Goal: Task Accomplishment & Management: Manage account settings

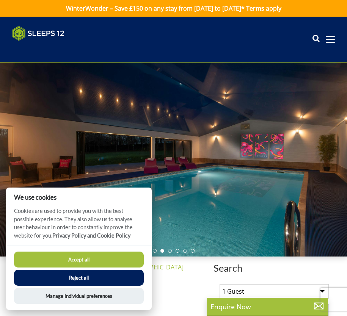
click at [102, 258] on button "Accept all" at bounding box center [79, 260] width 130 height 16
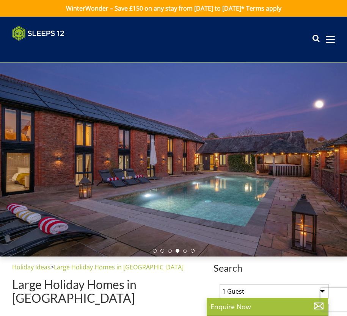
click at [313, 39] on icon at bounding box center [316, 39] width 8 height 11
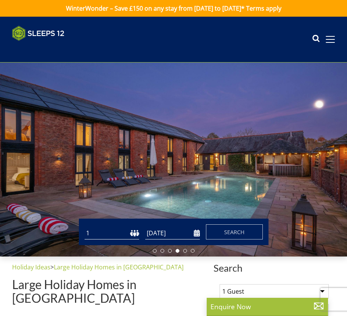
click at [315, 39] on icon at bounding box center [316, 39] width 8 height 11
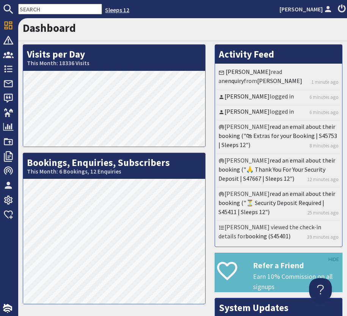
click at [105, 12] on link "Sleeps 12" at bounding box center [117, 10] width 24 height 8
click at [48, 13] on input "text" at bounding box center [60, 9] width 84 height 11
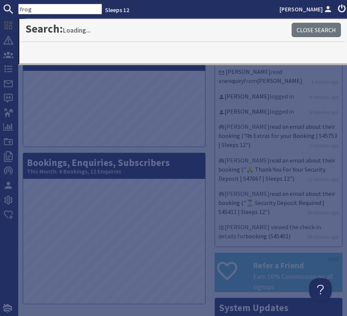
type input "frog"
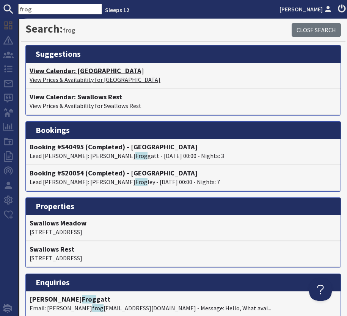
click at [103, 70] on h4 "View Calendar: Swallows Meadow" at bounding box center [183, 71] width 307 height 8
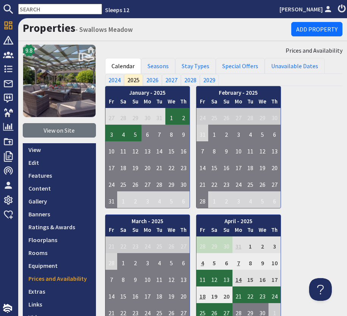
drag, startPoint x: 131, startPoint y: 29, endPoint x: 80, endPoint y: 28, distance: 50.8
click at [80, 28] on h1 "Properties - Swallows Meadow" at bounding box center [157, 27] width 269 height 13
copy small "Swallows Meadow"
click at [55, 129] on link "View on Site" at bounding box center [59, 130] width 73 height 14
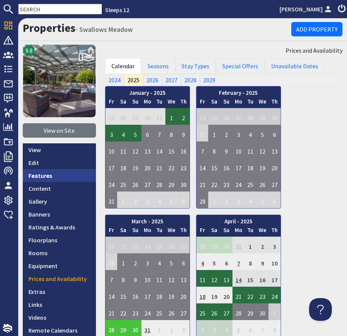
click at [48, 179] on link "Features" at bounding box center [59, 175] width 73 height 13
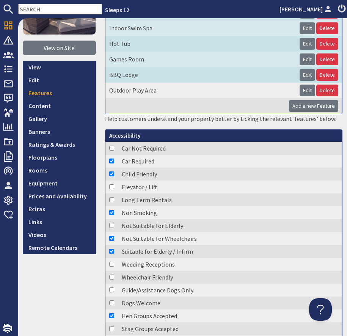
scroll to position [102, 0]
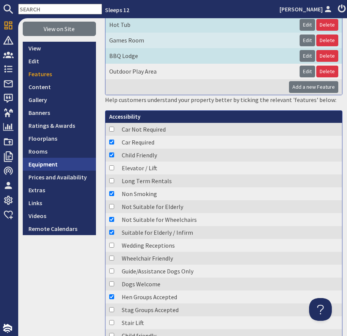
click at [38, 162] on link "Equipment" at bounding box center [59, 164] width 73 height 13
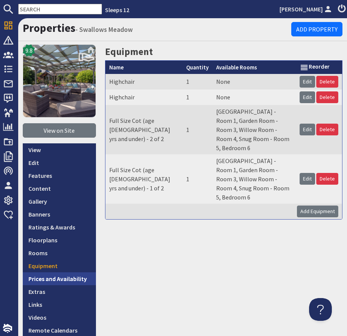
click at [48, 280] on link "Prices and Availability" at bounding box center [59, 278] width 73 height 13
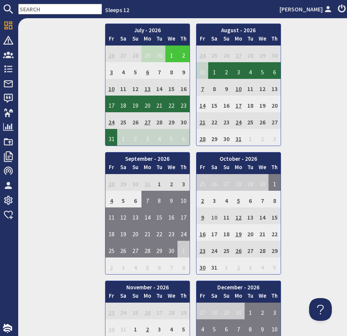
scroll to position [1443, 0]
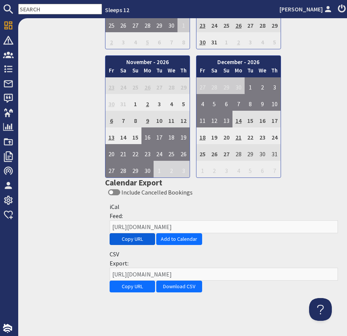
click at [132, 237] on button "Copy URL" at bounding box center [133, 239] width 46 height 12
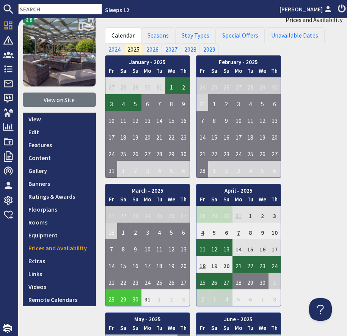
scroll to position [30, 0]
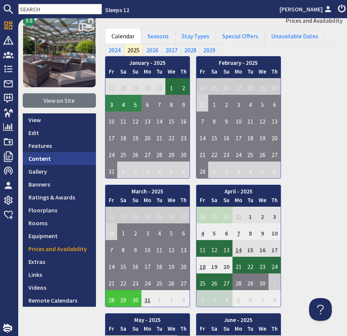
click at [47, 160] on link "Content" at bounding box center [59, 158] width 73 height 13
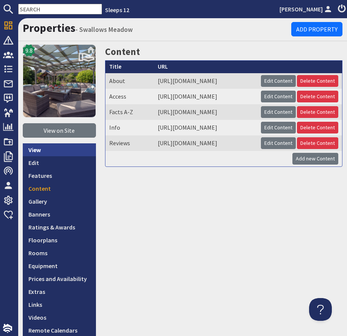
click at [40, 149] on link "View" at bounding box center [59, 149] width 73 height 13
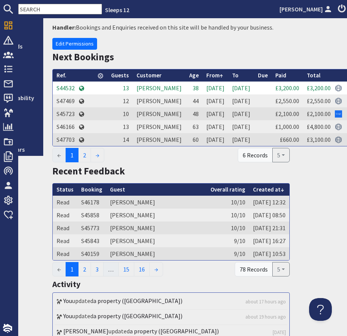
scroll to position [182, 53]
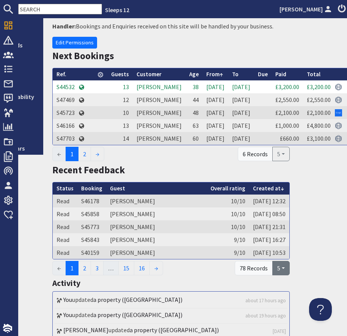
click at [280, 275] on button "5" at bounding box center [280, 268] width 17 height 14
click at [291, 257] on link "100" at bounding box center [289, 251] width 35 height 12
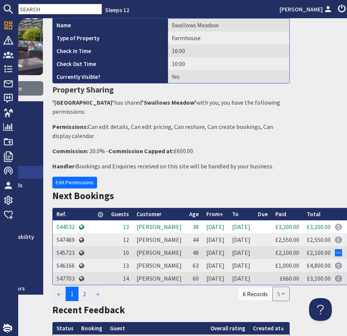
scroll to position [42, 0]
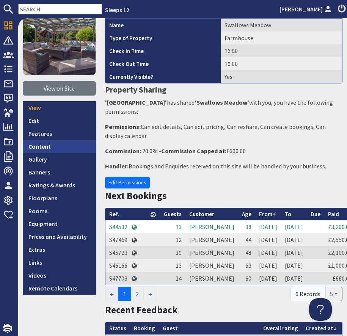
click at [54, 149] on link "Content" at bounding box center [59, 146] width 73 height 13
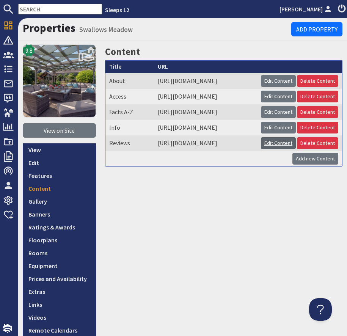
click at [290, 149] on link "Edit Content" at bounding box center [278, 143] width 35 height 12
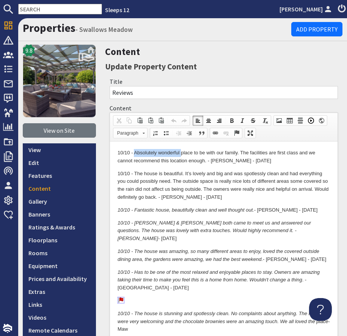
drag, startPoint x: 135, startPoint y: 152, endPoint x: 180, endPoint y: 155, distance: 45.3
click at [180, 155] on p "10/10 - Absolutely wonderful place to be with our family. The facilities are fi…" at bounding box center [223, 157] width 212 height 16
copy p "Absolutely wonderful"
click at [217, 161] on p "10/10 - Absolutely wonderful place to be with our family. The facilities are fi…" at bounding box center [223, 157] width 212 height 16
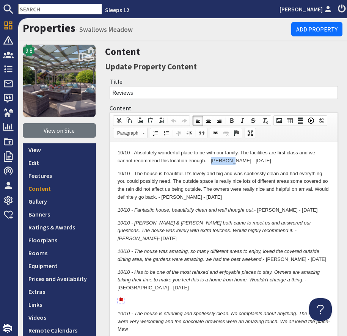
copy p "Faulkner"
drag, startPoint x: 278, startPoint y: 159, endPoint x: 163, endPoint y: 162, distance: 115.8
click at [163, 162] on p "10/10 - Absolutely wonderful place to be with our family. The facilities are fi…" at bounding box center [223, 157] width 212 height 16
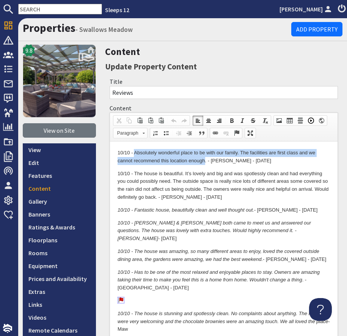
drag, startPoint x: 204, startPoint y: 162, endPoint x: 135, endPoint y: 152, distance: 70.1
click at [135, 152] on p "10/10 - Absolutely wonderful place to be with our family. The facilities are fi…" at bounding box center [223, 157] width 212 height 16
copy p "Absolutely wonderful place to be with our family. The facilities are first clas…"
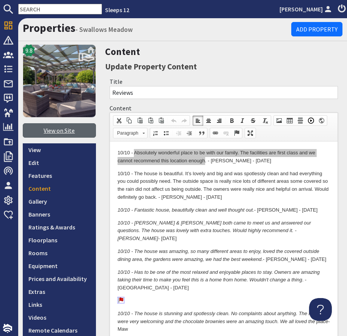
click at [57, 129] on link "View on Site" at bounding box center [59, 130] width 73 height 14
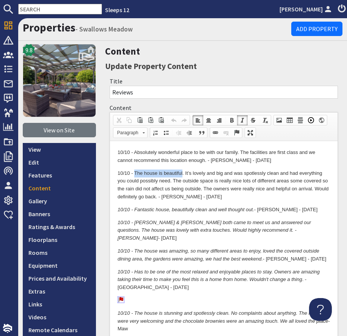
drag, startPoint x: 134, startPoint y: 173, endPoint x: 182, endPoint y: 174, distance: 47.4
click at [182, 174] on p "10/10 - The house is beautiful. It’s lovely and big and was spotlessly clean an…" at bounding box center [223, 185] width 212 height 31
copy p "The house is beautiful"
click at [171, 198] on p "10/10 - The house is beautiful. It’s lovely and big and was spotlessly clean an…" at bounding box center [223, 185] width 212 height 31
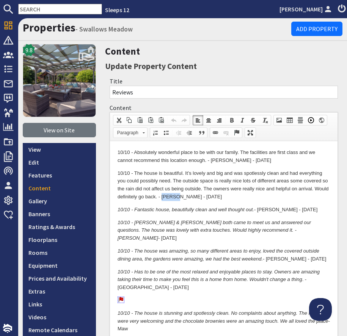
copy p "Brooks"
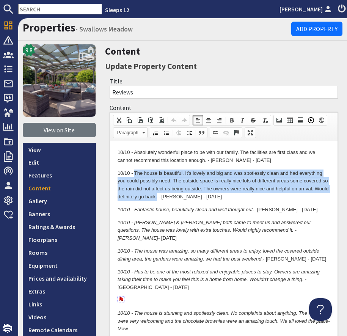
drag, startPoint x: 156, startPoint y: 198, endPoint x: 134, endPoint y: 172, distance: 34.2
click at [134, 172] on p "10/10 - The house is beautiful. It’s lovely and big and was spotlessly clean an…" at bounding box center [223, 185] width 212 height 31
copy p "The house is beautiful. It’s lovely and big and was spotlessly clean and had ev…"
click at [179, 185] on p "10/10 - The house is beautiful. It’s lovely and big and was spotlessly clean an…" at bounding box center [223, 185] width 212 height 31
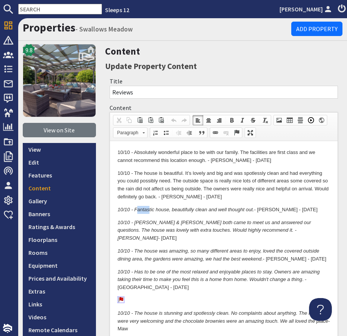
drag, startPoint x: 135, startPoint y: 209, endPoint x: 147, endPoint y: 208, distance: 11.4
click at [148, 209] on em "10/10 - Fantastic house, beautifully clean and well thought out." at bounding box center [185, 210] width 137 height 6
drag, startPoint x: 134, startPoint y: 209, endPoint x: 170, endPoint y: 209, distance: 36.0
click at [169, 209] on em "10/10 - Fantastic house, beautifully clean and well thought out." at bounding box center [185, 210] width 137 height 6
copy em "Fantastic house"
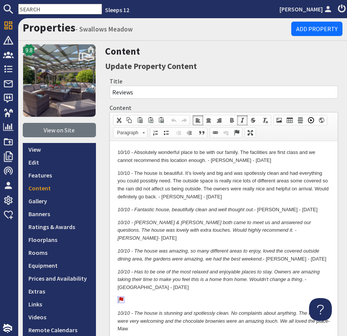
click at [262, 209] on p "10/10 - Fantastic house, beautifully clean and well thought out. - Moore - Apr …" at bounding box center [223, 210] width 212 height 8
copy p "Moore"
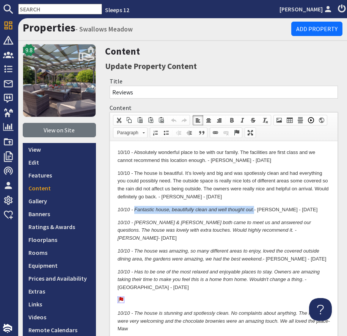
drag, startPoint x: 253, startPoint y: 209, endPoint x: 134, endPoint y: 211, distance: 119.1
click at [134, 212] on em "10/10 - Fantastic house, beautifully clean and well thought out." at bounding box center [185, 210] width 137 height 6
copy em "Fantastic house, beautifully clean and well thought out."
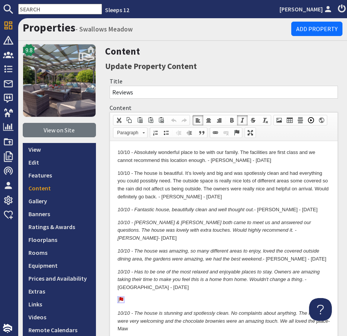
click at [135, 248] on em "10/10 - The house was amazing, so many different areas to enjoy, loved the cove…" at bounding box center [218, 255] width 202 height 14
drag, startPoint x: 161, startPoint y: 232, endPoint x: 215, endPoint y: 229, distance: 54.7
click at [215, 229] on em "10/10 - David & Louise both came to meet us and answered our questions. The hou…" at bounding box center [213, 231] width 193 height 22
click at [233, 230] on em "10/10 - David & Louise both came to meet us and answered our questions. The hou…" at bounding box center [213, 231] width 193 height 22
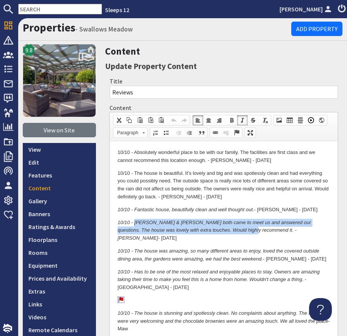
drag, startPoint x: 220, startPoint y: 230, endPoint x: 135, endPoint y: 222, distance: 85.7
click at [135, 222] on em "10/10 - David & Louise both came to meet us and answered our questions. The hou…" at bounding box center [213, 231] width 193 height 22
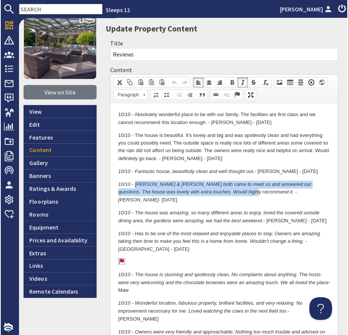
scroll to position [44, 0]
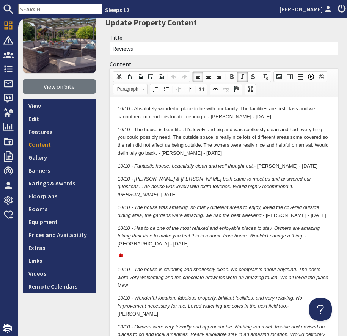
click at [173, 209] on em "10/10 - The house was amazing, so many different areas to enjoy, loved the cove…" at bounding box center [218, 211] width 202 height 14
drag, startPoint x: 135, startPoint y: 200, endPoint x: 187, endPoint y: 197, distance: 52.1
click at [187, 204] on em "10/10 - The house was amazing, so many different areas to enjoy, loved the cove…" at bounding box center [218, 211] width 202 height 14
click at [196, 204] on em "10/10 - The house was amazing, so many different areas to enjoy, loved the cove…" at bounding box center [218, 211] width 202 height 14
click at [273, 207] on p "10/10 - The house was amazing, so many different areas to enjoy, loved the cove…" at bounding box center [223, 212] width 212 height 16
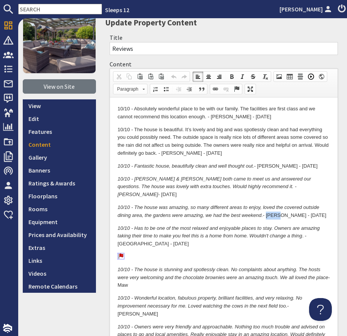
click at [273, 207] on p "10/10 - The house was amazing, so many different areas to enjoy, loved the cove…" at bounding box center [223, 212] width 212 height 16
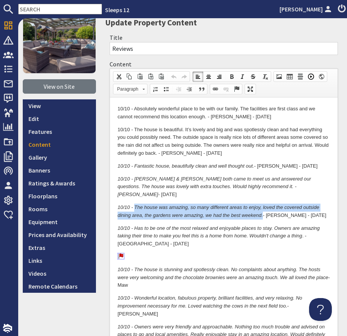
drag, startPoint x: 263, startPoint y: 208, endPoint x: 135, endPoint y: 199, distance: 128.2
click at [135, 204] on em "10/10 - The house was amazing, so many different areas to enjoy, loved the cove…" at bounding box center [218, 211] width 202 height 14
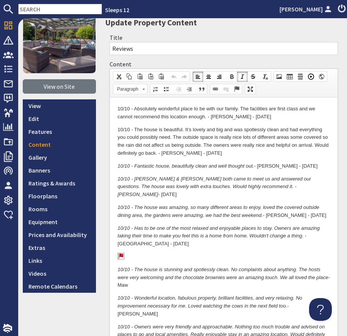
click at [181, 229] on em "10/10 - Has to be one of the most relaxed and enjoyable places to stay. Owners …" at bounding box center [218, 232] width 202 height 14
drag, startPoint x: 250, startPoint y: 226, endPoint x: 302, endPoint y: 226, distance: 51.2
click at [302, 226] on p "10/10 - Has to be one of the most relaxed and enjoyable places to stay. Owners …" at bounding box center [223, 237] width 212 height 24
click at [319, 228] on p "10/10 - Has to be one of the most relaxed and enjoyable places to stay. Owners …" at bounding box center [223, 237] width 212 height 24
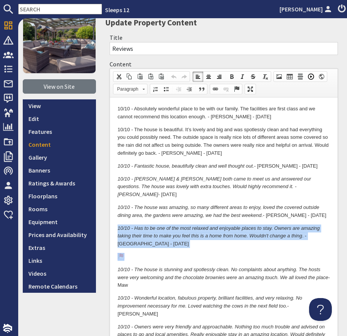
click at [319, 228] on p "10/10 - Has to be one of the most relaxed and enjoyable places to stay. Owners …" at bounding box center [223, 237] width 212 height 24
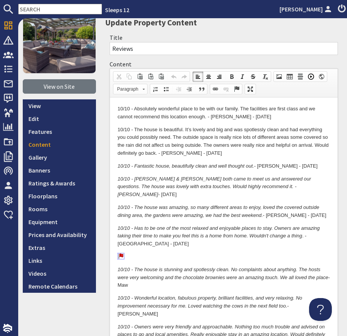
click at [318, 229] on p "10/10 - Has to be one of the most relaxed and enjoyable places to stay. Owners …" at bounding box center [223, 237] width 212 height 24
click at [303, 229] on p "10/10 - Has to be one of the most relaxed and enjoyable places to stay. Owners …" at bounding box center [223, 237] width 212 height 24
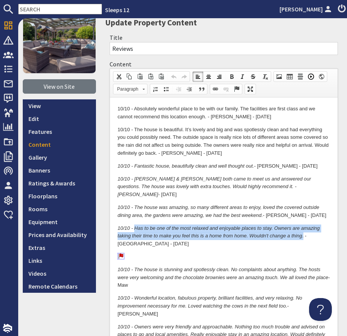
drag, startPoint x: 303, startPoint y: 230, endPoint x: 135, endPoint y: 221, distance: 168.3
click at [135, 225] on p "10/10 - Has to be one of the most relaxed and enjoyable places to stay. Owners …" at bounding box center [223, 237] width 212 height 24
click at [138, 230] on em "10/10 - Has to be one of the most relaxed and enjoyable places to stay. Owners …" at bounding box center [218, 232] width 202 height 14
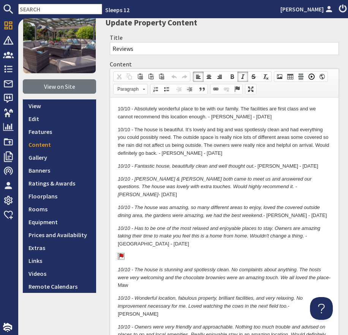
click at [50, 10] on input "text" at bounding box center [60, 9] width 84 height 11
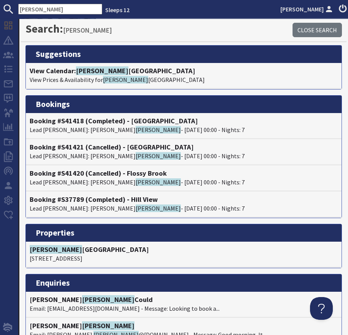
type input "viney"
click at [72, 71] on h4 "View Calendar: Viney Hill Country House" at bounding box center [184, 71] width 308 height 8
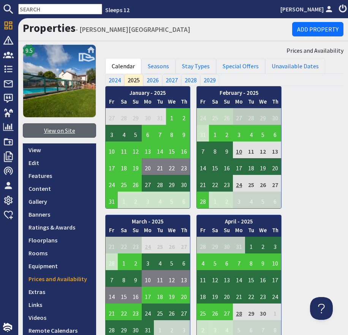
click at [57, 129] on link "View on Site" at bounding box center [59, 130] width 73 height 14
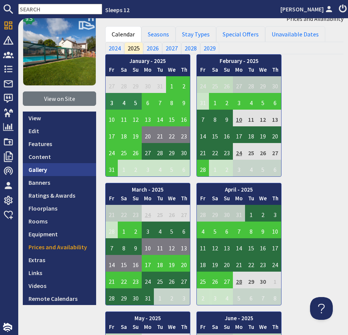
scroll to position [34, 0]
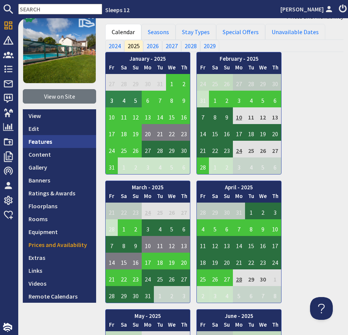
click at [59, 141] on link "Features" at bounding box center [59, 141] width 73 height 13
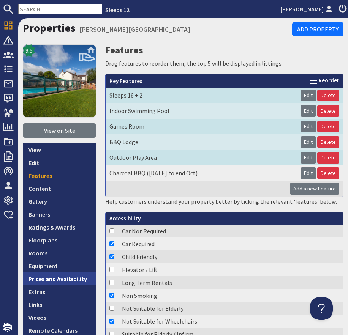
click at [67, 278] on link "Prices and Availability" at bounding box center [59, 278] width 73 height 13
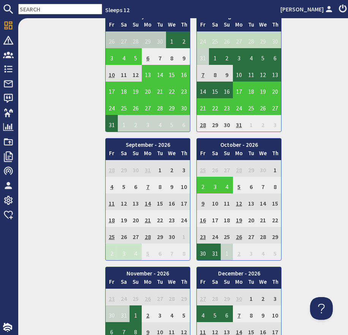
scroll to position [1444, 0]
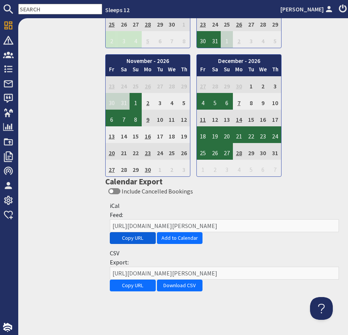
click at [138, 238] on button "Copy URL" at bounding box center [133, 238] width 46 height 12
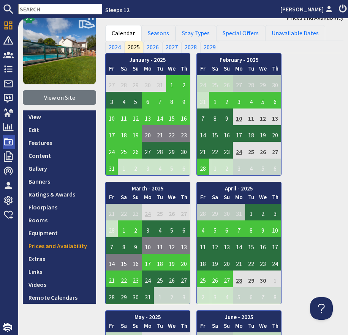
scroll to position [33, 0]
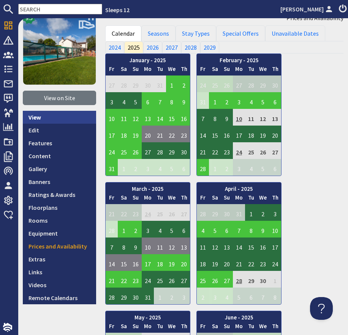
click at [62, 122] on link "View" at bounding box center [59, 117] width 73 height 13
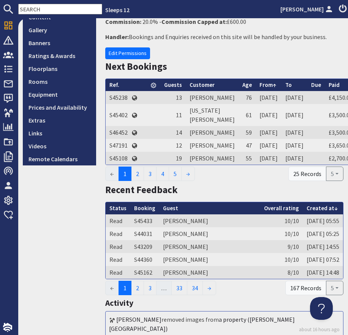
scroll to position [146, 0]
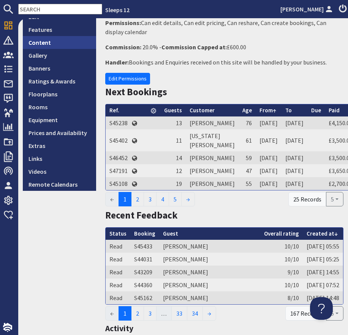
click at [41, 46] on link "Content" at bounding box center [59, 42] width 73 height 13
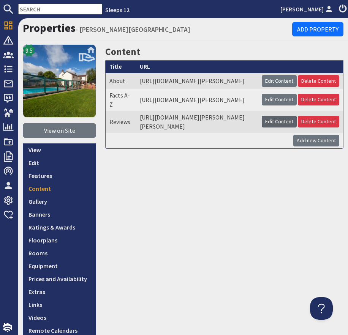
click at [281, 127] on link "Edit Content" at bounding box center [278, 122] width 35 height 12
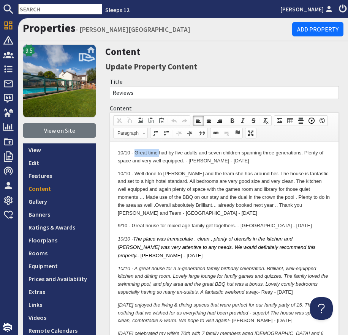
drag, startPoint x: 135, startPoint y: 153, endPoint x: 160, endPoint y: 154, distance: 25.0
click at [159, 154] on p "10/10 - Great time had by five adults and seven children spanning three generat…" at bounding box center [224, 157] width 213 height 16
click at [188, 158] on p "10/10 - Great time had by five adults and seven children spanning three generat…" at bounding box center [224, 157] width 213 height 16
drag, startPoint x: 304, startPoint y: 152, endPoint x: 184, endPoint y: 161, distance: 121.0
click at [184, 161] on p "10/10 - Great time had by five adults and seven children spanning three generat…" at bounding box center [224, 157] width 213 height 16
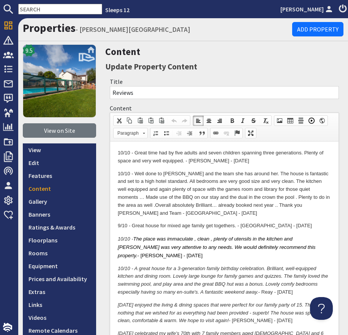
click at [197, 158] on p "10/10 - Great time had by five adults and seven children spanning three generat…" at bounding box center [224, 157] width 213 height 16
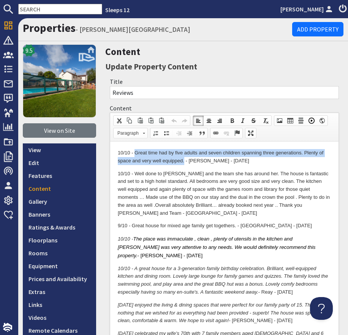
drag, startPoint x: 168, startPoint y: 161, endPoint x: 136, endPoint y: 153, distance: 33.4
click at [136, 153] on p "10/10 - Great time had by five adults and seven children spanning three generat…" at bounding box center [224, 157] width 213 height 16
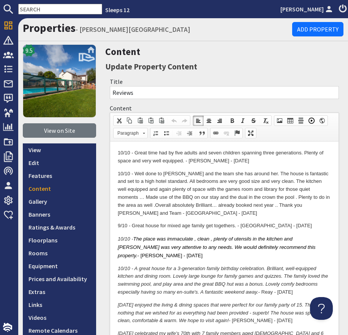
click at [206, 203] on p "10/10 - Well done to Kay and the team she has around her. The house is fantasti…" at bounding box center [224, 193] width 213 height 47
drag, startPoint x: 248, startPoint y: 174, endPoint x: 296, endPoint y: 172, distance: 48.2
click at [296, 172] on p "10/10 - Well done to Kay and the team she has around her. The house is fantasti…" at bounding box center [224, 193] width 213 height 47
click at [315, 208] on p "10/10 - Well done to Kay and the team she has around her. The house is fantasti…" at bounding box center [224, 193] width 213 height 47
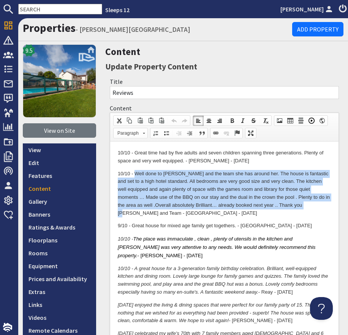
drag, startPoint x: 298, startPoint y: 205, endPoint x: 136, endPoint y: 171, distance: 165.9
click at [135, 172] on p "10/10 - Well done to Kay and the team she has around her. The house is fantasti…" at bounding box center [224, 193] width 213 height 47
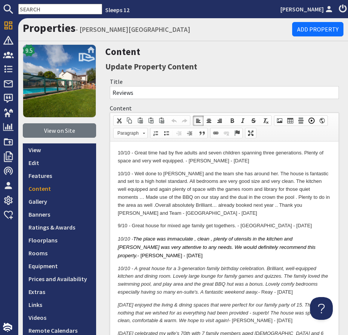
click at [179, 236] on em "The place was immaculate , clean , plenty of utensils in the kitchen and Kay wa…" at bounding box center [217, 247] width 198 height 22
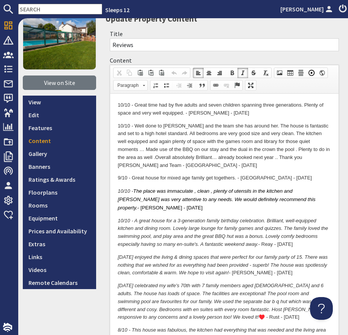
scroll to position [49, 0]
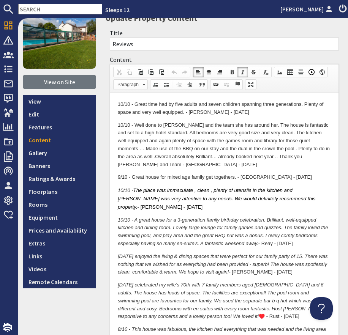
drag, startPoint x: 132, startPoint y: 178, endPoint x: 233, endPoint y: 177, distance: 101.3
click at [234, 178] on p "9/10 - Great house for mixed age family get togethers. - Bredavs - Aug 25" at bounding box center [224, 177] width 213 height 8
click at [251, 176] on p "9/10 - Great house for mixed age family get togethers. - Bredavs - Aug 25" at bounding box center [224, 177] width 213 height 8
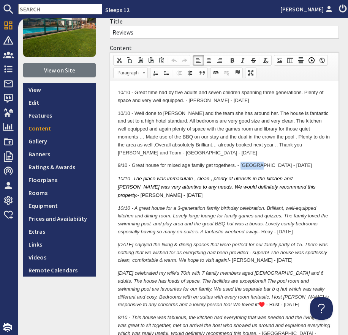
scroll to position [63, 0]
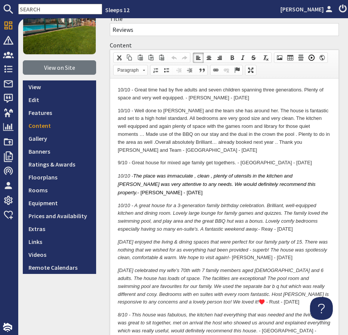
click at [166, 182] on em "The place was immaculate , clean , plenty of utensils in the kitchen and Kay wa…" at bounding box center [217, 184] width 198 height 22
drag, startPoint x: 171, startPoint y: 184, endPoint x: 271, endPoint y: 183, distance: 99.0
click at [270, 183] on em "The place was immaculate , clean , plenty of utensils in the kitchen and Kay wa…" at bounding box center [217, 184] width 198 height 22
click at [286, 185] on span "The place was immaculate , clean , plenty of utensils in the kitchen and Kay wa…" at bounding box center [217, 184] width 198 height 22
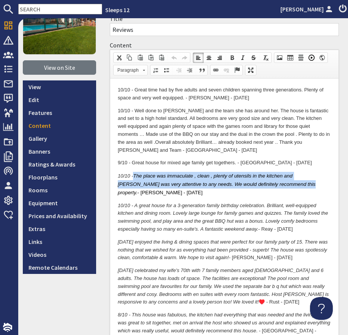
drag, startPoint x: 272, startPoint y: 184, endPoint x: 135, endPoint y: 175, distance: 136.9
click at [135, 175] on span "The place was immaculate , clean , plenty of utensils in the kitchen and Kay wa…" at bounding box center [217, 184] width 198 height 22
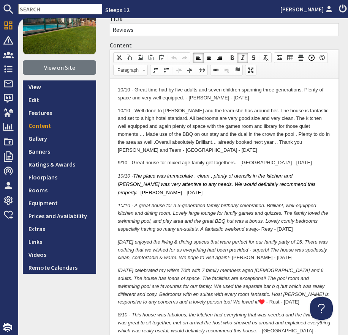
click at [179, 206] on em "10/10 - A great house for a 3-generation family birthday celebration. Brilliant…" at bounding box center [223, 217] width 210 height 29
drag, startPoint x: 135, startPoint y: 197, endPoint x: 165, endPoint y: 198, distance: 30.8
click at [165, 203] on em "10/10 - A great house for a 3-generation family birthday celebration. Brilliant…" at bounding box center [223, 217] width 210 height 29
drag, startPoint x: 178, startPoint y: 208, endPoint x: 178, endPoint y: 216, distance: 8.0
click at [178, 208] on p "10/10 - A great house for a 3-generation family birthday celebration. Brilliant…" at bounding box center [224, 217] width 213 height 31
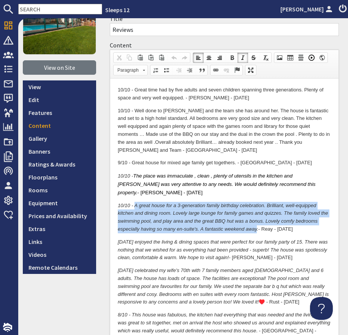
drag, startPoint x: 257, startPoint y: 221, endPoint x: 135, endPoint y: 197, distance: 124.0
click at [135, 203] on em "10/10 - A great house for a 3-generation family birthday celebration. Brilliant…" at bounding box center [223, 217] width 210 height 29
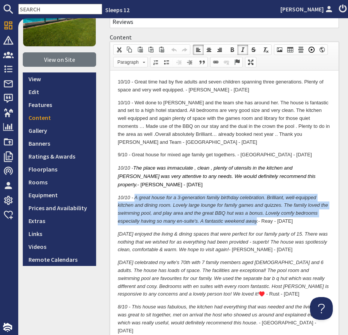
scroll to position [74, 0]
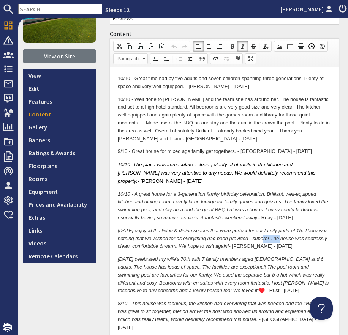
drag, startPoint x: 263, startPoint y: 230, endPoint x: 280, endPoint y: 229, distance: 17.1
click at [280, 229] on em "10/10 - We enjoyed the living & dining spaces that were perfect for our family …" at bounding box center [223, 239] width 210 height 22
click at [263, 237] on p "10/10 - We enjoyed the living & dining spaces that were perfect for our family …" at bounding box center [224, 239] width 213 height 24
click at [253, 238] on p "10/10 - We enjoyed the living & dining spaces that were perfect for our family …" at bounding box center [224, 239] width 213 height 24
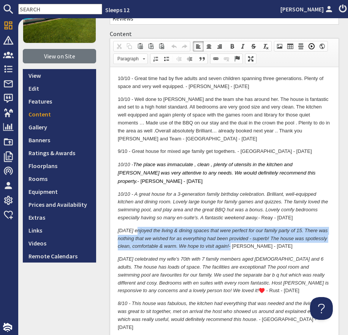
drag, startPoint x: 252, startPoint y: 238, endPoint x: 135, endPoint y: 224, distance: 118.4
click at [135, 227] on p "10/10 - We enjoyed the living & dining spaces that were perfect for our family …" at bounding box center [224, 239] width 213 height 24
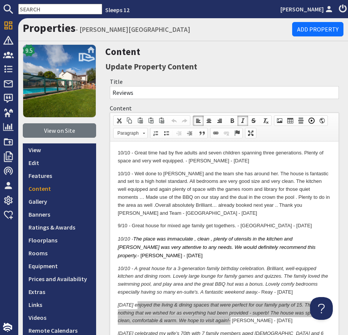
click at [44, 12] on input "text" at bounding box center [60, 9] width 84 height 11
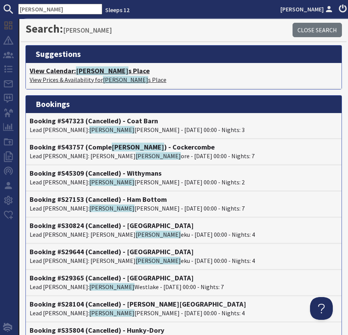
type input "ted"
click at [69, 69] on h4 "View Calendar: Ted s Place" at bounding box center [184, 71] width 308 height 8
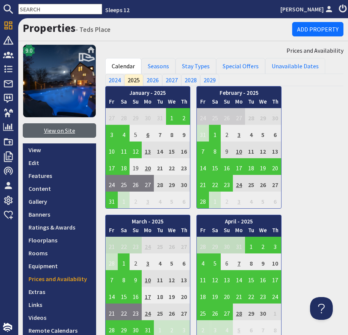
click at [62, 127] on link "View on Site" at bounding box center [59, 130] width 73 height 14
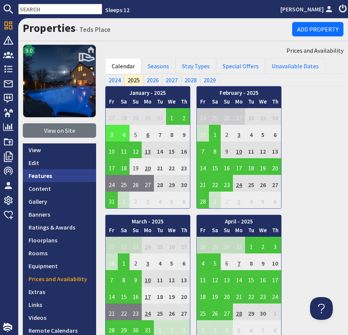
click at [49, 179] on link "Features" at bounding box center [59, 175] width 73 height 13
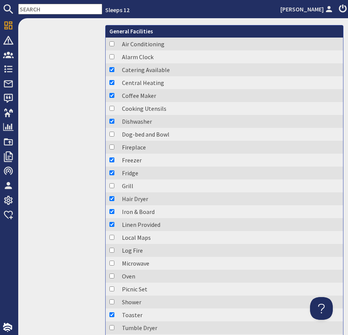
scroll to position [2461, 0]
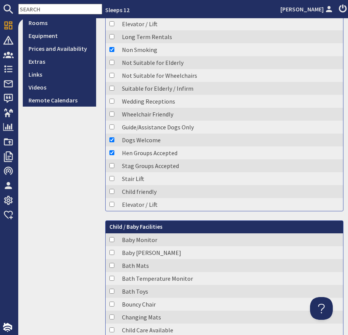
scroll to position [0, 0]
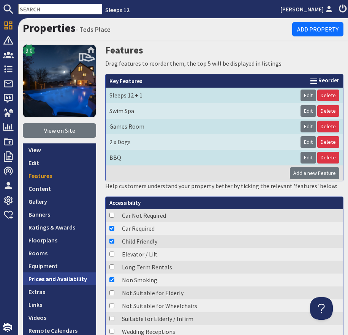
click at [60, 276] on link "Prices and Availability" at bounding box center [59, 278] width 73 height 13
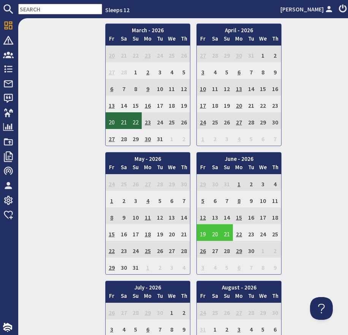
scroll to position [1444, 0]
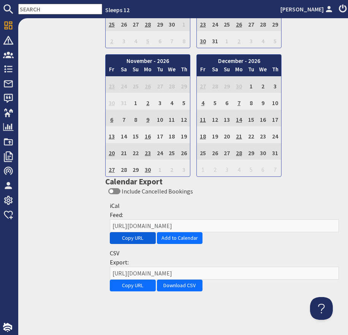
click at [137, 239] on button "Copy URL" at bounding box center [133, 238] width 46 height 12
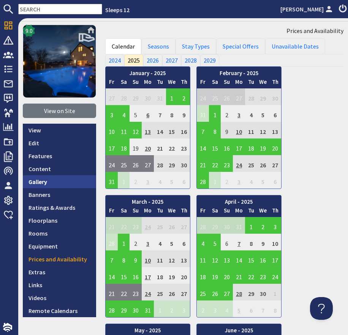
scroll to position [24, 0]
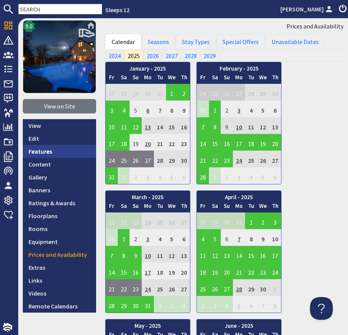
click at [51, 151] on link "Features" at bounding box center [59, 151] width 73 height 13
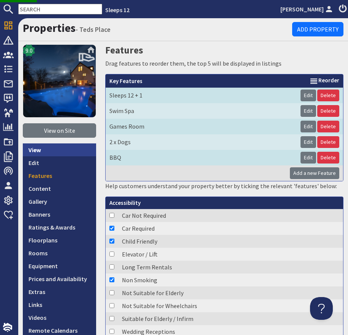
click at [51, 153] on link "View" at bounding box center [59, 149] width 73 height 13
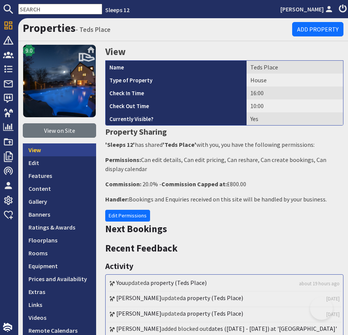
click at [50, 153] on link "View" at bounding box center [59, 149] width 73 height 13
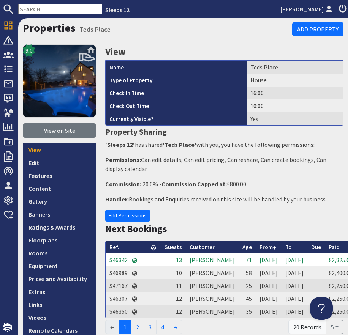
scroll to position [1, 0]
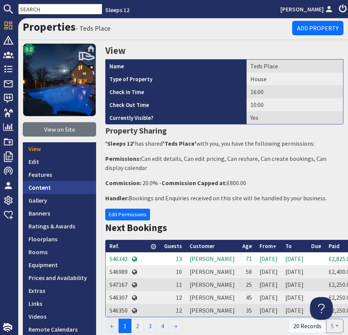
click at [41, 188] on link "Content" at bounding box center [59, 187] width 73 height 13
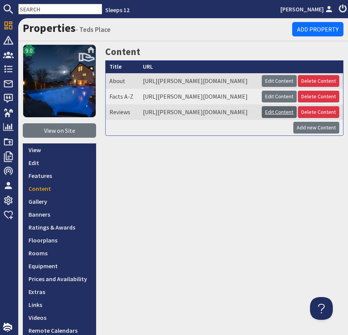
click at [280, 118] on link "Edit Content" at bounding box center [278, 112] width 35 height 12
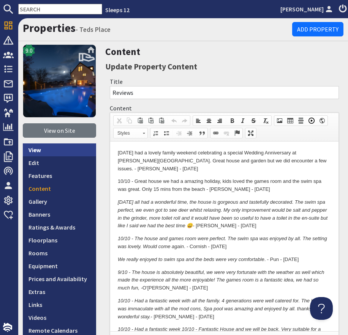
click at [68, 154] on link "View" at bounding box center [59, 149] width 73 height 13
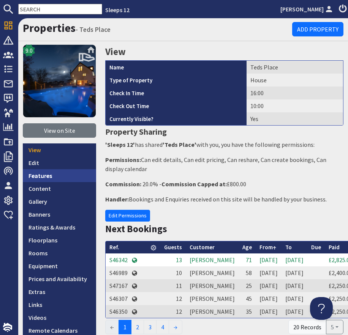
click at [66, 175] on link "Features" at bounding box center [59, 175] width 73 height 13
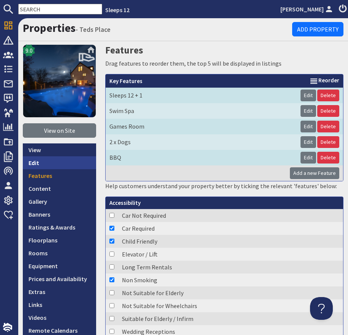
click at [67, 167] on link "Edit" at bounding box center [59, 162] width 73 height 13
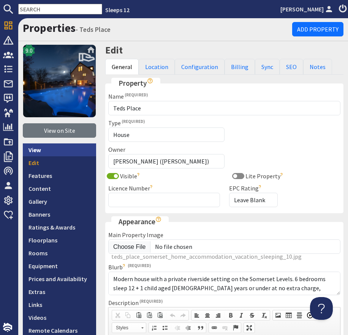
click at [56, 152] on link "View" at bounding box center [59, 149] width 73 height 13
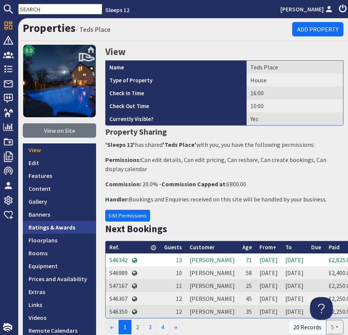
click at [57, 224] on link "Ratings & Awards" at bounding box center [59, 227] width 73 height 13
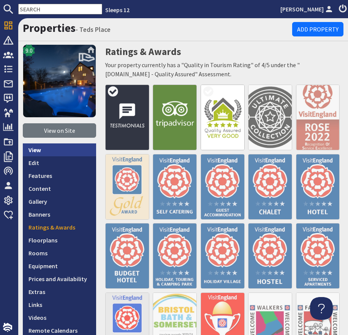
click at [52, 155] on link "View" at bounding box center [59, 149] width 73 height 13
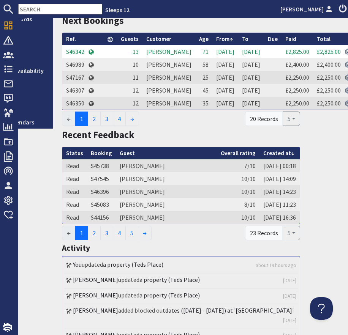
scroll to position [209, 43]
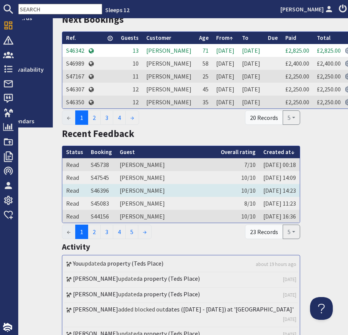
click at [217, 197] on td "10/10" at bounding box center [238, 190] width 42 height 13
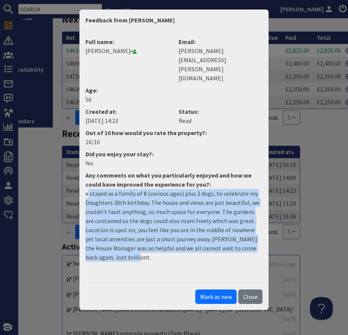
drag, startPoint x: 120, startPoint y: 229, endPoint x: 89, endPoint y: 168, distance: 68.7
click at [88, 189] on p "e stayed as a family of 8 (various ages) plus 2 dogs, to celebrate my Daughters…" at bounding box center [173, 225] width 177 height 73
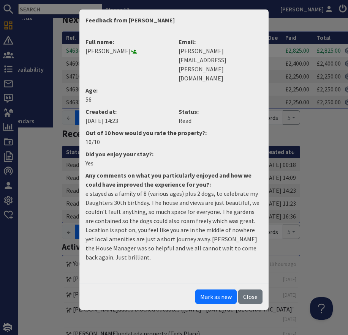
click at [104, 47] on dd "Nikki Harris" at bounding box center [127, 50] width 84 height 9
click at [105, 49] on dd "Nikki Harris" at bounding box center [127, 50] width 84 height 9
click at [105, 50] on dd "Nikki Harris" at bounding box center [127, 50] width 84 height 9
click at [106, 50] on dd "Nikki Harris" at bounding box center [127, 50] width 84 height 9
click at [242, 289] on button "Close" at bounding box center [250, 296] width 24 height 14
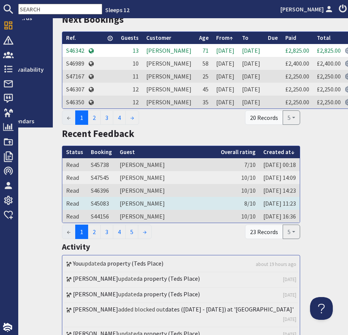
click at [217, 210] on td "8/10" at bounding box center [238, 203] width 42 height 13
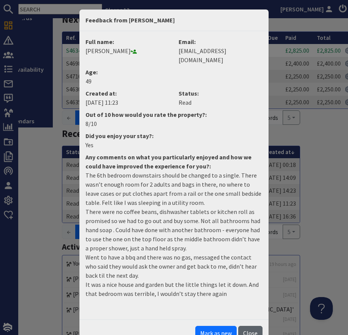
click at [249, 316] on button "Close" at bounding box center [250, 333] width 24 height 14
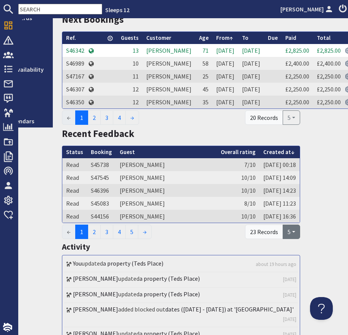
click at [297, 239] on button "5" at bounding box center [290, 232] width 17 height 14
click at [304, 196] on link "20" at bounding box center [299, 190] width 35 height 12
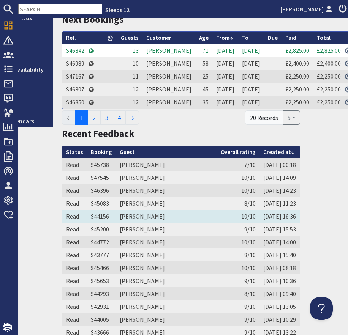
click at [230, 223] on td "10/10" at bounding box center [238, 216] width 42 height 13
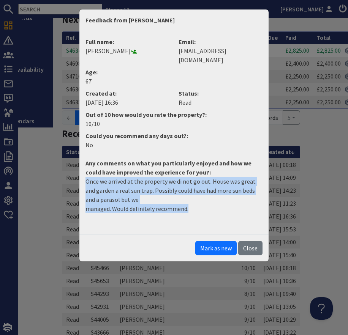
drag, startPoint x: 195, startPoint y: 200, endPoint x: 81, endPoint y: 173, distance: 116.6
click at [81, 177] on dd "Once we arrived at the property we di not go out. House was great and garden a …" at bounding box center [174, 198] width 186 height 42
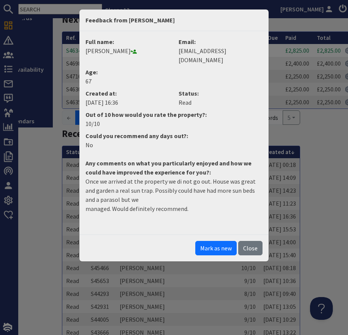
click at [113, 50] on dd "Gladys Montague" at bounding box center [127, 50] width 84 height 9
click at [115, 51] on dd "Gladys Montague" at bounding box center [127, 50] width 84 height 9
click at [252, 242] on button "Close" at bounding box center [250, 248] width 24 height 14
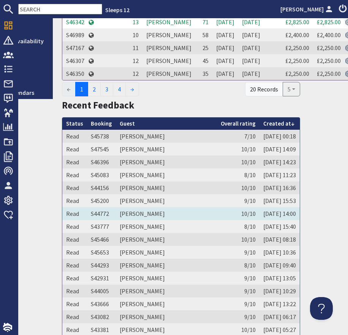
scroll to position [239, 43]
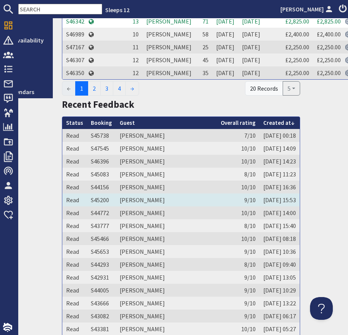
click at [173, 206] on td "Dawn Southall" at bounding box center [166, 199] width 101 height 13
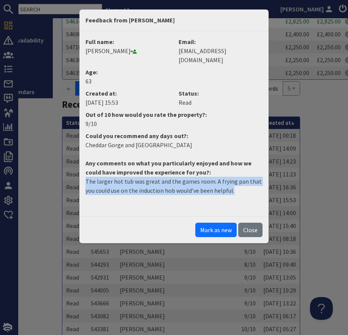
drag, startPoint x: 86, startPoint y: 172, endPoint x: 232, endPoint y: 186, distance: 147.2
click at [232, 186] on dd "The larger hot tub was great and the games room. A frying pan that you could us…" at bounding box center [174, 189] width 186 height 24
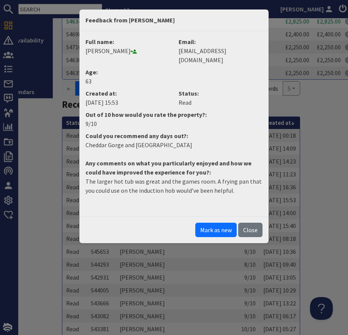
click at [110, 50] on dd "Dawn Southall" at bounding box center [127, 50] width 84 height 9
click at [251, 223] on button "Close" at bounding box center [250, 230] width 24 height 14
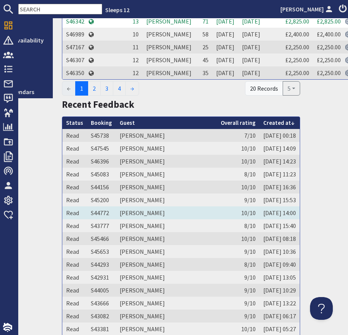
click at [146, 219] on td "Gerold Holmes" at bounding box center [166, 212] width 101 height 13
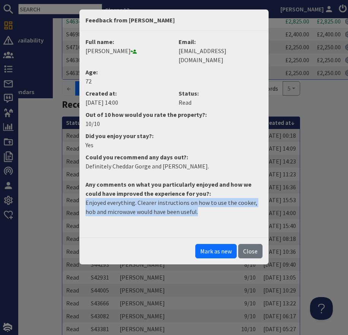
drag, startPoint x: 200, startPoint y: 206, endPoint x: 79, endPoint y: 195, distance: 121.9
click at [79, 195] on div "Feedback from Gerold Holmes Full name: Gerold Holmes Email: gerold_holmes@yahoo…" at bounding box center [174, 137] width 190 height 256
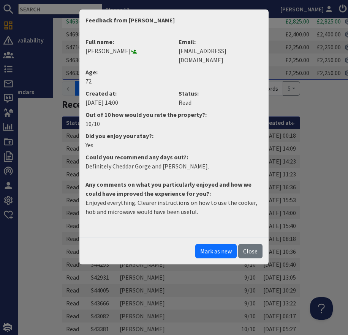
click at [114, 53] on dd "Gerold Holmes" at bounding box center [127, 50] width 84 height 9
click at [240, 244] on button "Close" at bounding box center [250, 251] width 24 height 14
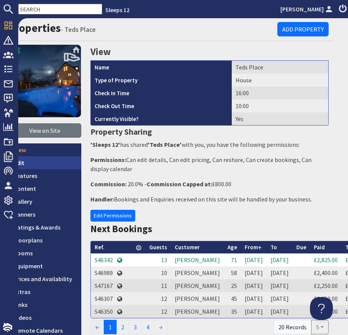
scroll to position [0, 0]
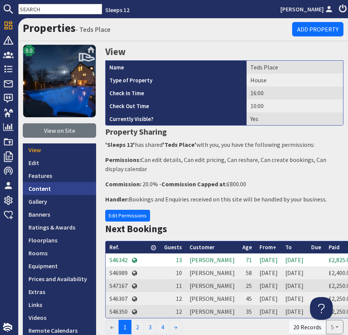
click at [48, 188] on link "Content" at bounding box center [59, 188] width 73 height 13
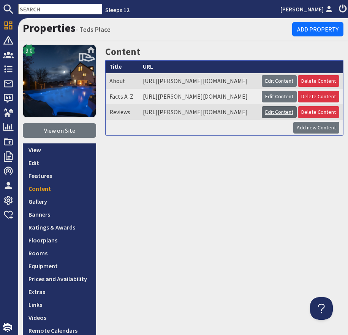
click at [281, 118] on link "Edit Content" at bounding box center [278, 112] width 35 height 12
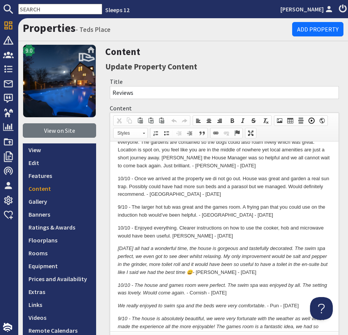
scroll to position [77, 0]
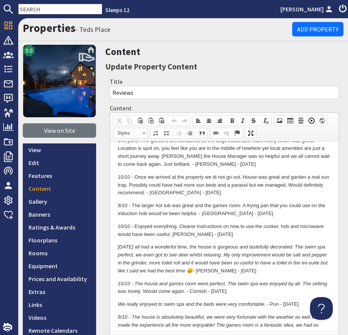
click at [222, 230] on p "10/10 - Enjoyed everything. Clearer instructions on how to use the cooker, hob …" at bounding box center [224, 231] width 213 height 16
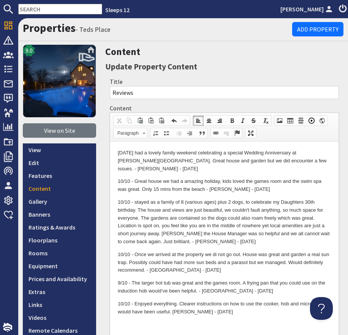
click at [238, 134] on span at bounding box center [237, 133] width 6 height 6
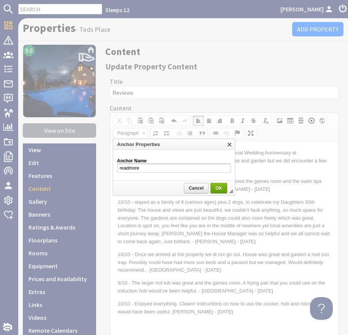
type input "readmore"
click at [215, 187] on span "OK" at bounding box center [218, 188] width 15 height 5
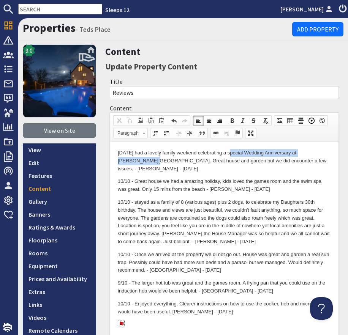
drag, startPoint x: 228, startPoint y: 154, endPoint x: 327, endPoint y: 149, distance: 98.3
click at [327, 150] on p "7/10 - We had a lovely family weekend celebrating a special Wedding Anniversary…" at bounding box center [224, 161] width 213 height 24
click at [297, 155] on p "7/10 - We had a lovely family weekend celebrating a special Wedding Anniversary…" at bounding box center [224, 161] width 213 height 24
drag, startPoint x: 229, startPoint y: 153, endPoint x: 327, endPoint y: 152, distance: 98.3
click at [328, 152] on p "7/10 - We had a lovely family weekend celebrating a special Wedding Anniversary…" at bounding box center [224, 161] width 213 height 24
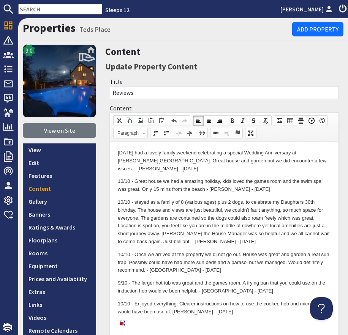
click at [266, 160] on p "7/10 - We had a lovely family weekend celebrating a special Wedding Anniversary…" at bounding box center [224, 161] width 213 height 24
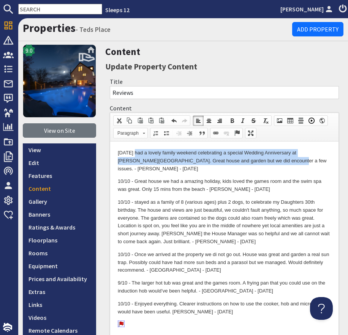
drag, startPoint x: 244, startPoint y: 162, endPoint x: 133, endPoint y: 156, distance: 111.7
click at [133, 156] on p "7/10 - We had a lovely family weekend celebrating a special Wedding Anniversary…" at bounding box center [224, 161] width 213 height 24
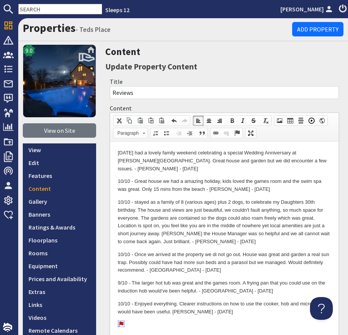
click at [185, 198] on p "10/10 - stayed as a family of 8 (various ages) plus 2 dogs, to celebrate my Dau…" at bounding box center [224, 221] width 213 height 47
drag, startPoint x: 185, startPoint y: 174, endPoint x: 265, endPoint y: 174, distance: 80.4
click at [220, 178] on p "10/10 - Great house we had a amazing holiday, kids loved the games room and the…" at bounding box center [224, 186] width 213 height 16
click at [216, 182] on p "10/10 - Great house we had a amazing holiday, kids loved the games room and the…" at bounding box center [224, 186] width 213 height 16
click at [217, 182] on p "10/10 - Great house we had a amazing holiday, kids loved the games room and the…" at bounding box center [224, 186] width 213 height 16
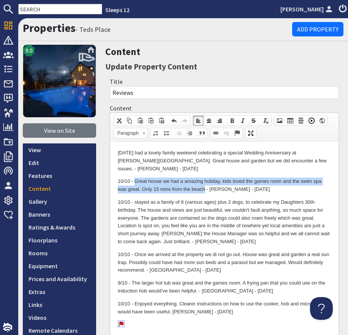
drag, startPoint x: 201, startPoint y: 183, endPoint x: 238, endPoint y: 191, distance: 38.0
click at [134, 178] on p "10/10 - Great house we had a amazing holiday, kids loved the games room and the…" at bounding box center [224, 186] width 213 height 16
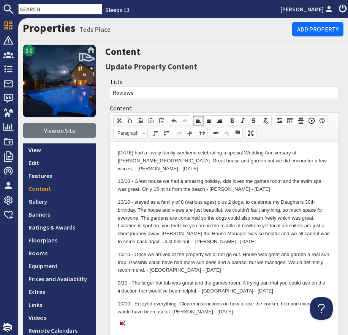
click at [197, 217] on p "10/10 - stayed as a family of 8 (various ages) plus 2 dogs, to celebrate my Dau…" at bounding box center [224, 221] width 213 height 47
drag, startPoint x: 137, startPoint y: 201, endPoint x: 228, endPoint y: 201, distance: 90.3
click at [221, 200] on p "10/10 - stayed as a family of 8 (various ages) plus 2 dogs, to celebrate my Dau…" at bounding box center [224, 221] width 213 height 47
click at [186, 233] on p "10/10 - stayed as a family of 8 (various ages) plus 2 dogs, to celebrate my Dau…" at bounding box center [224, 221] width 213 height 47
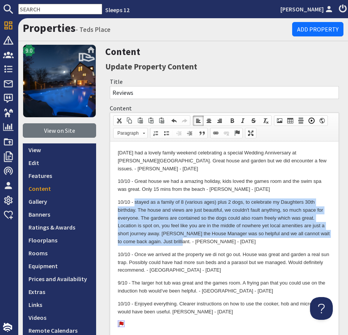
drag, startPoint x: 167, startPoint y: 232, endPoint x: 136, endPoint y: 196, distance: 47.9
click at [136, 198] on p "10/10 - stayed as a family of 8 (various ages) plus 2 dogs, to celebrate my Dau…" at bounding box center [224, 221] width 213 height 47
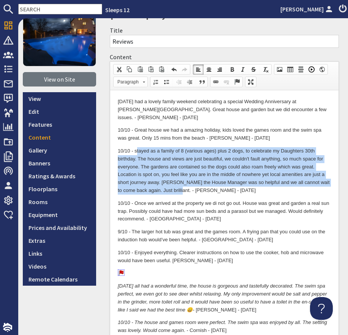
scroll to position [57, 0]
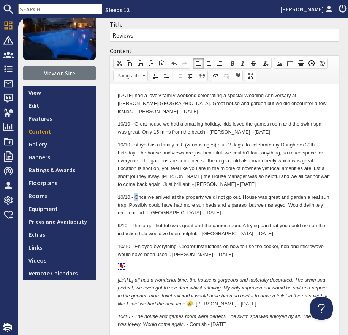
click at [138, 193] on p "10/10 - Once we arrived at the property we di not go out. House was great and g…" at bounding box center [224, 205] width 213 height 24
click at [135, 193] on p "10/10 - Once we arrived at the property we di not go out. House was great and g…" at bounding box center [224, 205] width 213 height 24
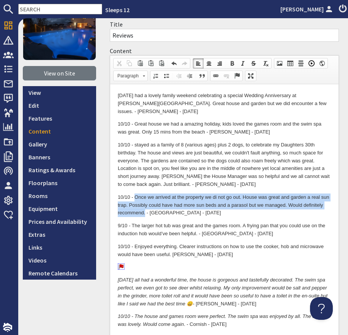
drag, startPoint x: 134, startPoint y: 188, endPoint x: 145, endPoint y: 203, distance: 18.1
click at [145, 203] on p "10/10 - Once we arrived at the property we di not go out. House was great and g…" at bounding box center [224, 205] width 213 height 24
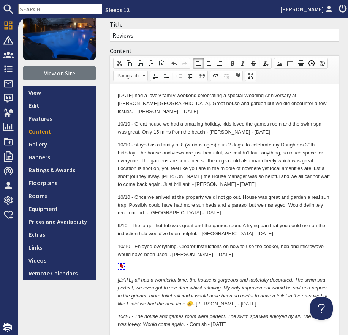
click at [162, 205] on p "10/10 - Once we arrived at the property we di not go out. House was great and g…" at bounding box center [224, 205] width 213 height 24
drag, startPoint x: 242, startPoint y: 189, endPoint x: 280, endPoint y: 186, distance: 37.7
click at [280, 193] on p "10/10 - Once we arrived at the property we di not go out. House was great and g…" at bounding box center [224, 205] width 213 height 24
click at [155, 204] on p "10/10 - Once we arrived at the property we di not go out. House was great and g…" at bounding box center [224, 205] width 213 height 24
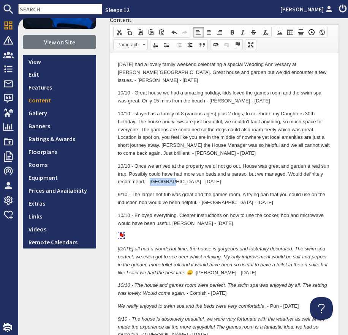
scroll to position [90, 0]
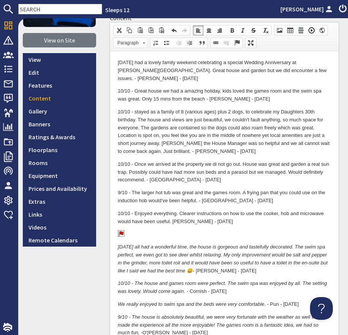
click at [209, 193] on p "9/10 - The larger hot tub was great and the games room. A frying pan that you c…" at bounding box center [224, 197] width 213 height 16
click at [210, 193] on p "9/10 - The larger hot tub was great and the games room. A frying pan that you c…" at bounding box center [224, 197] width 213 height 16
drag, startPoint x: 154, startPoint y: 185, endPoint x: 196, endPoint y: 183, distance: 41.8
click at [195, 189] on p "9/10 - The larger hot tub was great and the games room. A frying pan that you c…" at bounding box center [224, 197] width 213 height 16
click at [154, 189] on p "9/10 - The larger hot tub was great and the games room. A frying pan that you c…" at bounding box center [224, 197] width 213 height 16
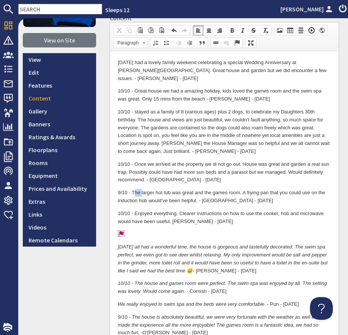
click at [141, 189] on p "9/10 - The larger hot tub was great and the games room. A frying pan that you c…" at bounding box center [224, 197] width 213 height 16
click at [133, 189] on p "9/10 - The larger hot tub was great and the games room. A frying pan that you c…" at bounding box center [224, 197] width 213 height 16
click at [132, 189] on p "9/10 - The larger hot tub was great and the games room. A frying pan that you c…" at bounding box center [224, 197] width 213 height 16
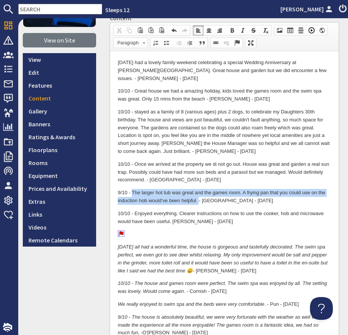
drag, startPoint x: 132, startPoint y: 183, endPoint x: 197, endPoint y: 193, distance: 65.6
click at [197, 193] on p "9/10 - The larger hot tub was great and the games room. A frying pan that you c…" at bounding box center [224, 197] width 213 height 16
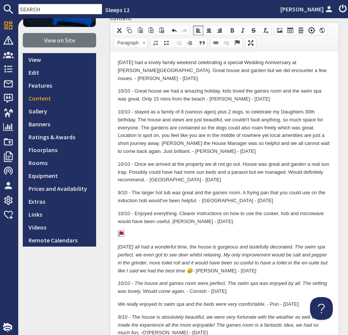
click at [197, 215] on p "10/10 - Enjoyed everything. Clearer instructions on how to use the cooker, hob …" at bounding box center [224, 218] width 213 height 16
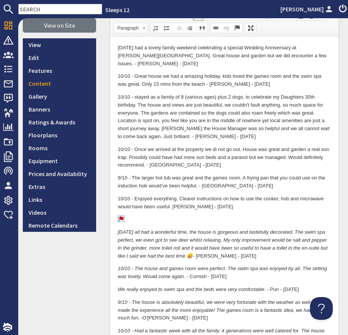
scroll to position [108, 0]
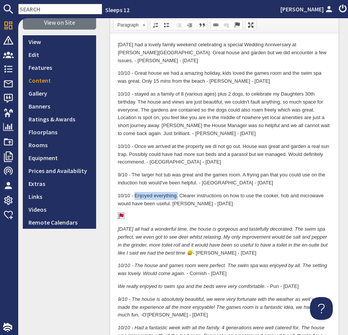
drag, startPoint x: 177, startPoint y: 187, endPoint x: 145, endPoint y: 187, distance: 32.6
click at [135, 192] on p "10/10 - Enjoyed everything. Clearer instructions on how to use the cooker, hob …" at bounding box center [224, 200] width 213 height 16
click at [181, 195] on p "10/10 - Enjoyed everything. Clearer instructions on how to use the cooker, hob …" at bounding box center [224, 200] width 213 height 16
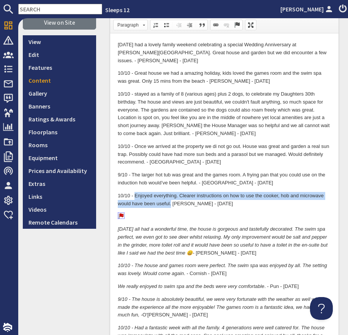
drag, startPoint x: 170, startPoint y: 197, endPoint x: 136, endPoint y: 184, distance: 36.5
click at [136, 192] on p "10/10 - Enjoyed everything. Clearer instructions on how to use the cooker, hob …" at bounding box center [224, 200] width 213 height 16
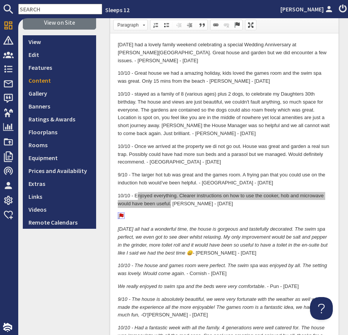
click at [57, 8] on input "text" at bounding box center [60, 9] width 84 height 11
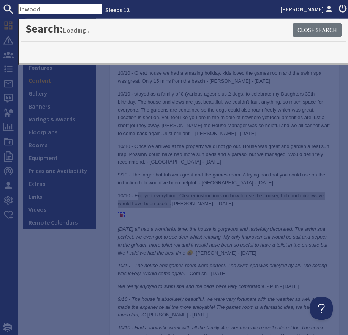
type input "inwood"
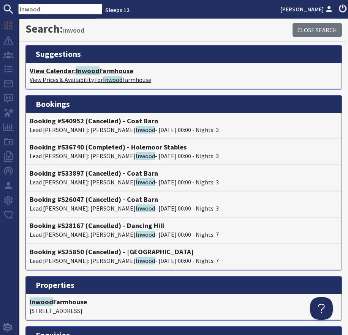
click at [102, 75] on p "View Prices & Availability for Inwood Farmhouse" at bounding box center [184, 79] width 308 height 9
type textarea "<p>7/10 -&nbsp;We had a lovely family weekend celebrating a special Wedding Ann…"
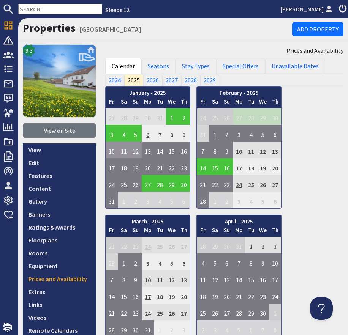
click at [54, 134] on link "View on Site" at bounding box center [59, 130] width 73 height 14
click at [54, 177] on link "Features" at bounding box center [59, 175] width 73 height 13
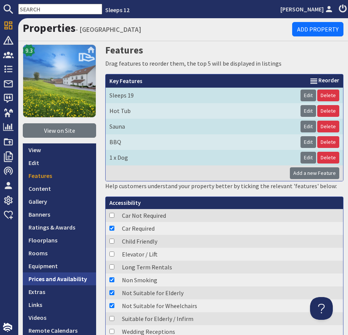
click at [50, 281] on link "Prices and Availability" at bounding box center [59, 278] width 73 height 13
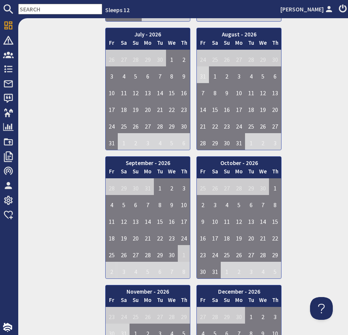
scroll to position [1444, 0]
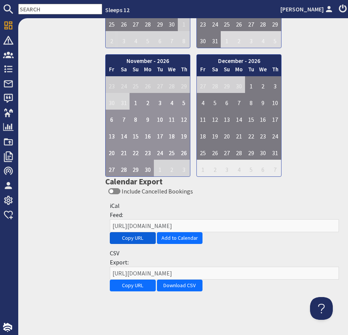
click at [141, 237] on button "Copy URL" at bounding box center [133, 238] width 46 height 12
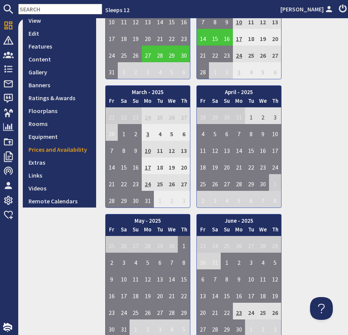
scroll to position [0, 0]
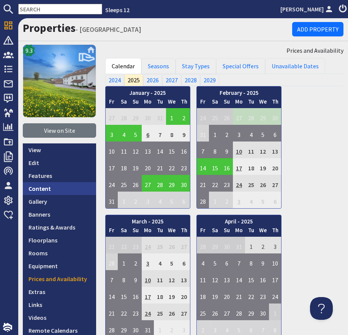
click at [49, 185] on link "Content" at bounding box center [59, 188] width 73 height 13
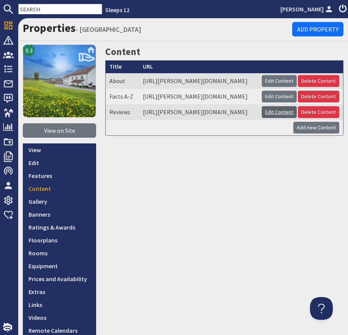
click at [274, 118] on link "Edit Content" at bounding box center [278, 112] width 35 height 12
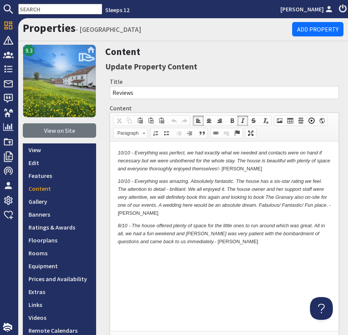
click at [116, 152] on html "10/10 - Everything was perfect, we had exactly what we needed and contacts were…" at bounding box center [224, 204] width 228 height 125
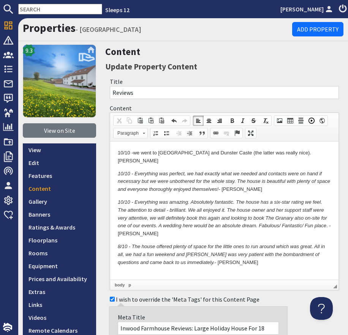
click at [284, 155] on p "10/10 - we went to Minehead and Dunster Caste (the latter was really nice). Beal" at bounding box center [224, 157] width 213 height 16
click at [310, 156] on p "10/10 - we went to Minehead and Dunster Caste (the latter was really nice). - B…" at bounding box center [224, 157] width 213 height 16
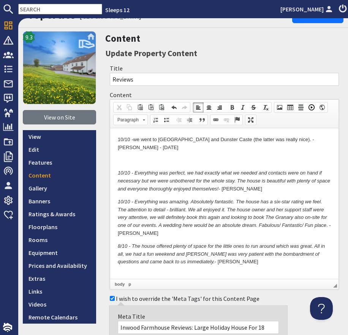
scroll to position [14, 0]
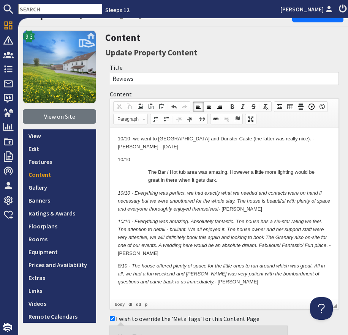
click at [149, 168] on p "The Bar / Hot tub area was amazing. However a little more lighting would be gre…" at bounding box center [231, 176] width 167 height 16
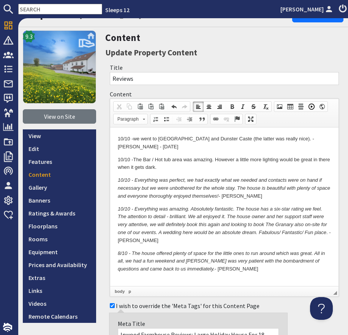
click at [185, 164] on body "10/10 - we went to Minehead and Dunster Caste (the latter was really nice). - B…" at bounding box center [224, 210] width 213 height 151
click at [183, 161] on p "10/10 - The Bar / Hot tub area was amazing. However a little more lighting woul…" at bounding box center [224, 164] width 213 height 16
click at [168, 160] on p "10/10 - The Bar / Hot tub area was amazing. However a little more lighting woul…" at bounding box center [224, 164] width 213 height 16
click at [184, 159] on p "10/10 - The Bar / Hot tub area was amazing. However a little more lighting woul…" at bounding box center [224, 164] width 213 height 16
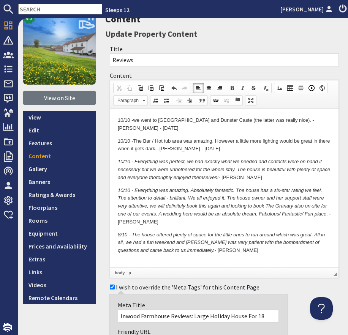
scroll to position [44, 0]
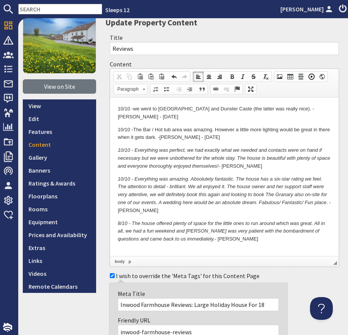
click at [246, 159] on p "10/10 - Everything was perfect, we had exactly what we needed and contacts were…" at bounding box center [224, 158] width 213 height 24
click at [226, 129] on p "10/10 - The Bar / Hot tub area was amazing. However a little more lighting woul…" at bounding box center [224, 134] width 213 height 16
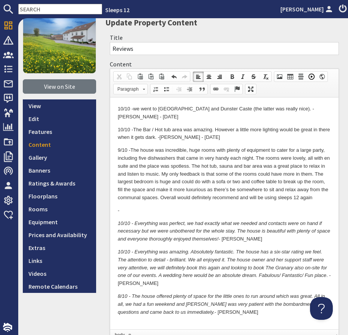
click at [318, 190] on p "9/10 - The house was incredible, huge rooms with plenty of equipment to cater f…" at bounding box center [224, 173] width 213 height 55
click at [217, 207] on p "-" at bounding box center [224, 211] width 213 height 8
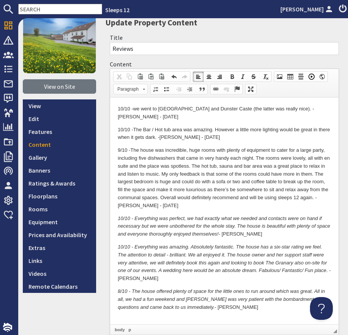
drag, startPoint x: 256, startPoint y: 211, endPoint x: 276, endPoint y: 264, distance: 56.3
click at [256, 215] on em "10/10 - Everything was perfect, we had exactly what we needed and contacts were…" at bounding box center [224, 226] width 212 height 22
click at [292, 110] on p "10/10 - we went to Minehead and Dunster Caste (the latter was really nice). - B…" at bounding box center [224, 113] width 213 height 16
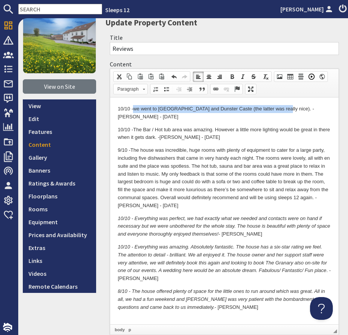
drag, startPoint x: 281, startPoint y: 108, endPoint x: 135, endPoint y: 109, distance: 145.3
click at [135, 109] on p "10/10 - we went to Minehead and Dunster Caste (the latter was really nice). - B…" at bounding box center [224, 113] width 213 height 16
drag, startPoint x: 118, startPoint y: 109, endPoint x: 280, endPoint y: 111, distance: 162.0
click at [281, 111] on p "10/10 - we went to Minehead and Dunster Caste (the latter was really nice). - B…" at bounding box center [224, 113] width 213 height 16
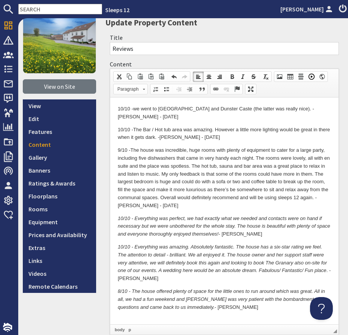
click at [279, 111] on p "10/10 - we went to Minehead and Dunster Caste (the latter was really nice). - B…" at bounding box center [224, 113] width 213 height 16
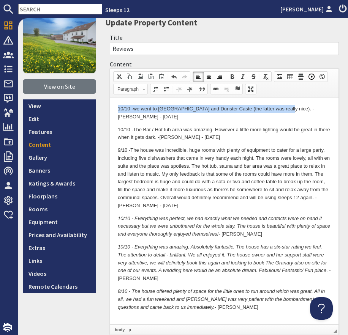
drag, startPoint x: 283, startPoint y: 110, endPoint x: 113, endPoint y: 107, distance: 170.4
click at [113, 107] on html "10/10 - we went to Minehead and Dunster Caste (the latter was really nice). - B…" at bounding box center [224, 215] width 228 height 234
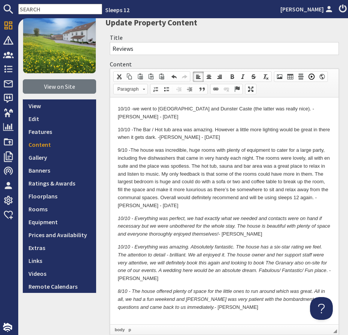
click at [158, 146] on p "9/10 - The house was incredible, huge rooms with plenty of equipment to cater f…" at bounding box center [224, 177] width 213 height 63
drag, startPoint x: 145, startPoint y: 121, endPoint x: 212, endPoint y: 118, distance: 67.2
click at [213, 126] on p "10/10 - The Bar / Hot tub area was amazing. However a little more lighting woul…" at bounding box center [224, 134] width 213 height 16
click at [181, 128] on p "10/10 - The Bar / Hot tub area was amazing. However a little more lighting woul…" at bounding box center [224, 134] width 213 height 16
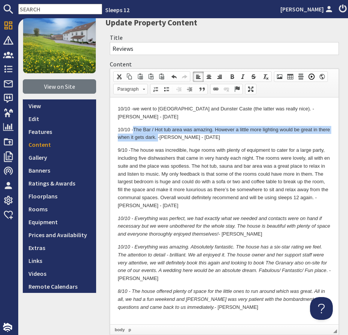
drag, startPoint x: 167, startPoint y: 130, endPoint x: 134, endPoint y: 124, distance: 33.6
click at [134, 126] on p "10/10 - The Bar / Hot tub area was amazing. However a little more lighting woul…" at bounding box center [224, 134] width 213 height 16
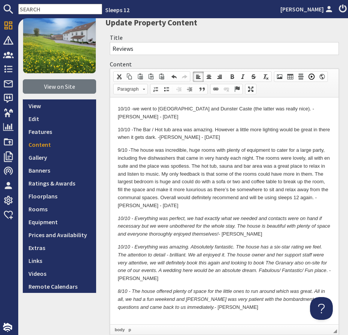
drag, startPoint x: 195, startPoint y: 176, endPoint x: 188, endPoint y: 173, distance: 7.2
click at [195, 175] on p "9/10 - The house was incredible, huge rooms with plenty of equipment to cater f…" at bounding box center [224, 177] width 213 height 63
click at [135, 196] on p "9/10 - The house was incredible, huge rooms with plenty of equipment to cater f…" at bounding box center [224, 177] width 213 height 63
click at [136, 197] on p "9/10 - The house was incredible, huge rooms with plenty of equipment to cater f…" at bounding box center [224, 177] width 213 height 63
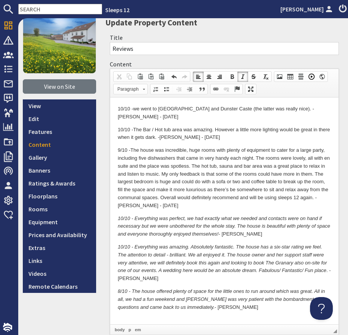
click at [197, 195] on p "9/10 - The house was incredible, huge rooms with plenty of equipment to cater f…" at bounding box center [224, 177] width 213 height 63
drag, startPoint x: 188, startPoint y: 142, endPoint x: 132, endPoint y: 139, distance: 56.2
click at [132, 146] on p "9/10 - The house was incredible, huge rooms with plenty of equipment to cater f…" at bounding box center [224, 177] width 213 height 63
click at [327, 190] on p "9/10 - The house was incredible, huge rooms with plenty of equipment to cater f…" at bounding box center [224, 177] width 213 height 63
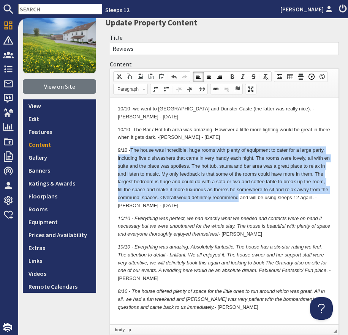
drag, startPoint x: 238, startPoint y: 189, endPoint x: 131, endPoint y: 140, distance: 117.8
click at [131, 146] on p "9/10 - The house was incredible, huge rooms with plenty of equipment to cater f…" at bounding box center [224, 177] width 213 height 63
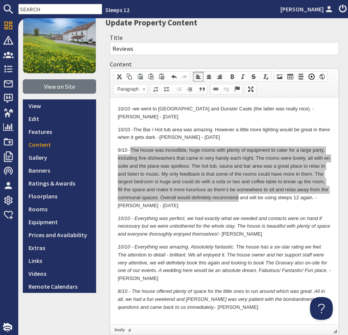
click at [49, 11] on input "text" at bounding box center [60, 9] width 84 height 11
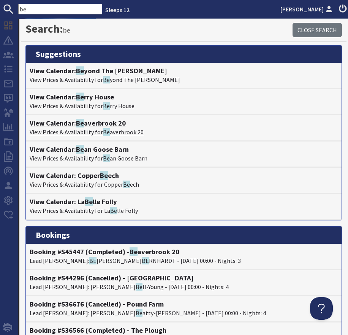
type input "be"
click at [82, 124] on span "Be" at bounding box center [80, 123] width 8 height 9
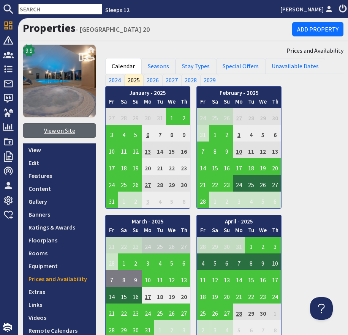
click at [38, 127] on link "View on Site" at bounding box center [59, 130] width 73 height 14
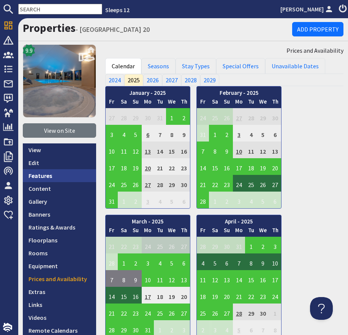
click at [67, 177] on link "Features" at bounding box center [59, 175] width 73 height 13
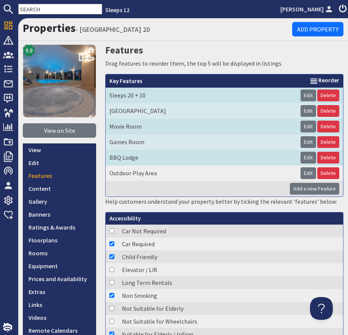
click at [47, 282] on link "Prices and Availability" at bounding box center [59, 278] width 73 height 13
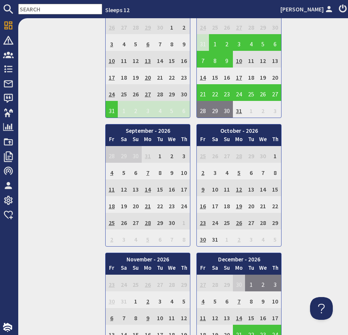
scroll to position [1444, 0]
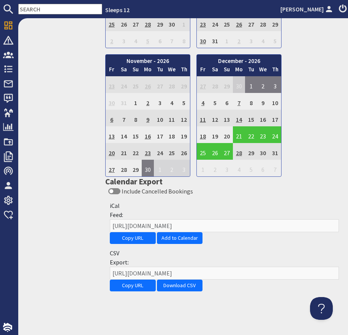
click at [132, 244] on div "iCal Feed: https://www.sleeps12.com/properties/beaverbrook-20/cal/854e5746-21e0…" at bounding box center [224, 222] width 238 height 47
click at [132, 238] on button "Copy URL" at bounding box center [133, 238] width 46 height 12
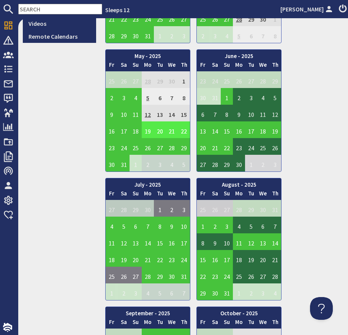
scroll to position [0, 0]
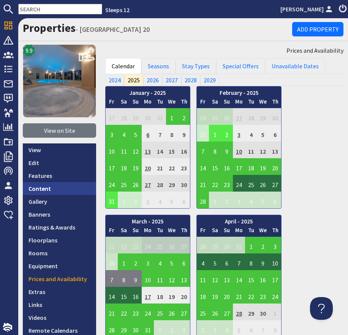
click at [50, 190] on link "Content" at bounding box center [59, 188] width 73 height 13
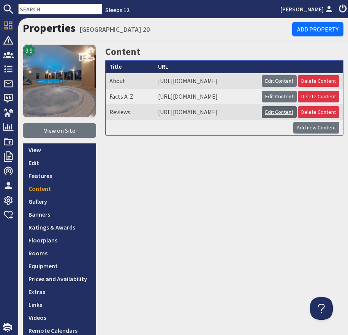
click at [283, 118] on link "Edit Content" at bounding box center [278, 112] width 35 height 12
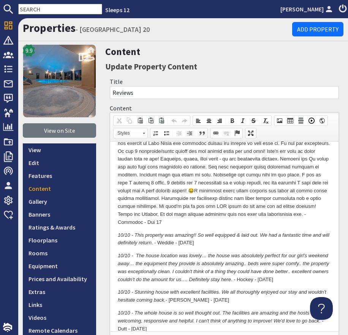
scroll to position [23, 0]
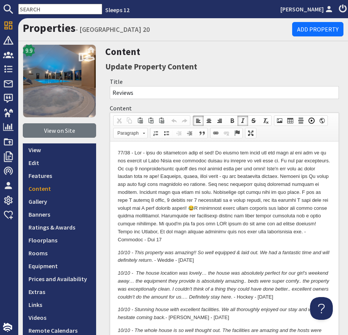
click at [206, 242] on p at bounding box center [224, 196] width 213 height 95
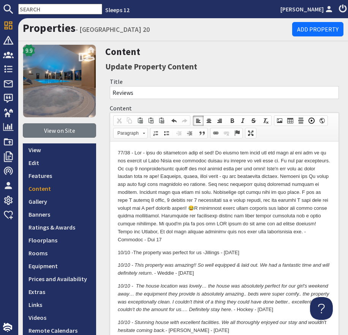
scroll to position [0, 0]
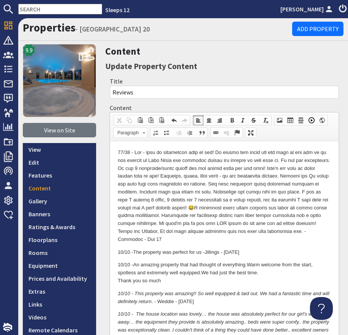
click at [119, 283] on p "10/10 - An amazing property that had thought of everything. Warm welcome from t…" at bounding box center [224, 273] width 213 height 24
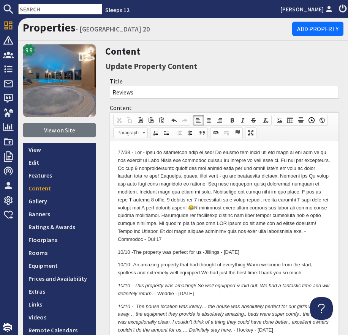
click at [202, 274] on p "10/10 - An amazing property that had thought of everything. Warm welcome from t…" at bounding box center [224, 269] width 213 height 16
click at [315, 271] on p "10/10 - An amazing property that had thought of everything. Warm welcome from t…" at bounding box center [224, 269] width 213 height 16
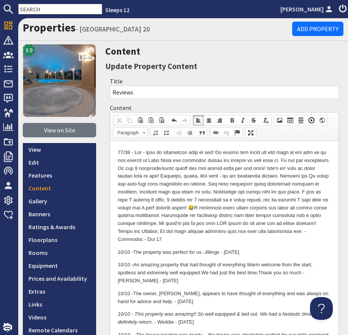
click at [157, 302] on p "10/10 - The owner, Anthony, appears to have thought of everything and was alway…" at bounding box center [224, 298] width 213 height 16
click at [236, 298] on p "10/10 - The owner, Anthony, appears to have thought of everything and was alway…" at bounding box center [224, 298] width 213 height 16
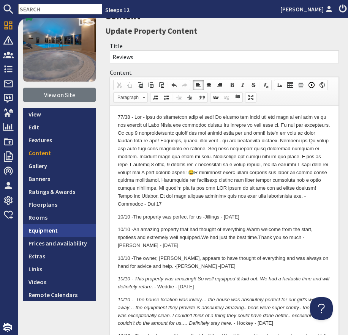
scroll to position [38, 0]
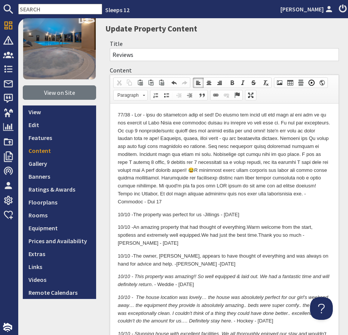
drag, startPoint x: 266, startPoint y: 121, endPoint x: 246, endPoint y: 121, distance: 20.5
click at [262, 122] on p at bounding box center [224, 158] width 213 height 95
click at [141, 115] on p at bounding box center [224, 158] width 213 height 95
click at [163, 200] on p at bounding box center [224, 158] width 213 height 95
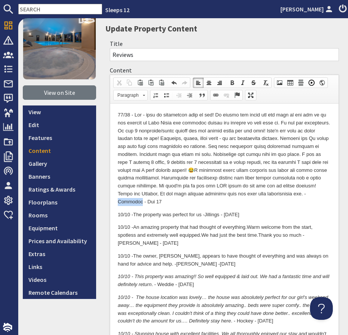
click at [163, 200] on p at bounding box center [224, 158] width 213 height 95
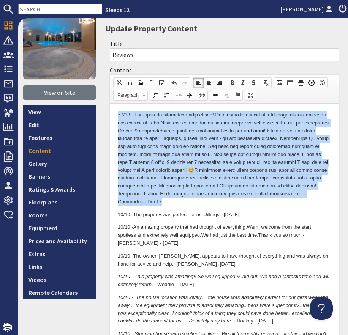
drag, startPoint x: 197, startPoint y: 200, endPoint x: 145, endPoint y: 154, distance: 69.1
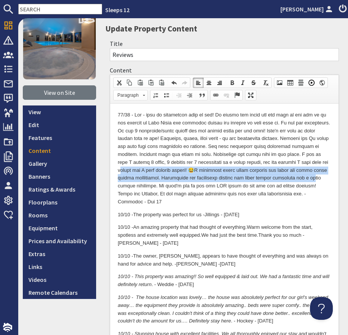
drag, startPoint x: 159, startPoint y: 182, endPoint x: 175, endPoint y: 223, distance: 44.0
click at [159, 182] on p at bounding box center [224, 158] width 213 height 95
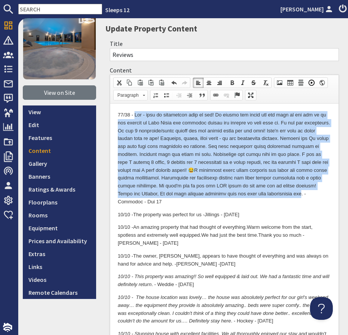
drag, startPoint x: 153, startPoint y: 202, endPoint x: 137, endPoint y: 115, distance: 87.9
click at [136, 115] on p at bounding box center [224, 158] width 213 height 95
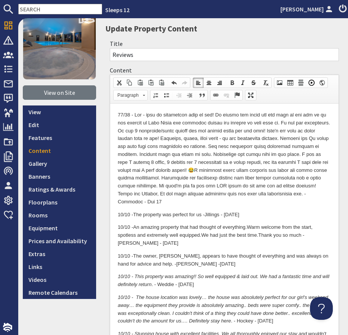
click at [145, 217] on p "10/10 - The property was perfect for us - Jillings - July 25" at bounding box center [224, 215] width 213 height 8
drag, startPoint x: 136, startPoint y: 214, endPoint x: 201, endPoint y: 212, distance: 64.9
click at [201, 213] on p "10/10 - The property was perfect for us - Jillings - July 25" at bounding box center [224, 215] width 213 height 8
click at [196, 213] on p "10/10 - The property was perfect for us - Jillings - July 25" at bounding box center [224, 215] width 213 height 8
click at [202, 214] on p "10/10 - The property was perfect for us - Jillings - July 25" at bounding box center [224, 215] width 213 height 8
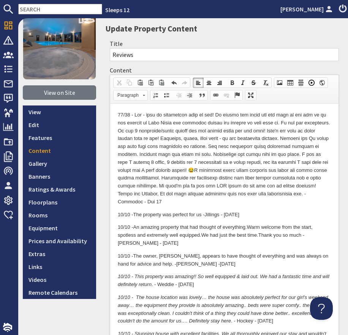
click at [177, 215] on p "10/10 - The property was perfect for us - Jillings - July 25" at bounding box center [224, 215] width 213 height 8
click at [216, 212] on p "10/10 - The property was perfect for us - Jillings - July 25" at bounding box center [224, 215] width 213 height 8
click at [217, 212] on p "10/10 - The property was perfect for us - Jillings - July 25" at bounding box center [224, 215] width 213 height 8
drag, startPoint x: 203, startPoint y: 214, endPoint x: 135, endPoint y: 211, distance: 68.3
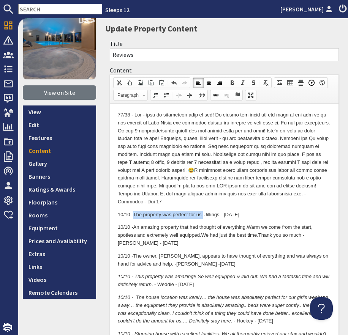
click at [135, 215] on p "10/10 - The property was perfect for us - Jillings - July 25" at bounding box center [224, 215] width 213 height 8
drag, startPoint x: 135, startPoint y: 226, endPoint x: 208, endPoint y: 228, distance: 73.2
click at [181, 225] on p "10/10 - An amazing property that had thought of everything. Warm welcome from t…" at bounding box center [224, 235] width 213 height 24
click at [124, 244] on p "10/10 - An amazing property that had thought of everything. Warm welcome from t…" at bounding box center [224, 235] width 213 height 24
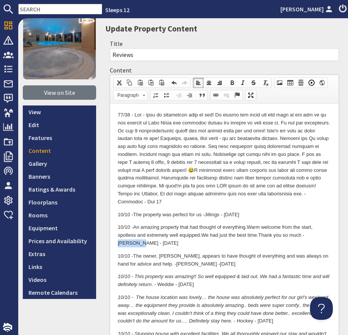
click at [124, 244] on p "10/10 - An amazing property that had thought of everything. Warm welcome from t…" at bounding box center [224, 235] width 213 height 24
click at [145, 242] on p "10/10 - An amazing property that had thought of everything. Warm welcome from t…" at bounding box center [224, 235] width 213 height 24
drag, startPoint x: 224, startPoint y: 245, endPoint x: 303, endPoint y: 231, distance: 80.2
click at [227, 244] on p "10/10 - An amazing property that had thought of everything. Warm welcome from t…" at bounding box center [224, 235] width 213 height 24
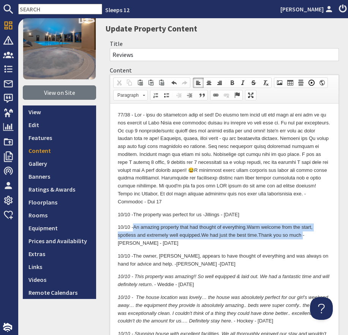
drag, startPoint x: 304, startPoint y: 236, endPoint x: 139, endPoint y: 225, distance: 165.7
click at [135, 225] on p "10/10 - An amazing property that had thought of everything. Warm welcome from t…" at bounding box center [224, 235] width 213 height 24
drag, startPoint x: 151, startPoint y: 230, endPoint x: 157, endPoint y: 258, distance: 28.3
click at [151, 230] on p "10/10 - An amazing property that had thought of everything. Warm welcome from t…" at bounding box center [224, 235] width 213 height 24
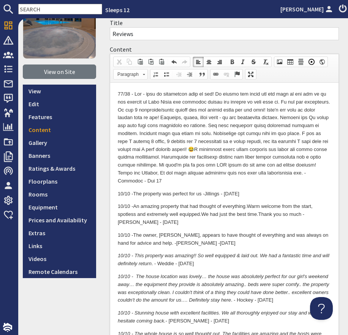
scroll to position [66, 0]
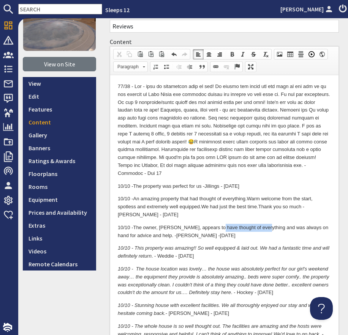
drag, startPoint x: 217, startPoint y: 228, endPoint x: 273, endPoint y: 230, distance: 56.6
click at [263, 227] on p "10/10 - The owner, Anthony, appears to have thought of everything and was alway…" at bounding box center [224, 232] width 213 height 16
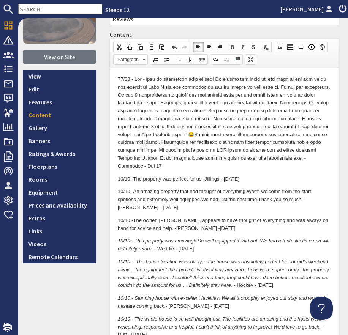
click at [166, 227] on p "10/10 - The owner, Anthony, appears to have thought of everything and was alway…" at bounding box center [224, 225] width 213 height 16
click at [166, 228] on p "10/10 - The owner, Anthony, appears to have thought of everything and was alway…" at bounding box center [224, 225] width 213 height 16
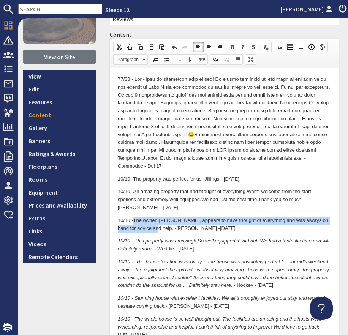
drag, startPoint x: 152, startPoint y: 230, endPoint x: 143, endPoint y: 220, distance: 13.1
click at [135, 218] on p "10/10 - The owner, Anthony, appears to have thought of everything and was alway…" at bounding box center [224, 225] width 213 height 16
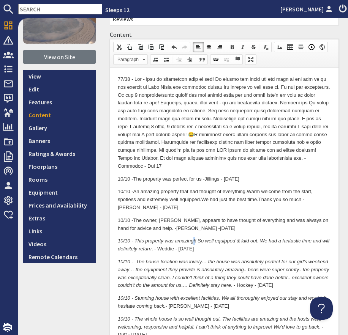
click at [193, 241] on em "10/10 - This property was amazing!! So well equipped & laid out. We had a fanta…" at bounding box center [223, 245] width 211 height 14
drag, startPoint x: 196, startPoint y: 241, endPoint x: 136, endPoint y: 240, distance: 60.3
click at [135, 240] on em "10/10 - This property was amazing!! So well equipped & laid out. We had a fanta…" at bounding box center [223, 245] width 211 height 14
click at [167, 250] on p "10/10 - This property was amazing!! So well equipped & laid out. We had a fanta…" at bounding box center [224, 245] width 213 height 16
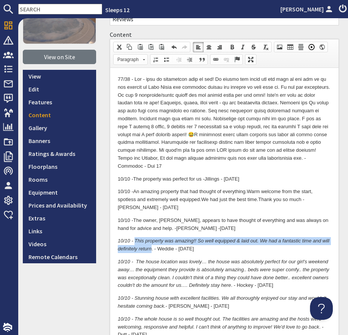
drag, startPoint x: 151, startPoint y: 247, endPoint x: 140, endPoint y: 243, distance: 12.3
click at [134, 241] on p "10/10 - This property was amazing!! So well equipped & laid out. We had a fanta…" at bounding box center [224, 245] width 213 height 16
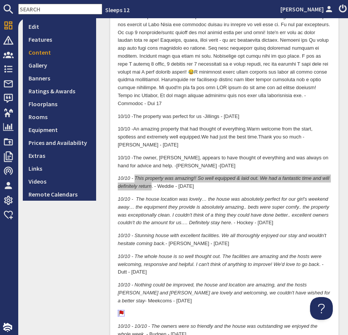
scroll to position [137, 0]
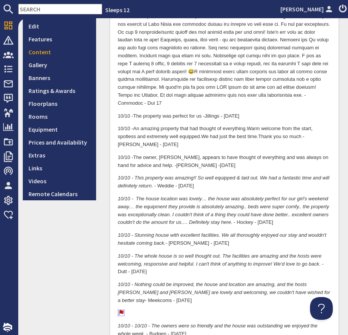
click at [164, 199] on em "10/10 - The house location was lovely… the house was absolutely perfect for our…" at bounding box center [223, 210] width 211 height 29
drag, startPoint x: 207, startPoint y: 199, endPoint x: 280, endPoint y: 197, distance: 72.9
click at [280, 197] on em "10/10 - The house location was lovely… the house was absolutely perfect for our…" at bounding box center [223, 210] width 211 height 29
click at [243, 222] on p "10/10 - The house location was lovely… the house was absolutely perfect for our…" at bounding box center [224, 210] width 213 height 31
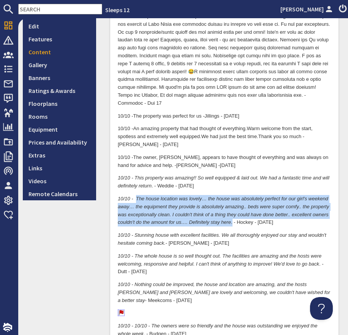
drag, startPoint x: 231, startPoint y: 224, endPoint x: 135, endPoint y: 201, distance: 98.8
click at [135, 201] on p "10/10 - The house location was lovely… the house was absolutely perfect for our…" at bounding box center [224, 210] width 213 height 31
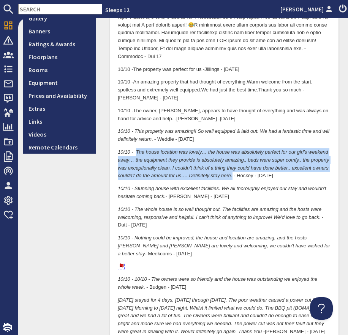
scroll to position [188, 0]
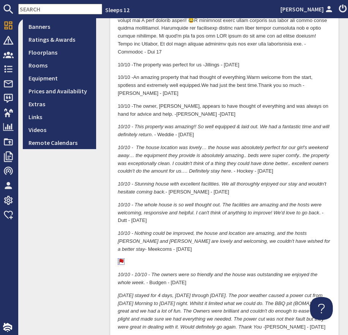
click at [167, 183] on em "10/10 - Stunning house with excellent facilities. We all thoroughly enjoyed our…" at bounding box center [222, 188] width 208 height 14
click at [146, 185] on em "10/10 - Stunning house with excellent facilities. We all thoroughly enjoyed our…" at bounding box center [222, 188] width 208 height 14
drag, startPoint x: 169, startPoint y: 183, endPoint x: 134, endPoint y: 185, distance: 34.6
click at [134, 185] on em "10/10 - Stunning house with excellent facilities. We all thoroughly enjoyed our…" at bounding box center [222, 188] width 208 height 14
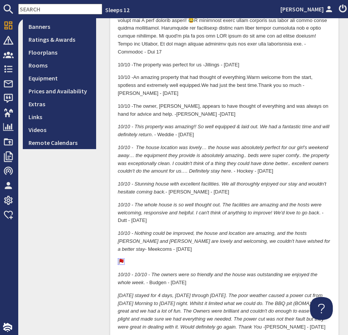
click at [179, 185] on em "10/10 - Stunning house with excellent facilities. We all thoroughly enjoyed our…" at bounding box center [222, 188] width 208 height 14
click at [173, 183] on em "10/10 - Stunning house with excellent facilities. We all thoroughly enjoyed our…" at bounding box center [222, 188] width 208 height 14
click at [179, 184] on em "10/10 - Stunning house with excellent facilities. We all thoroughly enjoyed our…" at bounding box center [222, 188] width 208 height 14
click at [168, 185] on em "10/10 - Stunning house with excellent facilities. We all thoroughly enjoyed our…" at bounding box center [222, 188] width 208 height 14
click at [175, 184] on em "10/10 - Stunning house with excellent facilities. We all thoroughly enjoyed our…" at bounding box center [222, 188] width 208 height 14
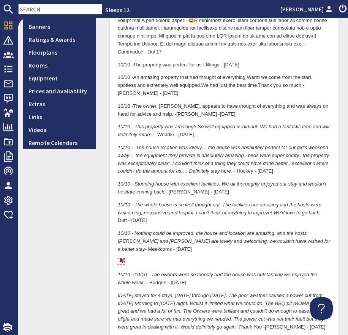
click at [169, 187] on p "10/10 - Stunning house with excellent facilities. We all thoroughly enjoyed our…" at bounding box center [224, 189] width 213 height 16
click at [174, 192] on p "10/10 - Stunning house with excellent facilities. We all thoroughly enjoyed our…" at bounding box center [224, 189] width 213 height 16
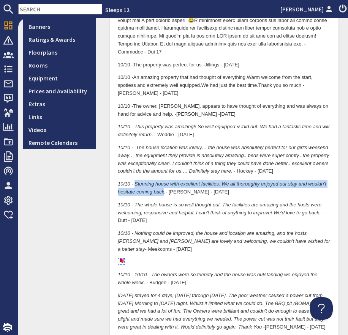
drag, startPoint x: 164, startPoint y: 192, endPoint x: 135, endPoint y: 182, distance: 30.7
click at [135, 182] on em "10/10 - Stunning house with excellent facilities. We all thoroughly enjoyed our…" at bounding box center [222, 188] width 208 height 14
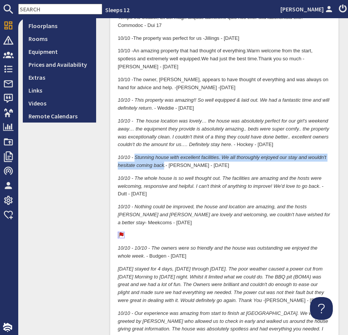
scroll to position [218, 0]
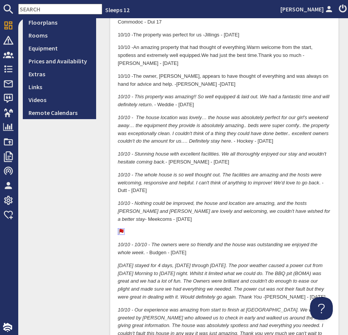
click at [198, 182] on em "10/10 - The whole house is so well thought out. The facilities are amazing and …" at bounding box center [219, 179] width 203 height 14
drag, startPoint x: 222, startPoint y: 175, endPoint x: 277, endPoint y: 174, distance: 54.6
click at [277, 175] on em "10/10 - The whole house is so well thought out. The facilities are amazing and …" at bounding box center [219, 179] width 203 height 14
click at [122, 190] on p "10/10 - The whole house is so well thought out. The facilities are amazing and …" at bounding box center [224, 183] width 213 height 24
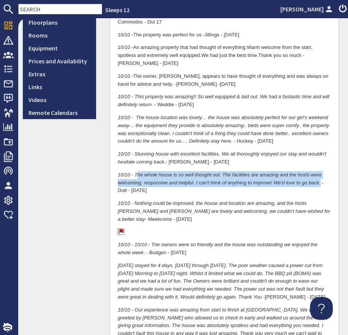
drag, startPoint x: 319, startPoint y: 184, endPoint x: 136, endPoint y: 176, distance: 183.8
click at [136, 176] on p "10/10 - The whole house is so well thought out. The facilities are amazing and …" at bounding box center [224, 183] width 213 height 24
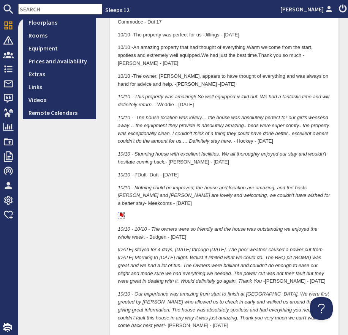
scroll to position [0, 0]
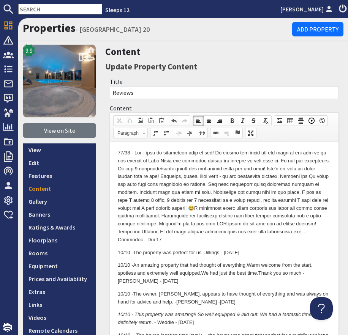
click at [174, 118] on span at bounding box center [174, 121] width 6 height 6
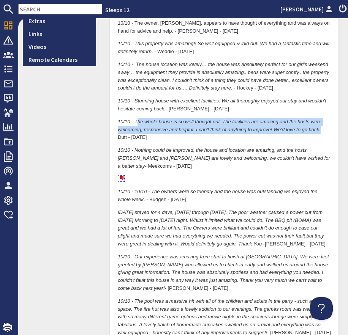
scroll to position [273, 0]
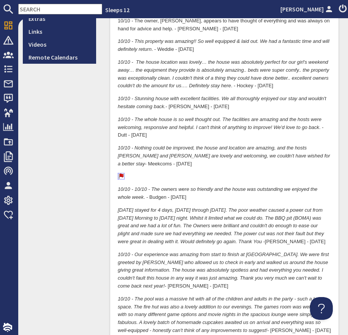
drag, startPoint x: 173, startPoint y: 163, endPoint x: 164, endPoint y: 161, distance: 9.7
click at [173, 163] on p "10/10 - Nothing could be improved, the house and location are amazing, and the …" at bounding box center [224, 157] width 213 height 24
drag, startPoint x: 137, startPoint y: 148, endPoint x: 192, endPoint y: 145, distance: 55.9
click at [193, 145] on p "10/10 - Nothing could be improved, the house and location are amazing, and the …" at bounding box center [224, 157] width 213 height 24
click at [297, 155] on p "10/10 - Nothing could be improved, the house and location are amazing, and the …" at bounding box center [224, 157] width 213 height 24
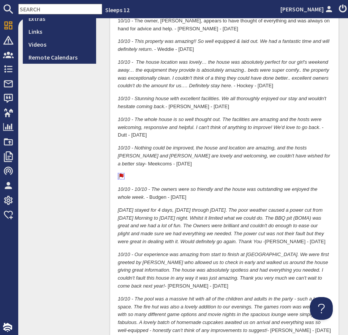
click at [299, 158] on p "10/10 - Nothing could be improved, the house and location are amazing, and the …" at bounding box center [224, 157] width 213 height 24
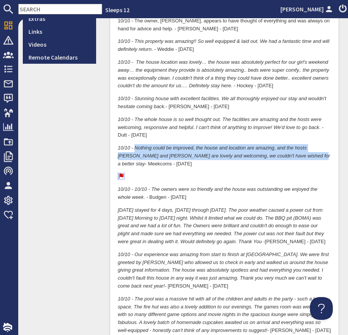
drag, startPoint x: 285, startPoint y: 158, endPoint x: 135, endPoint y: 146, distance: 150.3
click at [135, 146] on em "10/10 - Nothing could be improved, the house and location are amazing, and the …" at bounding box center [224, 156] width 212 height 22
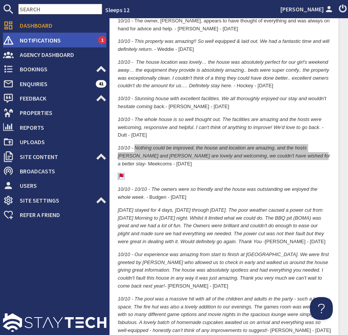
click at [74, 36] on span "Notifications" at bounding box center [56, 40] width 84 height 12
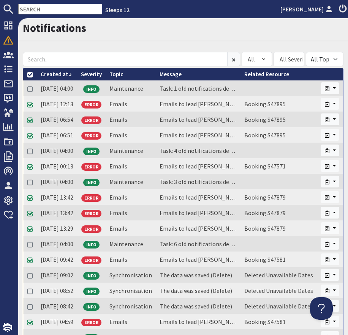
click at [37, 8] on input "text" at bounding box center [60, 9] width 84 height 11
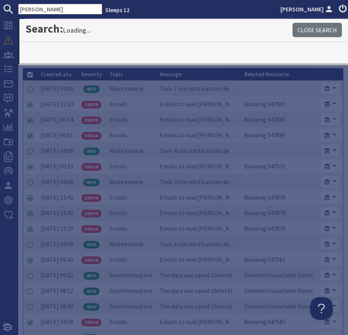
type input "barton"
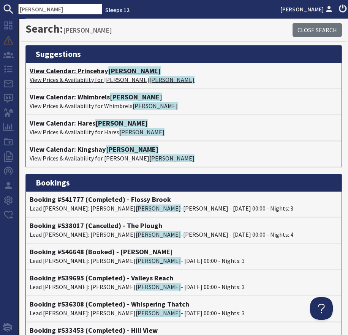
click at [78, 75] on p "View Prices & Availability for Princehay Barton" at bounding box center [184, 79] width 308 height 9
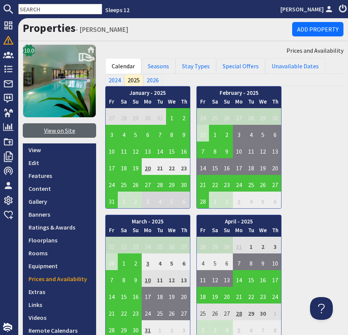
click at [79, 134] on link "View on Site" at bounding box center [59, 130] width 73 height 14
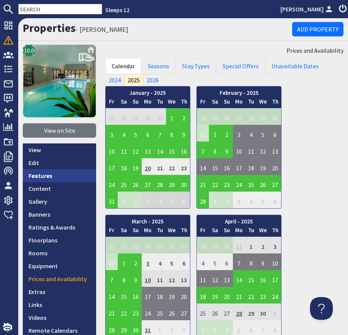
click at [34, 174] on link "Features" at bounding box center [59, 175] width 73 height 13
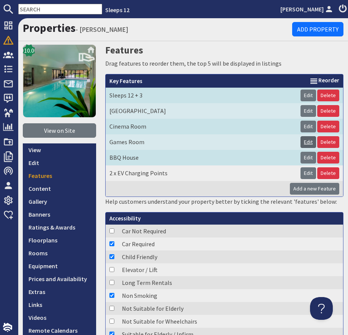
click at [307, 145] on link "Edit" at bounding box center [308, 142] width 16 height 12
click at [71, 282] on link "Prices and Availability" at bounding box center [59, 278] width 73 height 13
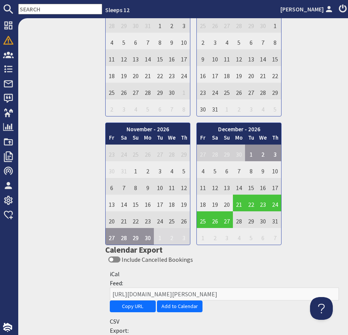
scroll to position [1444, 0]
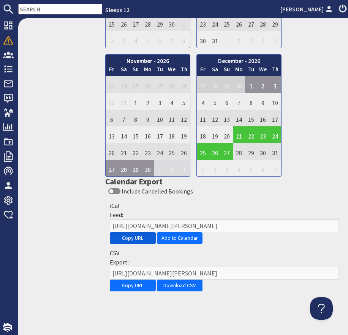
click at [132, 240] on button "Copy URL" at bounding box center [133, 238] width 46 height 12
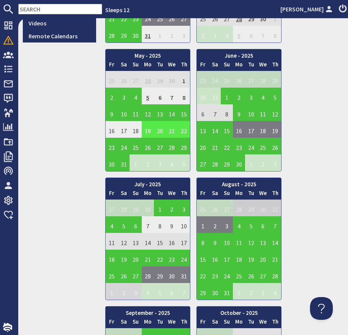
scroll to position [0, 0]
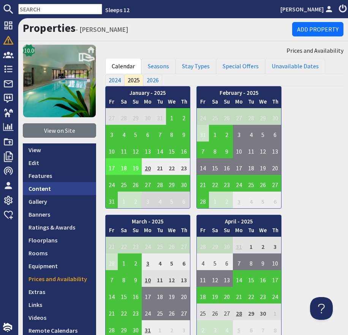
click at [46, 189] on link "Content" at bounding box center [59, 188] width 73 height 13
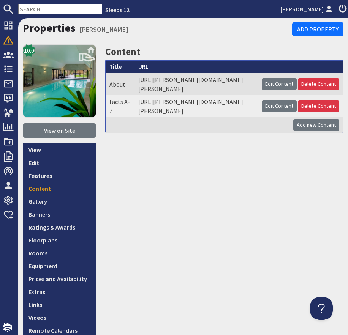
click at [52, 10] on input "text" at bounding box center [60, 9] width 84 height 11
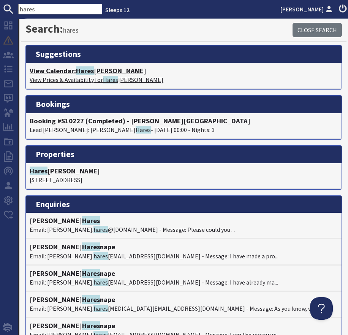
type input "hares"
click at [71, 73] on h4 "View Calendar: Hares Barton" at bounding box center [184, 71] width 308 height 8
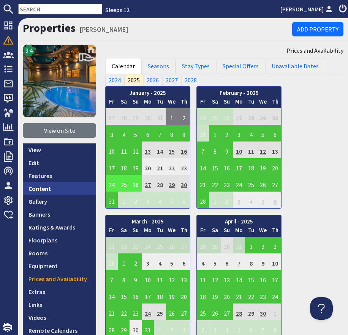
click at [60, 192] on link "Content" at bounding box center [59, 188] width 73 height 13
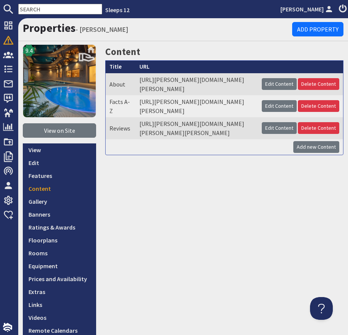
click at [55, 12] on input "text" at bounding box center [60, 9] width 84 height 11
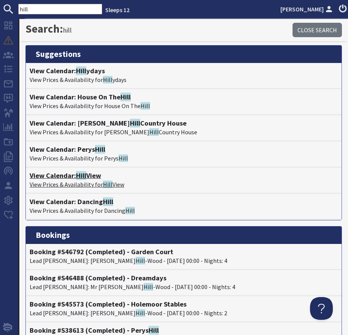
type input "hill"
click at [90, 179] on h4 "View Calendar: Hill View" at bounding box center [184, 175] width 308 height 8
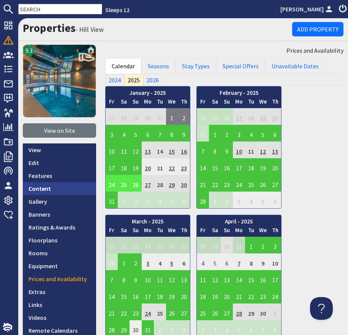
click at [84, 192] on link "Content" at bounding box center [59, 188] width 73 height 13
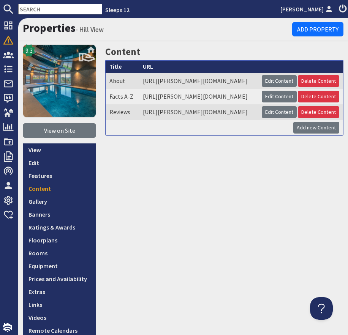
click at [64, 10] on input "text" at bounding box center [60, 9] width 84 height 11
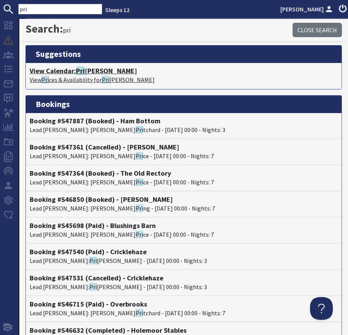
type input "pri"
click at [89, 75] on p "View Pri ces & Availability for Pri ncehay Barton" at bounding box center [184, 79] width 308 height 9
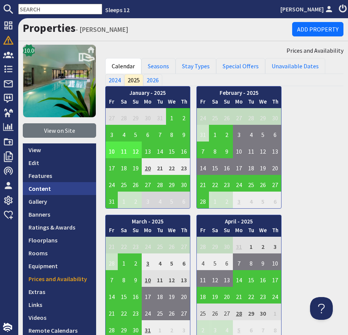
click at [48, 189] on link "Content" at bounding box center [59, 188] width 73 height 13
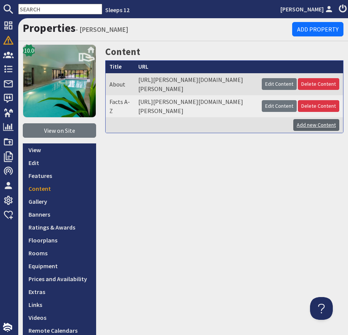
click at [306, 131] on link "Add new Content" at bounding box center [316, 125] width 46 height 12
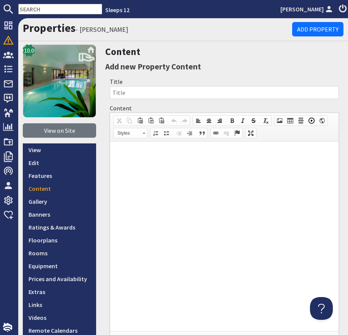
click at [136, 93] on input "Title" at bounding box center [224, 92] width 229 height 13
type input "Reviews"
click at [136, 165] on html at bounding box center [224, 153] width 228 height 23
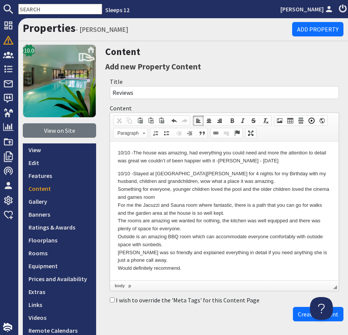
click at [115, 188] on html "10/10 - The house was amazing, had everything you could need and more the atten…" at bounding box center [224, 211] width 228 height 138
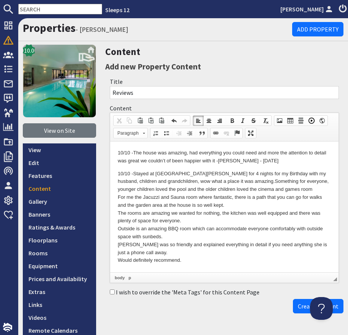
click at [116, 198] on html "10/10 - The house was amazing, had everything you could need and more the atten…" at bounding box center [224, 207] width 228 height 131
click at [225, 182] on p "10/10 - Stayed at Princehay Barton for 4 nights for my Birthday with my husband…" at bounding box center [224, 217] width 213 height 95
click at [117, 214] on html "10/10 - The house was amazing, had everything you could need and more the atten…" at bounding box center [224, 207] width 228 height 131
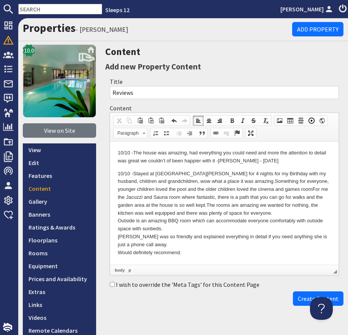
click at [118, 222] on p "10/10 - Stayed at Princehay Barton for 4 nights for my Birthday with my husband…" at bounding box center [224, 213] width 213 height 87
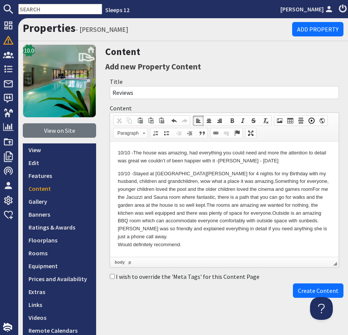
click at [113, 229] on html "10/10 - The house was amazing, had everything you could need and more the atten…" at bounding box center [224, 199] width 228 height 115
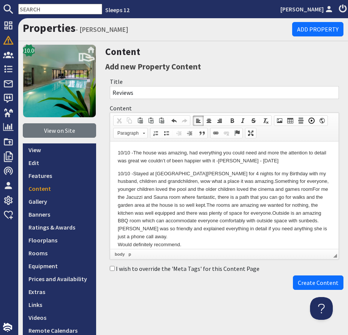
click at [115, 236] on html "10/10 - The house was amazing, had everything you could need and more the atten…" at bounding box center [224, 199] width 228 height 115
click at [179, 239] on p "10/10 - Stayed at Princehay Barton for 4 nights for my Birthday with my husband…" at bounding box center [224, 205] width 213 height 71
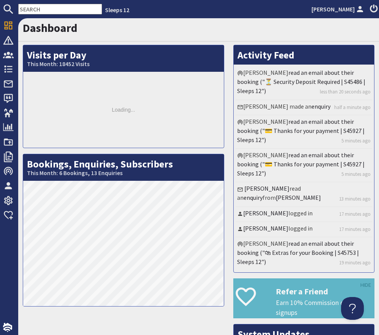
click at [55, 8] on input "text" at bounding box center [60, 9] width 84 height 11
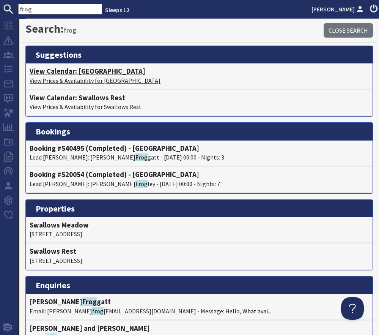
type input "frog"
click at [100, 69] on h4 "View Calendar: [GEOGRAPHIC_DATA]" at bounding box center [199, 71] width 339 height 8
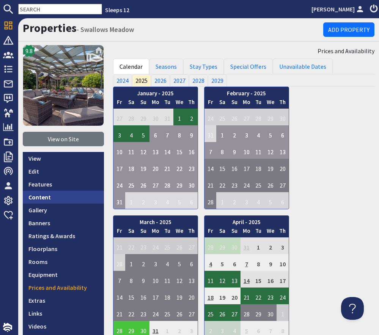
click at [55, 197] on link "Content" at bounding box center [63, 196] width 81 height 13
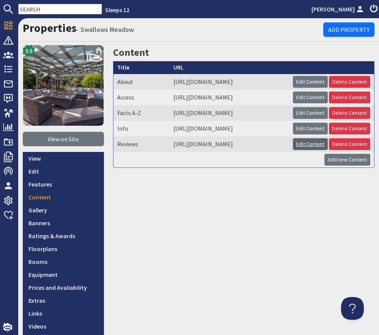
click at [304, 150] on link "Edit Content" at bounding box center [310, 144] width 35 height 12
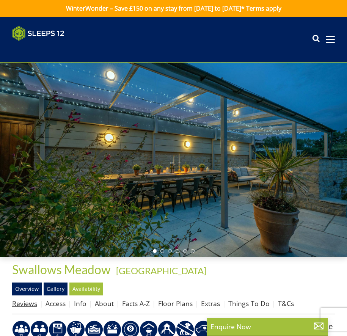
click at [25, 304] on link "Reviews" at bounding box center [24, 303] width 25 height 9
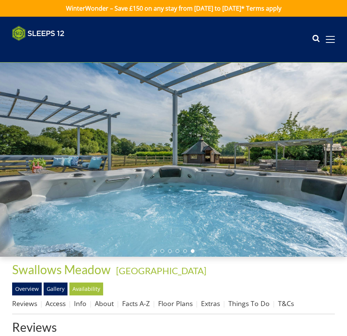
click at [138, 18] on header "Search Menu Properties My Booking Contact Us 01823 665500 Search Check Availabi…" at bounding box center [173, 40] width 347 height 46
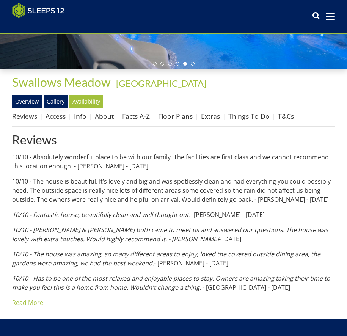
scroll to position [176, 0]
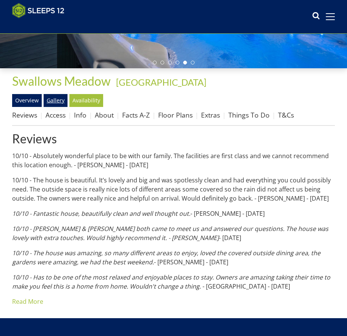
click at [56, 105] on link "Gallery" at bounding box center [56, 100] width 24 height 13
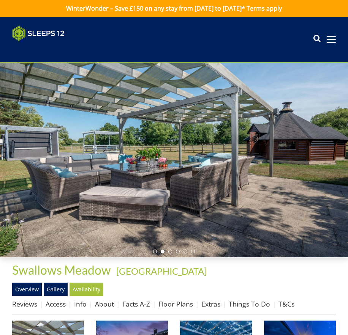
click at [176, 304] on link "Floor Plans" at bounding box center [175, 303] width 35 height 9
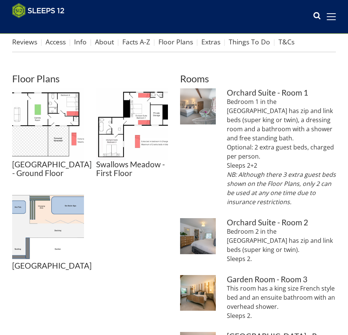
scroll to position [250, 0]
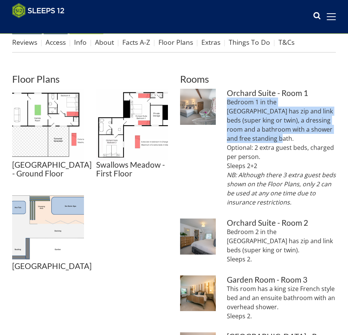
drag, startPoint x: 226, startPoint y: 103, endPoint x: 332, endPoint y: 131, distance: 109.4
click at [332, 131] on li "Swallows Meadow: Orchard Suite - Bedroom 1 has zip and link beds and 2 extra si…" at bounding box center [258, 151] width 156 height 124
copy p "Bedroom 1 in the Orchard Suite has zip and link beds (super king or twin), a dr…"
drag, startPoint x: 226, startPoint y: 220, endPoint x: 316, endPoint y: 249, distance: 93.9
click at [316, 249] on div "Bedroom 2 in the Orchard Suite has zip and link beds (super king or twin). Slee…" at bounding box center [280, 248] width 109 height 42
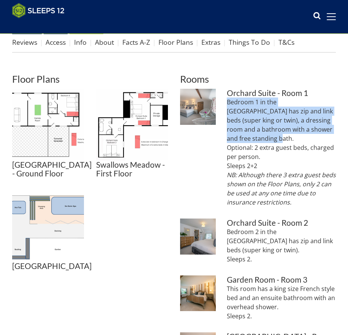
copy p "Bedroom 2 in the Orchard Suite has zip and link beds (super king or twin). Slee…"
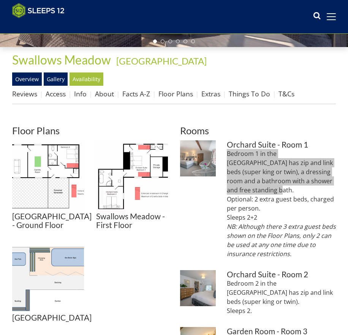
scroll to position [177, 0]
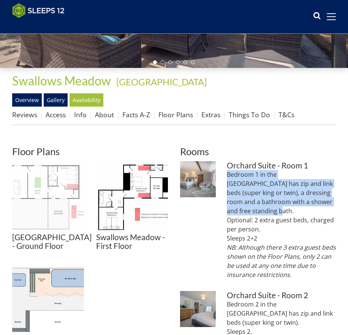
click at [43, 197] on img at bounding box center [48, 197] width 72 height 72
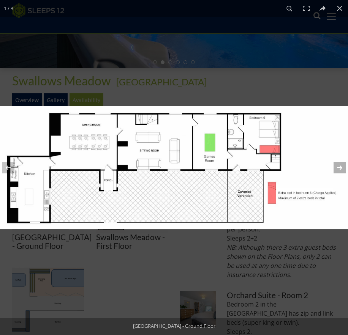
click at [334, 167] on button at bounding box center [334, 168] width 27 height 38
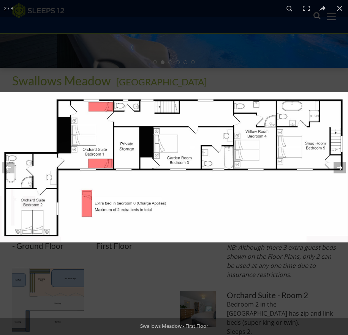
click at [334, 167] on button at bounding box center [334, 168] width 27 height 38
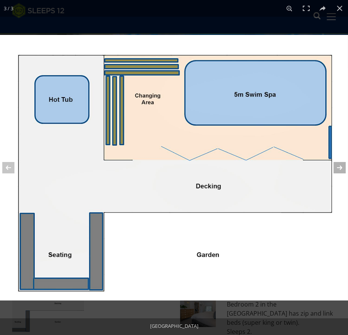
click at [336, 167] on button at bounding box center [334, 168] width 27 height 38
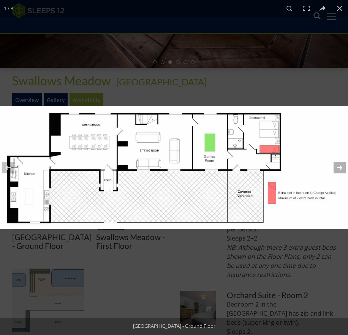
click at [337, 168] on button at bounding box center [334, 168] width 27 height 38
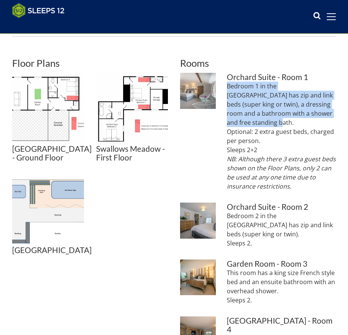
scroll to position [267, 0]
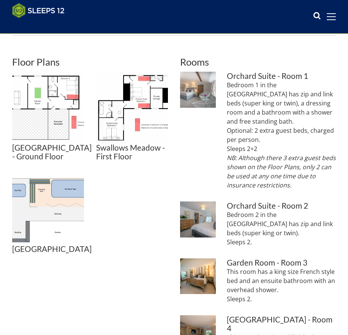
click at [280, 276] on p "This room has a king size French style bed and an ensuite bathroom with an over…" at bounding box center [280, 285] width 109 height 36
drag, startPoint x: 256, startPoint y: 280, endPoint x: 222, endPoint y: 252, distance: 44.7
click at [222, 258] on li "Swallows Meadow: The Garden Room (Bedroom 3) has a king size French bed and an …" at bounding box center [258, 283] width 156 height 51
copy p "This room has a king size French style bed and an ensuite bathroom with an over…"
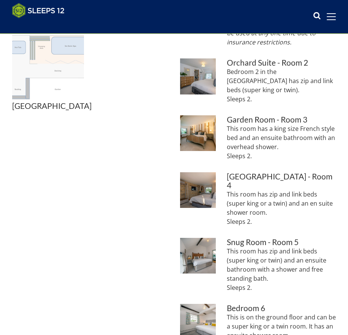
scroll to position [443, 0]
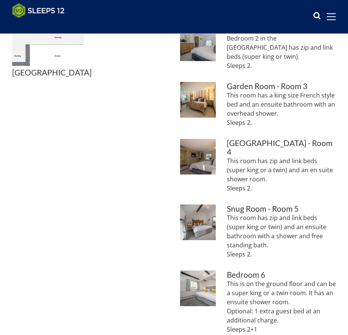
drag, startPoint x: 253, startPoint y: 162, endPoint x: 222, endPoint y: 135, distance: 40.7
click at [222, 139] on li "Swallows Meadow: The Willow Room (Bedroom 4) has zip and link beds, so super ki…" at bounding box center [258, 169] width 156 height 60
copy p "This room has zip and link beds (super king or a twin) and an en suite shower r…"
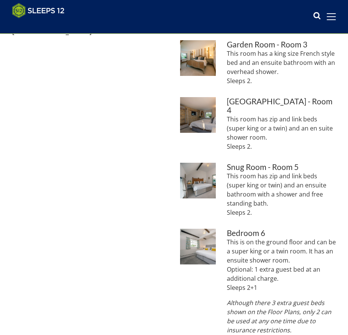
scroll to position [486, 0]
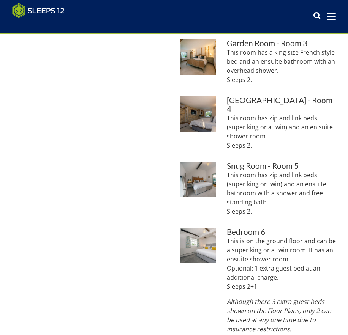
drag, startPoint x: 256, startPoint y: 181, endPoint x: 225, endPoint y: 148, distance: 44.8
click at [225, 162] on li "Swallows Meadow: Bedroom 5 (The Snug Room) has zip and link beds (super king or…" at bounding box center [258, 192] width 156 height 60
copy p "This room has zip and link beds (super king or twin) and an ensuite bathroom wi…"
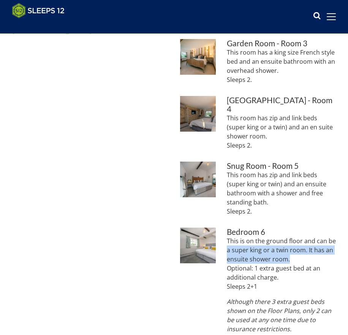
drag, startPoint x: 288, startPoint y: 222, endPoint x: 238, endPoint y: 229, distance: 50.5
click at [221, 228] on li "Swallows Meadow: Bedroom 6 on the ground floor can accommodate an extra guest b…" at bounding box center [258, 284] width 156 height 112
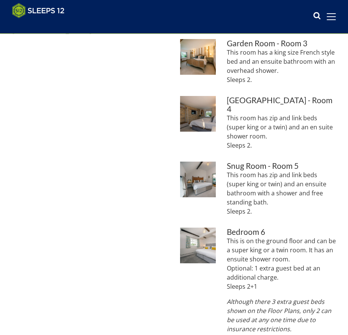
click at [271, 244] on p "This is on the ground floor and can be a super king or a twin room. It has an e…" at bounding box center [280, 263] width 109 height 55
drag, startPoint x: 278, startPoint y: 243, endPoint x: 225, endPoint y: 206, distance: 64.8
click at [225, 228] on li "Swallows Meadow: Bedroom 6 on the ground floor can accommodate an extra guest b…" at bounding box center [258, 284] width 156 height 112
copy p "This is on the ground floor and can be a super king or a twin room. It has an e…"
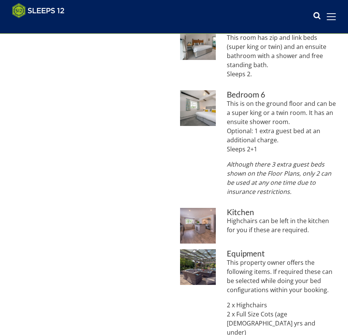
scroll to position [599, 0]
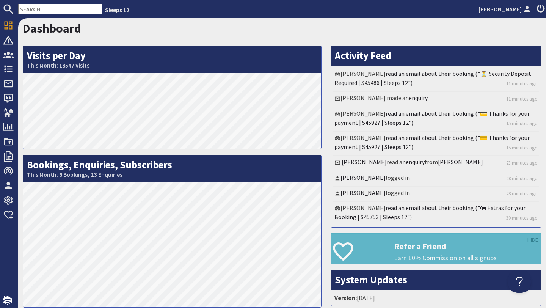
click at [105, 8] on link "Sleeps 12" at bounding box center [117, 10] width 24 height 8
click at [35, 7] on input "text" at bounding box center [60, 9] width 84 height 11
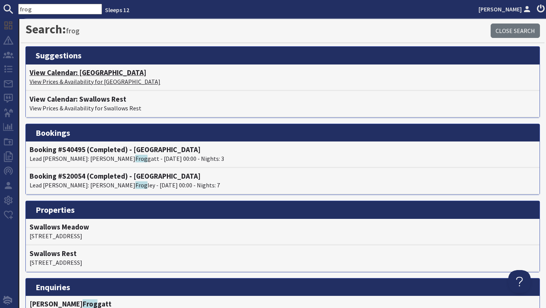
type input "frog"
click at [112, 70] on h4 "View Calendar: [GEOGRAPHIC_DATA]" at bounding box center [283, 72] width 506 height 9
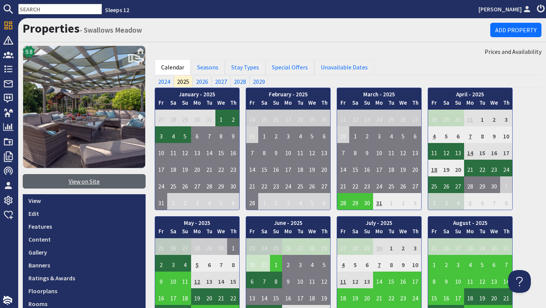
click at [85, 182] on link "View on Site" at bounding box center [84, 181] width 123 height 14
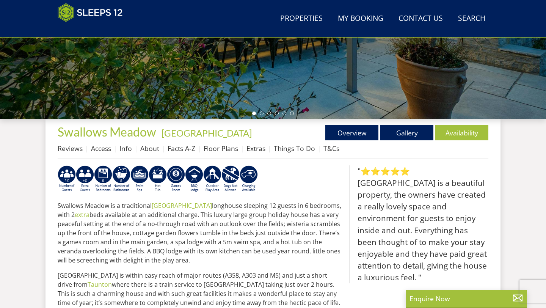
scroll to position [202, 0]
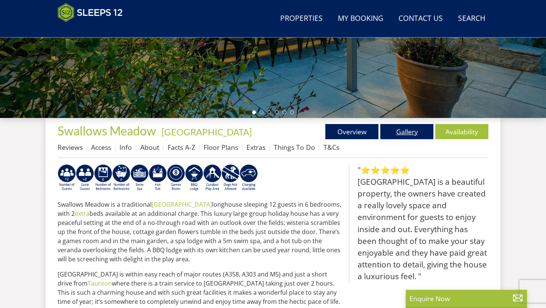
click at [404, 137] on link "Gallery" at bounding box center [407, 131] width 53 height 15
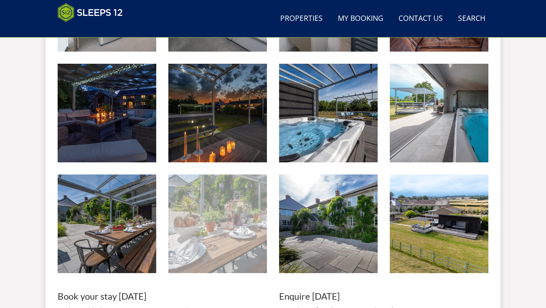
scroll to position [1071, 0]
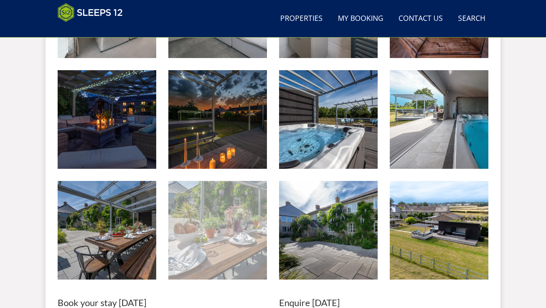
click at [215, 246] on img at bounding box center [217, 230] width 99 height 99
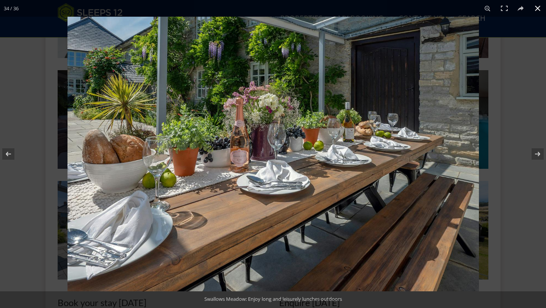
click at [539, 9] on button at bounding box center [538, 8] width 17 height 17
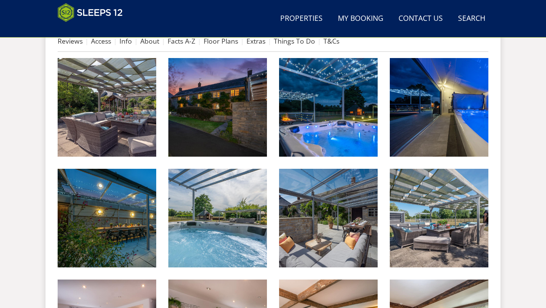
scroll to position [310, 0]
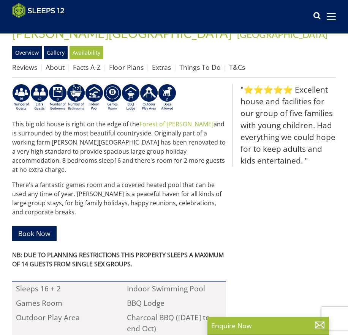
scroll to position [225, 0]
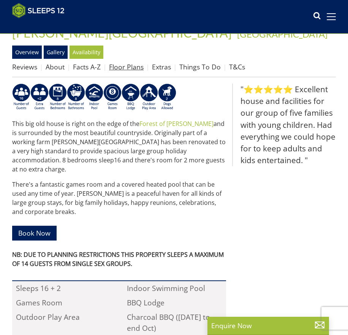
click at [140, 66] on link "Floor Plans" at bounding box center [126, 66] width 35 height 9
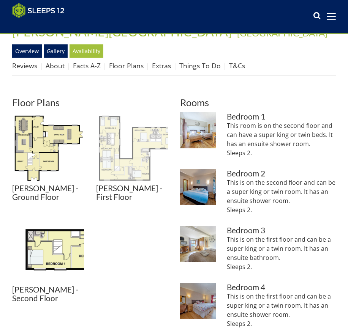
scroll to position [227, 0]
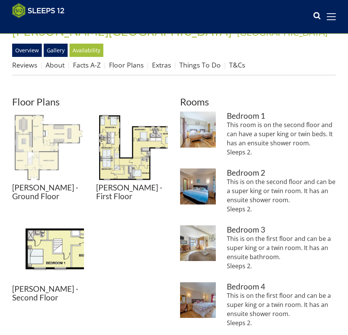
click at [42, 164] on img at bounding box center [48, 148] width 72 height 72
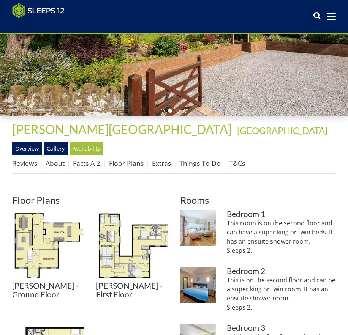
scroll to position [0, 0]
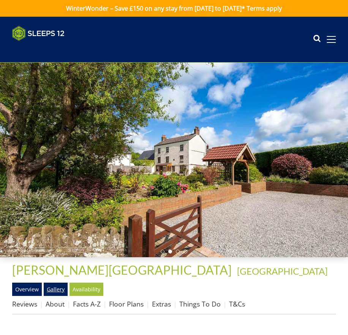
click at [53, 289] on link "Gallery" at bounding box center [56, 289] width 24 height 13
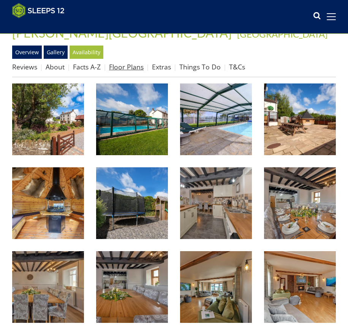
scroll to position [222, 0]
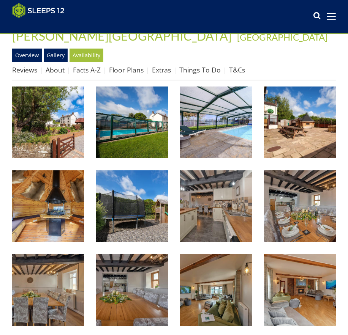
click at [28, 71] on link "Reviews" at bounding box center [24, 69] width 25 height 9
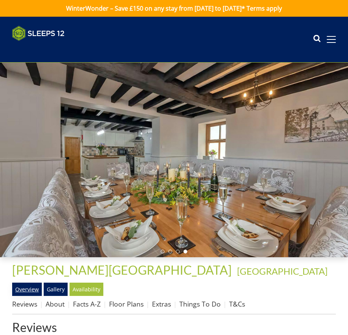
click at [30, 289] on link "Overview" at bounding box center [27, 289] width 30 height 13
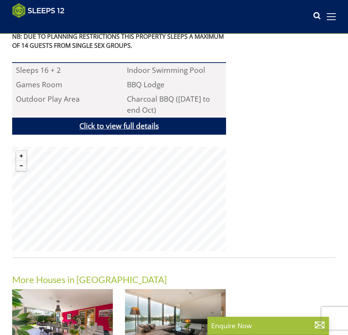
scroll to position [451, 0]
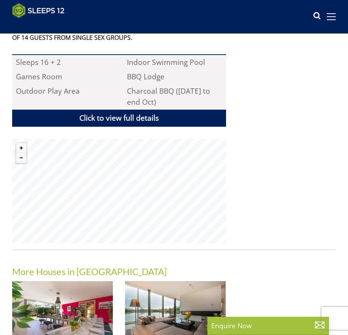
click at [0, 249] on html "WinterWonder – Save £150 on any stay from 1st September to 27th March* Terms ap…" at bounding box center [174, 55] width 348 height 1013
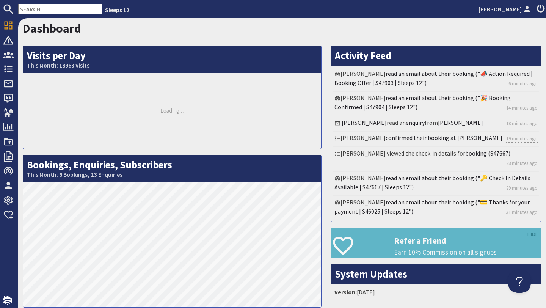
click at [64, 7] on input "text" at bounding box center [60, 9] width 84 height 11
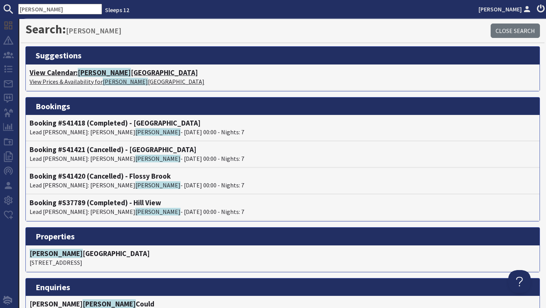
type input "viney"
click at [117, 75] on h4 "View Calendar: Viney Hill Country House" at bounding box center [283, 72] width 506 height 9
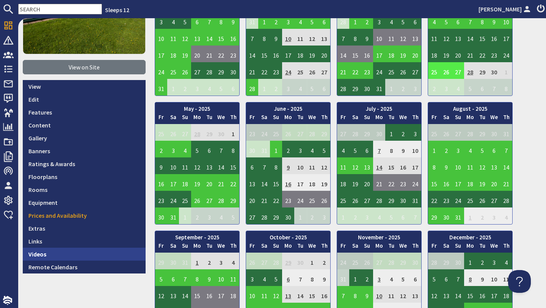
scroll to position [116, 0]
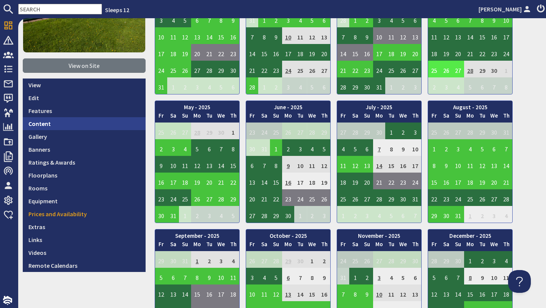
click at [56, 122] on link "Content" at bounding box center [84, 123] width 123 height 13
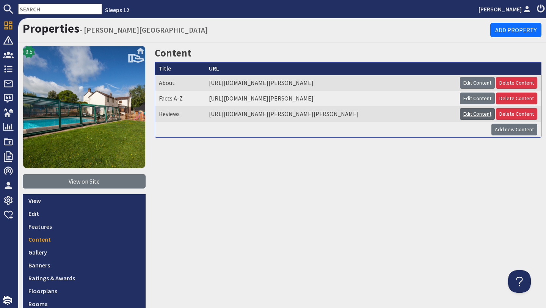
click at [469, 120] on link "Edit Content" at bounding box center [477, 114] width 35 height 12
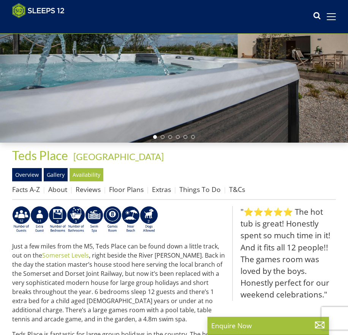
scroll to position [103, 0]
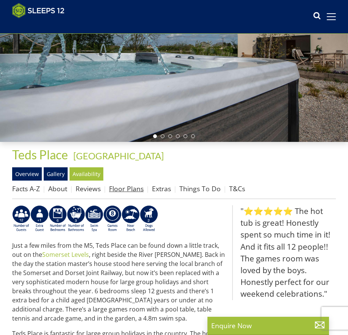
click at [121, 191] on link "Floor Plans" at bounding box center [126, 188] width 35 height 9
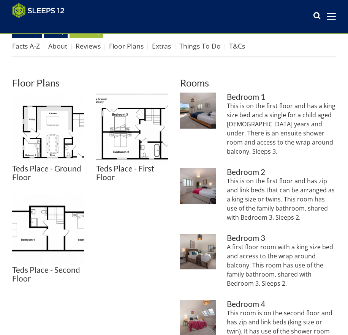
scroll to position [289, 0]
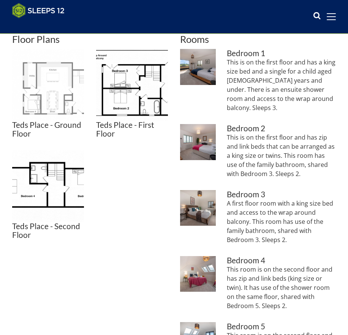
click at [61, 101] on img at bounding box center [48, 85] width 72 height 72
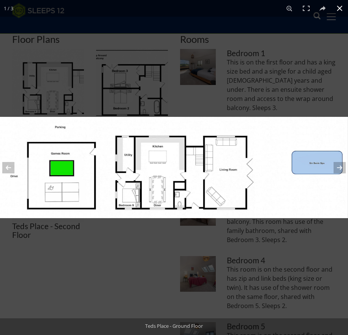
click at [337, 8] on button at bounding box center [339, 8] width 17 height 17
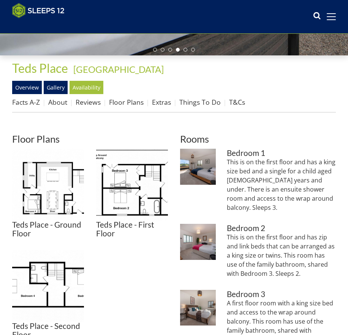
scroll to position [0, 0]
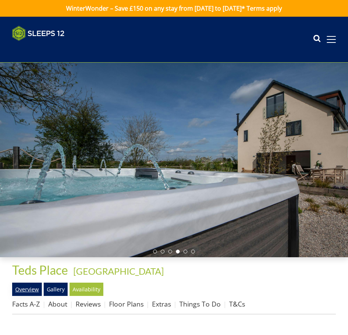
click at [22, 285] on link "Overview" at bounding box center [27, 289] width 30 height 13
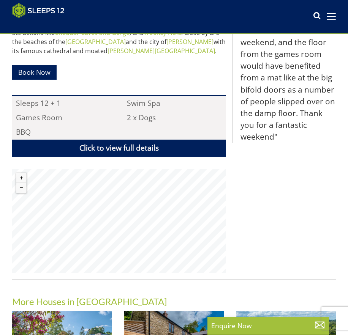
scroll to position [503, 0]
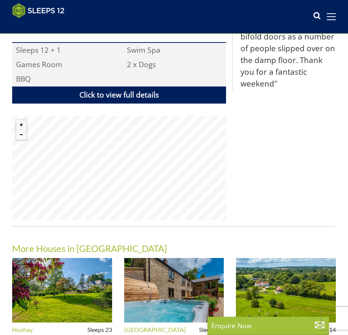
click at [144, 239] on div "Properties [GEOGRAPHIC_DATA] - [GEOGRAPHIC_DATA] Overview Gallery Availability …" at bounding box center [173, 40] width 323 height 596
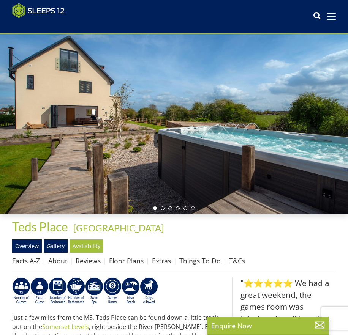
scroll to position [0, 0]
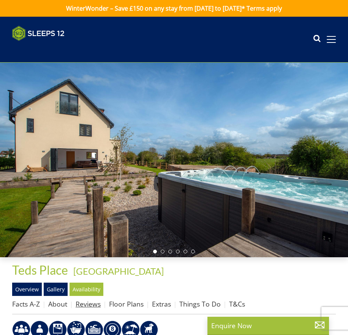
click at [90, 305] on link "Reviews" at bounding box center [87, 303] width 25 height 9
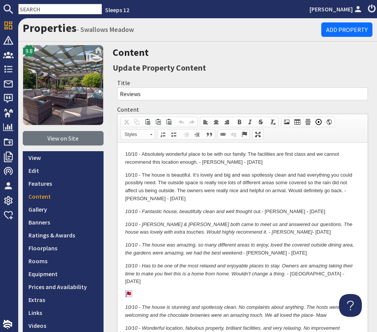
click at [69, 11] on input "text" at bounding box center [60, 9] width 84 height 11
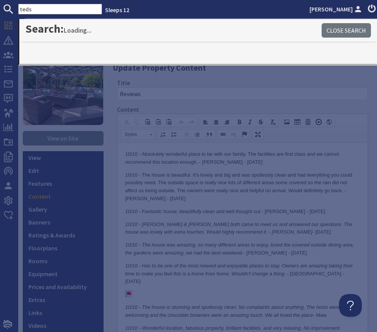
type input "teds"
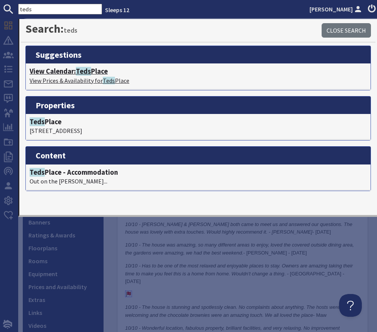
click at [96, 75] on h4 "View Calendar: Teds Place" at bounding box center [198, 71] width 337 height 8
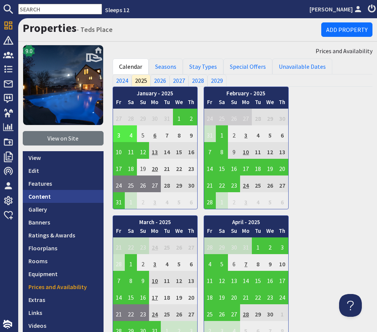
click at [72, 202] on link "Content" at bounding box center [63, 196] width 81 height 13
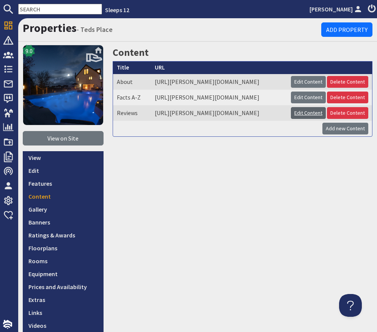
click at [302, 119] on link "Edit Content" at bounding box center [308, 113] width 35 height 12
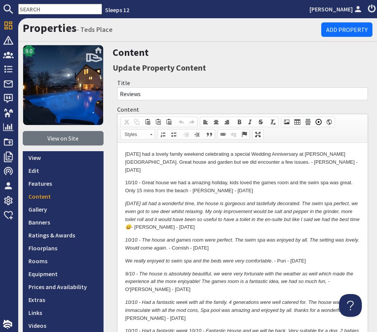
click at [234, 184] on p "10/10 - Great house we had a amazing holiday, kids loved the games room and the…" at bounding box center [242, 186] width 235 height 16
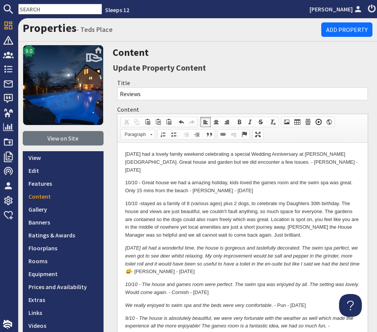
click at [143, 199] on p "10/10 - stayed as a family of 8 (various ages) plus 2 dogs, to celebrate my Dau…" at bounding box center [242, 218] width 235 height 39
click at [303, 225] on p "10/10 - stayed as a family of 8 (various ages) plus 2 dogs, to celebrate my Dau…" at bounding box center [242, 218] width 235 height 39
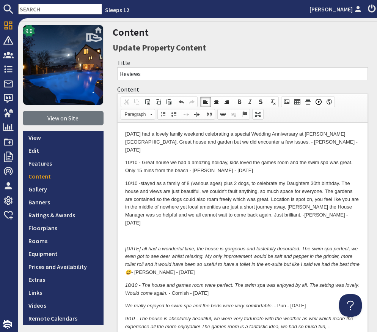
scroll to position [30, 0]
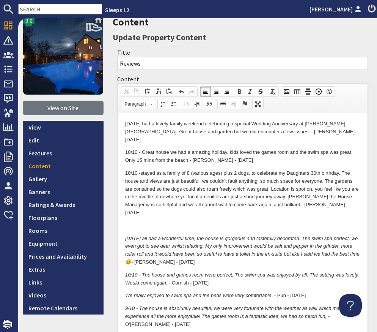
click at [326, 204] on body "7/10 - We had a lovely family weekend celebrating a special Wedding Anniversary…" at bounding box center [242, 259] width 235 height 278
drag, startPoint x: 200, startPoint y: 151, endPoint x: 209, endPoint y: 168, distance: 19.9
click at [200, 151] on p "10/10 - Great house we had a amazing holiday, kids loved the games room and the…" at bounding box center [242, 156] width 235 height 16
click at [209, 202] on body "7/10 - We had a lovely family weekend celebrating a special Wedding Anniversary…" at bounding box center [242, 259] width 235 height 278
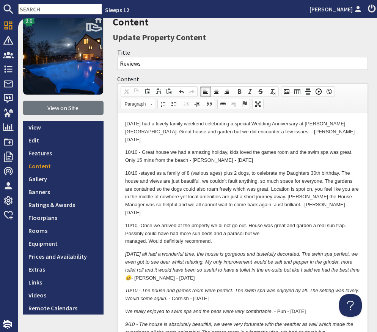
click at [124, 224] on html "7/10 - We had a lovely family weekend celebrating a special Wedding Anniversary…" at bounding box center [242, 266] width 250 height 309
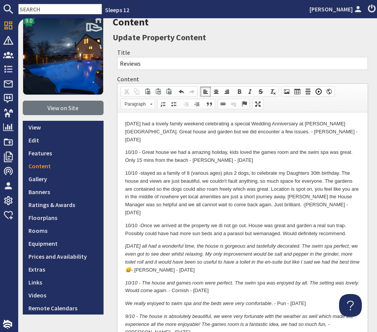
click at [352, 221] on body "7/10 - We had a lovely family weekend celebrating a special Wedding Anniversary…" at bounding box center [242, 263] width 235 height 286
click at [355, 221] on p "10/10 - Once we arrived at the property we di not go out. House was great and g…" at bounding box center [242, 229] width 235 height 16
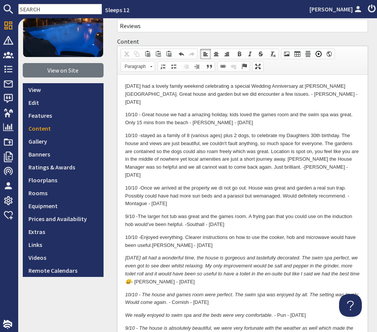
scroll to position [457, 0]
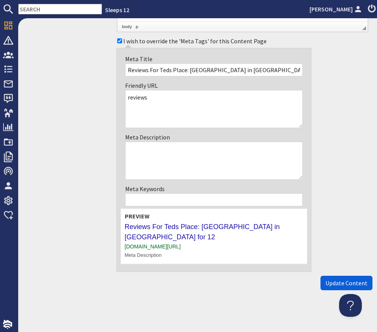
click at [344, 279] on span "Update Content" at bounding box center [347, 283] width 42 height 8
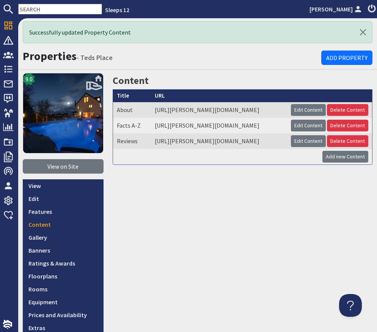
click at [54, 3] on nav "Sleeps 12 Freddie Vellacott" at bounding box center [188, 9] width 377 height 18
click at [51, 8] on input "text" at bounding box center [60, 9] width 84 height 11
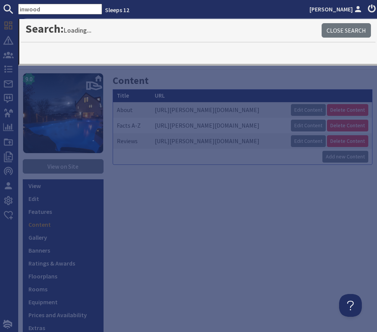
type input "inwood"
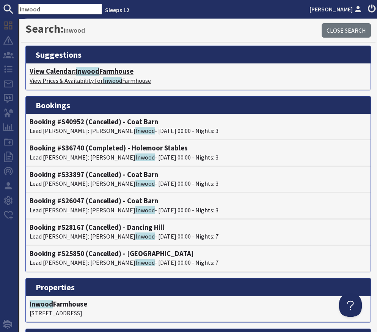
click at [117, 72] on h4 "View Calendar: Inwood Farmhouse" at bounding box center [198, 71] width 337 height 8
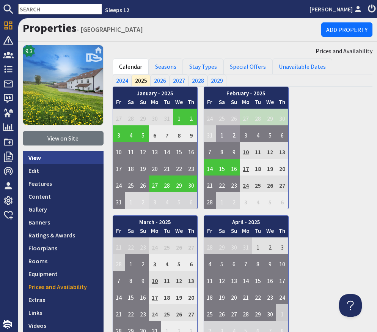
click at [41, 160] on link "View" at bounding box center [63, 157] width 81 height 13
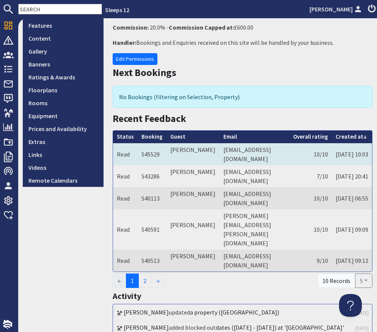
scroll to position [160, 0]
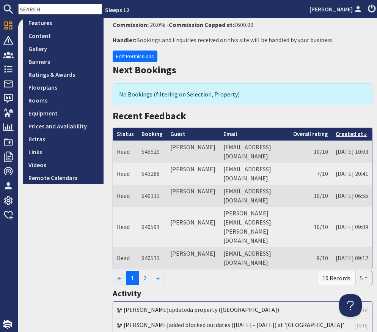
click at [337, 130] on link "Created at" at bounding box center [351, 133] width 31 height 7
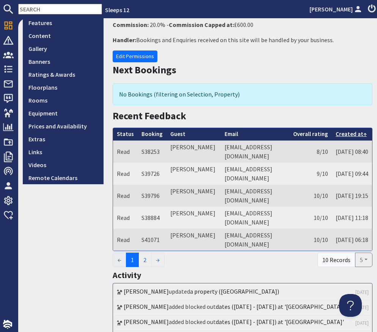
click at [338, 130] on link "Created at" at bounding box center [351, 133] width 31 height 7
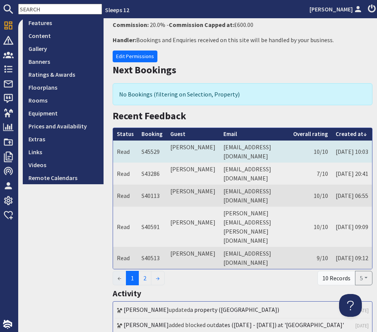
click at [176, 154] on icon at bounding box center [173, 157] width 6 height 6
click at [227, 140] on td "bealrobin@hotmail.com" at bounding box center [255, 151] width 70 height 22
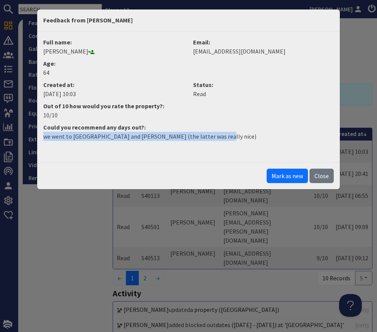
drag, startPoint x: 38, startPoint y: 137, endPoint x: 110, endPoint y: 142, distance: 71.9
click at [110, 142] on div "Full name: Robin Beal Email: bealrobin@hotmail.com Age: 64 Created at: 25/01/20…" at bounding box center [188, 96] width 303 height 131
copy p "we went to Minehead and Dunster Caste (the latter was really nice)"
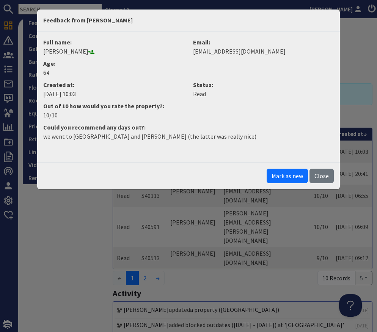
click at [65, 51] on dd "Robin Beal" at bounding box center [113, 51] width 141 height 9
copy dd "Beal"
click at [325, 176] on button "Close" at bounding box center [322, 175] width 24 height 14
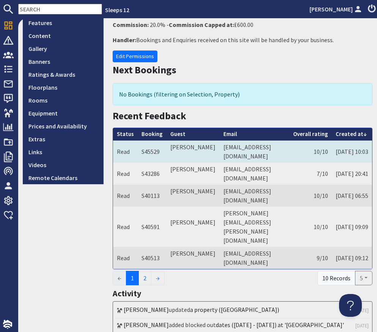
scroll to position [154, 0]
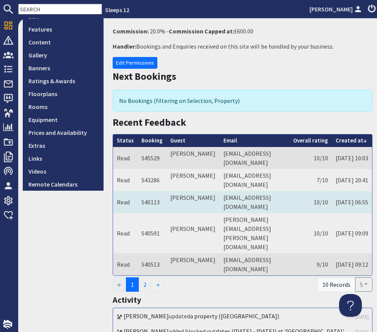
click at [332, 191] on td "20/02/2024 06:55" at bounding box center [352, 202] width 40 height 22
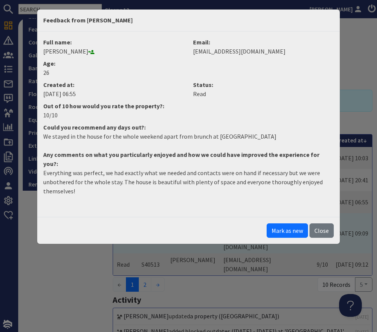
click at [318, 223] on button "Close" at bounding box center [322, 230] width 24 height 14
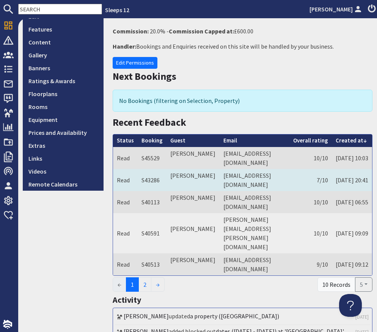
click at [296, 171] on td "7/10" at bounding box center [310, 180] width 42 height 22
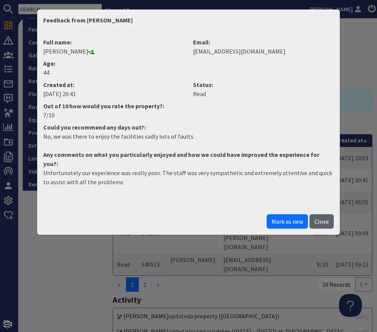
click at [316, 214] on button "Close" at bounding box center [322, 221] width 24 height 14
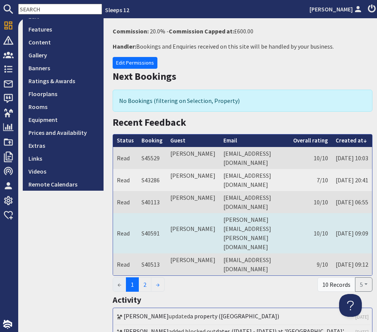
click at [302, 218] on td "10/10" at bounding box center [310, 233] width 42 height 40
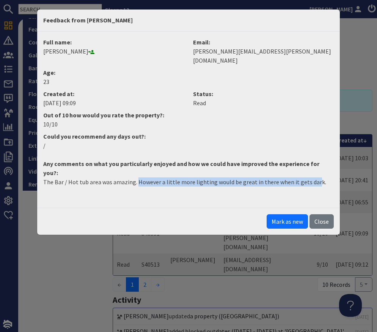
drag, startPoint x: 312, startPoint y: 165, endPoint x: 167, endPoint y: 164, distance: 144.5
click at [137, 177] on p "The Bar / Hot tub area was amazing. However a little more lighting would be gre…" at bounding box center [188, 181] width 291 height 9
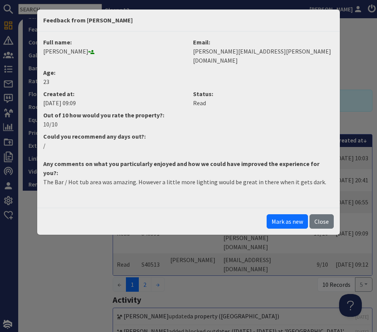
drag, startPoint x: 306, startPoint y: 170, endPoint x: 313, endPoint y: 167, distance: 7.3
click at [306, 177] on dd "The Bar / Hot tub area was amazing. However a little more lighting would be gre…" at bounding box center [189, 184] width 300 height 15
click at [319, 177] on p "The Bar / Hot tub area was amazing. However a little more lighting would be gre…" at bounding box center [188, 181] width 291 height 9
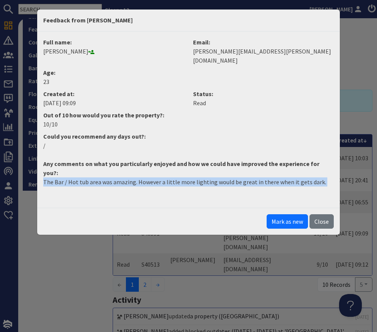
drag, startPoint x: 319, startPoint y: 165, endPoint x: 15, endPoint y: 164, distance: 303.9
click at [16, 164] on div "Feedback from Megan Fennell Full name: Megan Fennell Email: megan.fennell@yahoo…" at bounding box center [188, 166] width 377 height 332
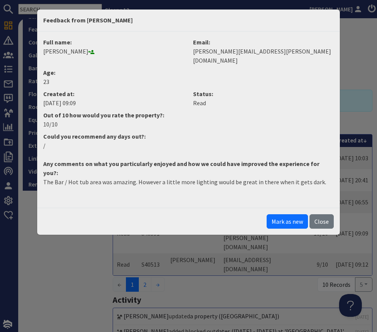
click at [69, 55] on div "Full name: Megan Fennell" at bounding box center [114, 53] width 150 height 30
click at [69, 49] on dd "Megan Fennell" at bounding box center [113, 51] width 141 height 9
click at [69, 50] on dd "Megan Fennell" at bounding box center [113, 51] width 141 height 9
copy dd "Fennell"
click at [321, 214] on button "Close" at bounding box center [322, 221] width 24 height 14
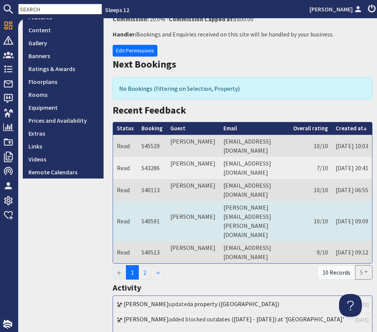
scroll to position [168, 0]
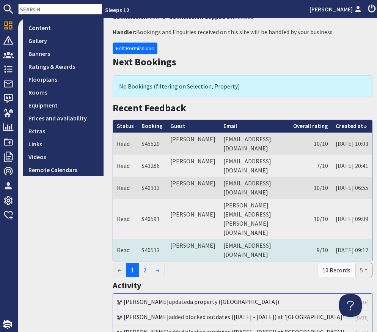
click at [300, 239] on td "9/10" at bounding box center [310, 250] width 42 height 22
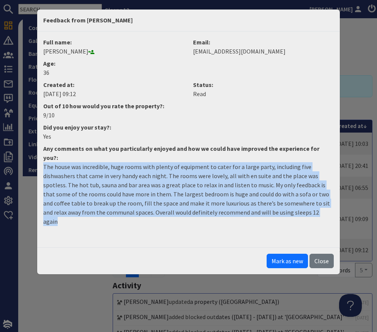
drag, startPoint x: 43, startPoint y: 158, endPoint x: 309, endPoint y: 207, distance: 270.4
click at [308, 207] on p "The house was incredible, huge rooms with plenty of equipment to cater for a la…" at bounding box center [188, 194] width 291 height 64
copy p "The house was incredible, huge rooms with plenty of equipment to cater for a la…"
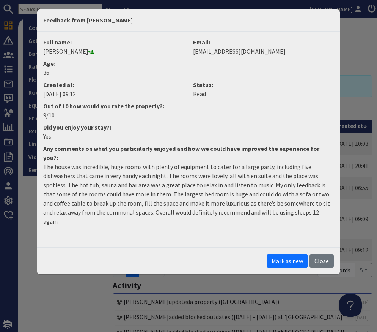
click at [61, 46] on dt "Full name:" at bounding box center [113, 42] width 141 height 9
click at [63, 49] on dd "Katie Bales" at bounding box center [113, 51] width 141 height 9
copy dd "Bales"
click at [325, 253] on button "Close" at bounding box center [322, 260] width 24 height 14
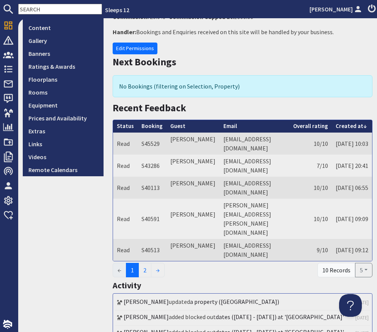
click at [63, 11] on input "text" at bounding box center [60, 9] width 84 height 11
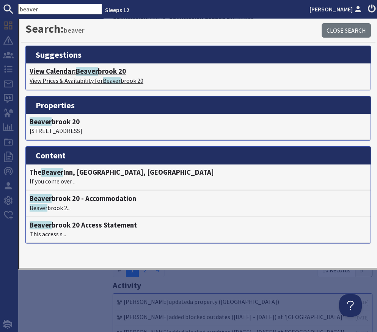
type input "beaver"
click at [97, 72] on span "Beaver" at bounding box center [87, 71] width 22 height 9
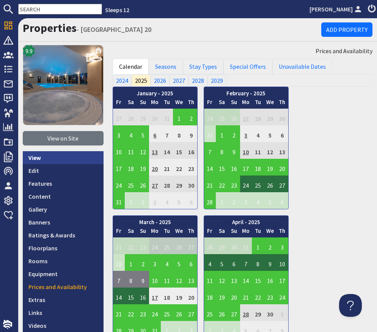
click at [70, 159] on link "View" at bounding box center [63, 157] width 81 height 13
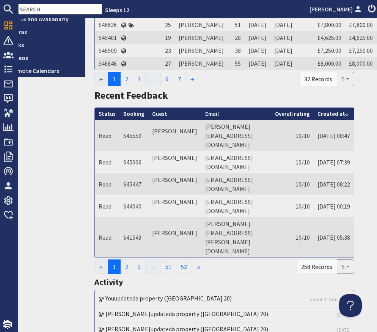
scroll to position [267, 31]
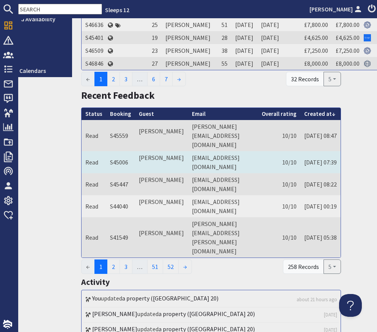
click at [254, 173] on td "suejillings@hotmail.com" at bounding box center [223, 162] width 70 height 22
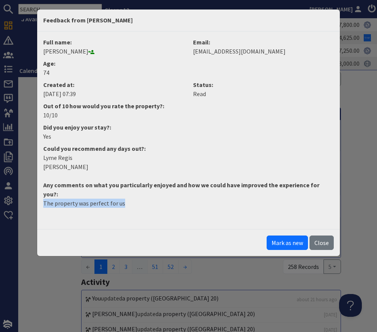
drag, startPoint x: 130, startPoint y: 197, endPoint x: 36, endPoint y: 196, distance: 93.3
click at [37, 196] on div "Feedback from Susan Jillings Full name: Susan Jillings Email: suejillings@hotma…" at bounding box center [189, 132] width 304 height 247
copy p "The property was perfect for us"
click at [71, 49] on dd "Susan Jillings" at bounding box center [113, 51] width 141 height 9
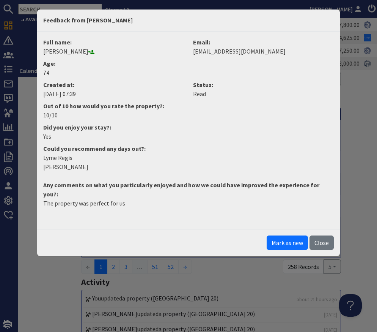
copy dd "Jillings"
click at [323, 235] on button "Close" at bounding box center [322, 242] width 24 height 14
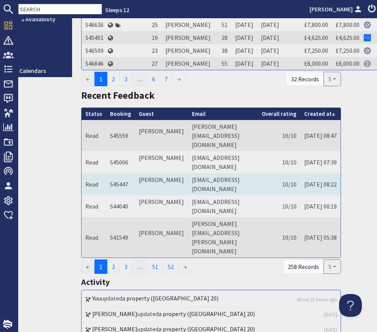
click at [266, 195] on td "10/10" at bounding box center [279, 184] width 42 height 22
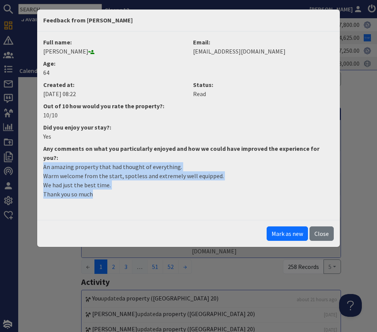
drag, startPoint x: 106, startPoint y: 184, endPoint x: 27, endPoint y: 158, distance: 83.1
click at [27, 158] on div "Feedback from BEVERLEY BERNHARDT Full name: BEVERLEY BERNHARDT Email: beverleyb…" at bounding box center [188, 166] width 377 height 332
copy p "An amazing property that had thought of everything. Warm welcome from the start…"
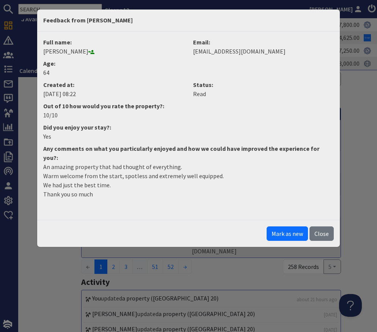
click at [85, 53] on dd "BEVERLEY BERNHARDT" at bounding box center [113, 51] width 141 height 9
copy dd "BERNHARDT"
click at [325, 226] on button "Close" at bounding box center [322, 233] width 24 height 14
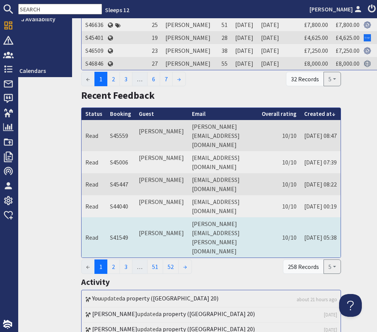
click at [293, 245] on td "10/10" at bounding box center [279, 237] width 42 height 40
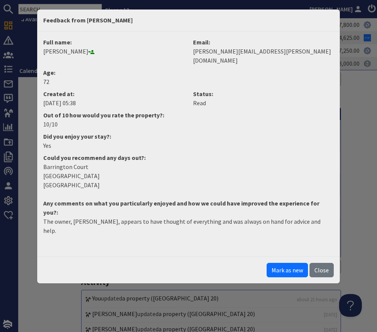
click at [207, 217] on dd "The owner, Anthony, appears to have thought of everything and was always on han…" at bounding box center [189, 229] width 300 height 24
drag, startPoint x: 302, startPoint y: 205, endPoint x: 308, endPoint y: 203, distance: 6.5
click at [304, 217] on p "The owner, Anthony, appears to have thought of everything and was always on han…" at bounding box center [188, 226] width 291 height 18
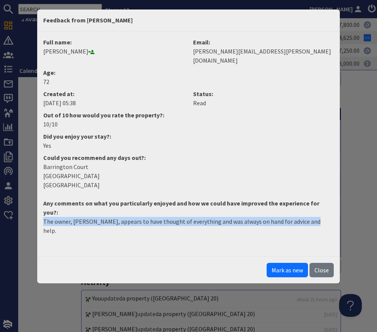
drag, startPoint x: 310, startPoint y: 203, endPoint x: 41, endPoint y: 201, distance: 269.8
click at [41, 217] on dd "The owner, Anthony, appears to have thought of everything and was always on han…" at bounding box center [189, 229] width 300 height 24
copy p "The owner, Anthony, appears to have thought of everything and was always on han…"
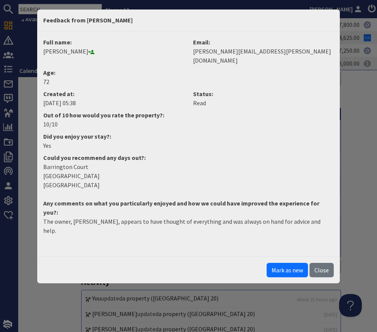
click at [61, 50] on dd "Terry O’Neill" at bounding box center [113, 51] width 141 height 9
click at [60, 50] on dd "Terry O’Neill" at bounding box center [113, 51] width 141 height 9
click at [324, 263] on button "Close" at bounding box center [322, 270] width 24 height 14
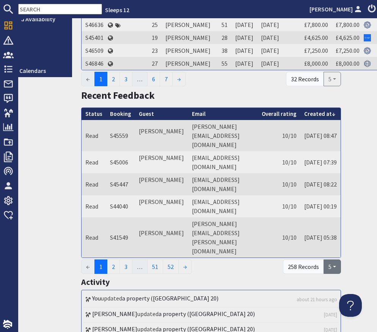
click at [330, 267] on button "5" at bounding box center [332, 266] width 17 height 14
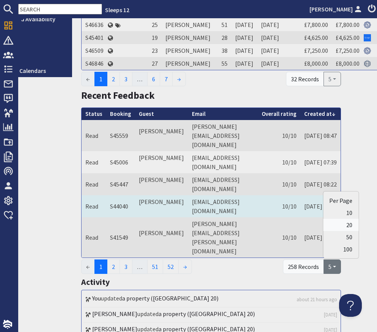
click at [348, 226] on link "20" at bounding box center [340, 225] width 35 height 12
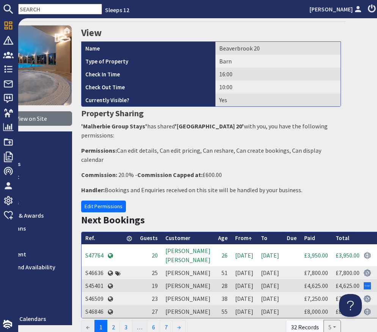
scroll to position [0, 31]
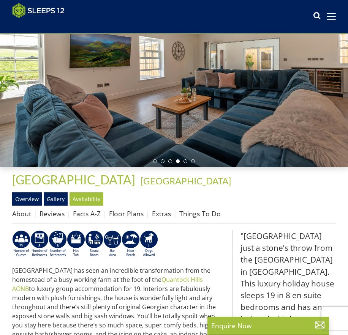
scroll to position [83, 0]
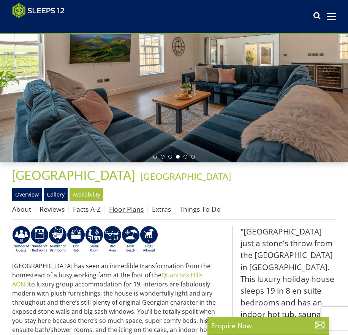
click at [131, 213] on link "Floor Plans" at bounding box center [126, 208] width 35 height 9
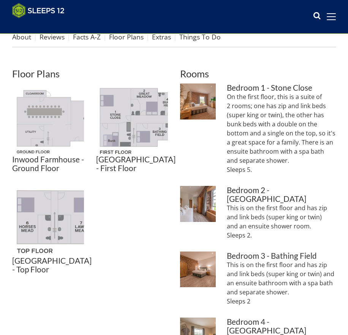
scroll to position [270, 0]
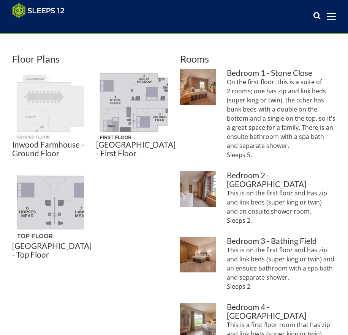
click at [57, 121] on img at bounding box center [48, 105] width 72 height 72
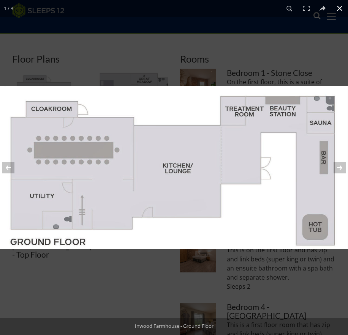
drag, startPoint x: 302, startPoint y: 71, endPoint x: 306, endPoint y: 70, distance: 4.2
click at [305, 70] on div at bounding box center [174, 167] width 348 height 335
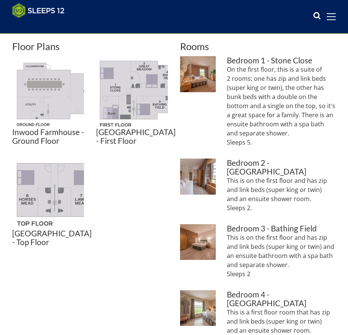
scroll to position [282, 0]
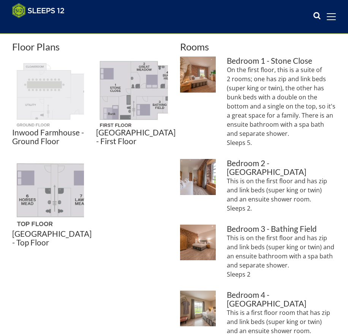
click at [66, 113] on img at bounding box center [48, 93] width 72 height 72
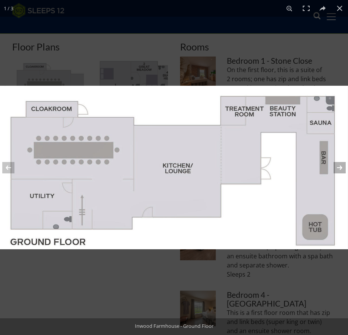
click at [339, 168] on button at bounding box center [334, 168] width 27 height 38
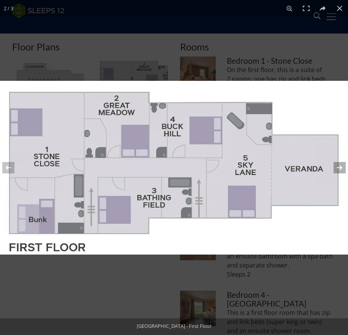
click at [339, 168] on button at bounding box center [334, 168] width 27 height 38
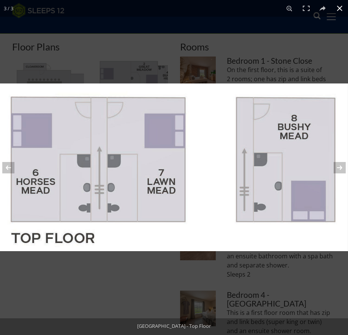
drag, startPoint x: 336, startPoint y: 8, endPoint x: 333, endPoint y: 12, distance: 5.4
click at [336, 8] on button at bounding box center [339, 8] width 17 height 17
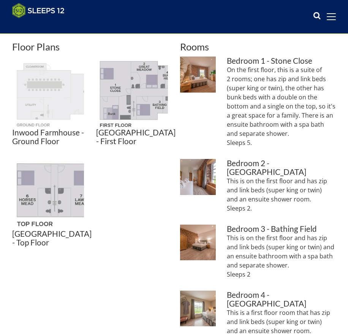
click at [58, 103] on img at bounding box center [48, 93] width 72 height 72
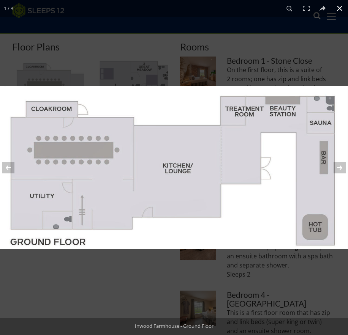
click at [339, 10] on button at bounding box center [339, 8] width 17 height 17
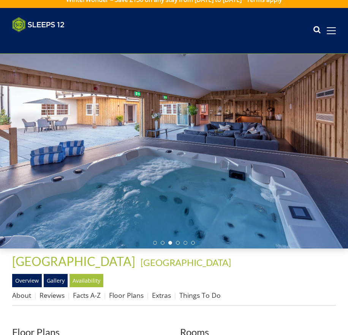
scroll to position [0, 0]
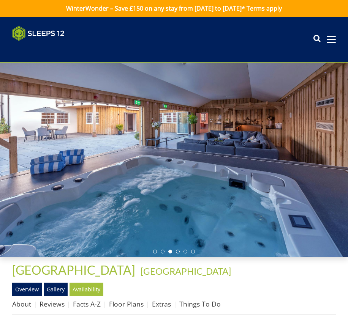
click at [313, 143] on div at bounding box center [174, 160] width 348 height 195
click at [178, 253] on li at bounding box center [178, 252] width 4 height 4
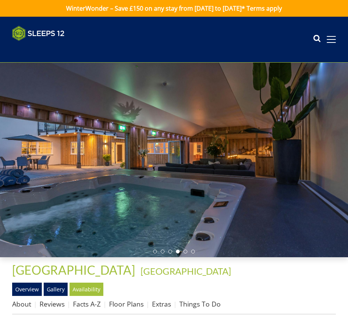
click at [187, 253] on ul at bounding box center [174, 252] width 42 height 4
click at [186, 252] on li at bounding box center [185, 252] width 4 height 4
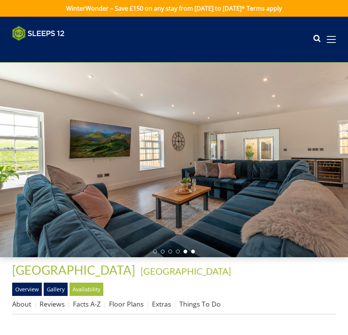
click at [192, 252] on li at bounding box center [193, 252] width 4 height 4
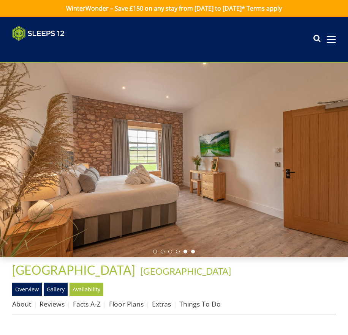
click at [184, 253] on li at bounding box center [185, 252] width 4 height 4
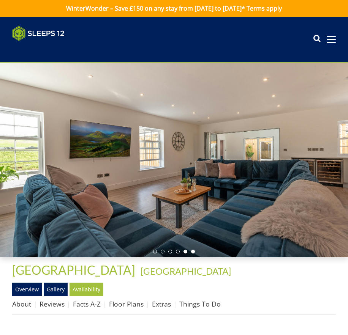
click at [193, 252] on li at bounding box center [193, 252] width 4 height 4
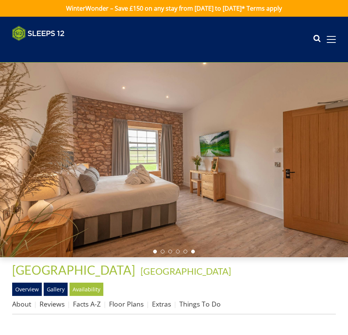
click at [156, 253] on li at bounding box center [155, 252] width 4 height 4
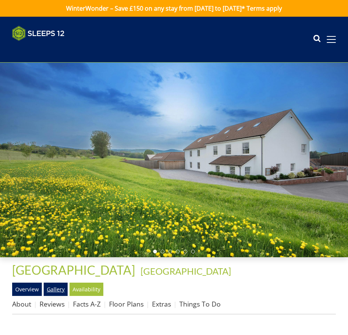
click at [51, 294] on link "Gallery" at bounding box center [56, 289] width 24 height 13
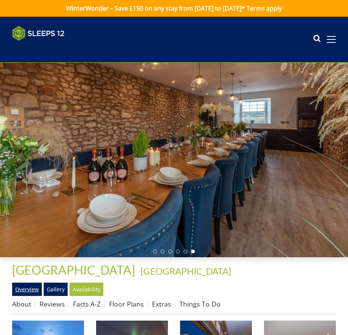
click at [23, 291] on link "Overview" at bounding box center [27, 289] width 30 height 13
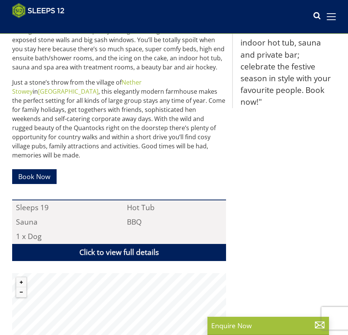
scroll to position [392, 0]
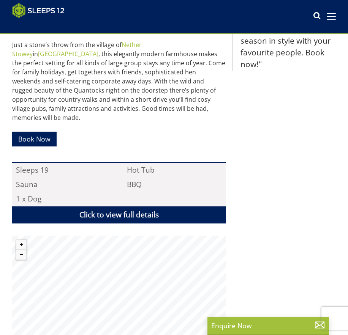
click at [85, 335] on html "WinterWonder – Save £150 on any stay from 1st September to 27th March* Terms ap…" at bounding box center [174, 73] width 348 height 931
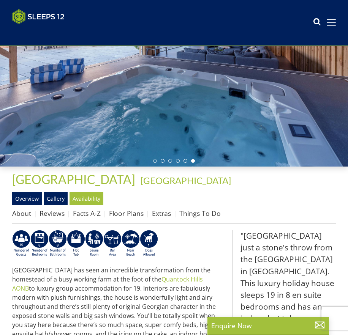
scroll to position [0, 0]
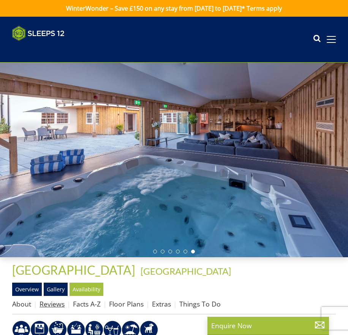
click at [49, 306] on link "Reviews" at bounding box center [51, 303] width 25 height 9
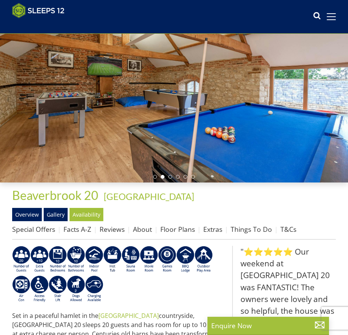
scroll to position [140, 0]
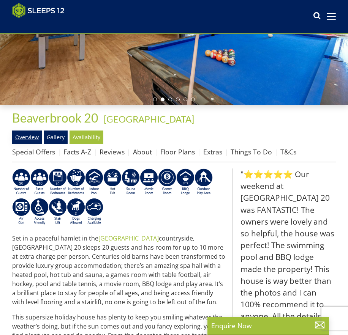
click at [23, 138] on link "Overview" at bounding box center [27, 137] width 30 height 13
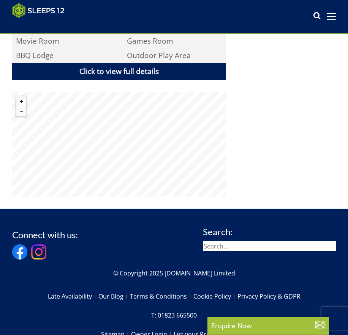
scroll to position [570, 0]
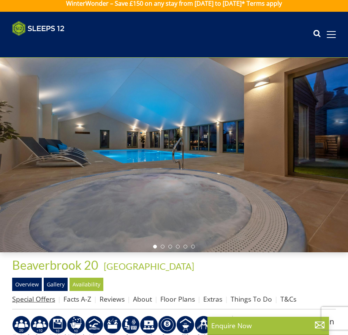
scroll to position [4, 0]
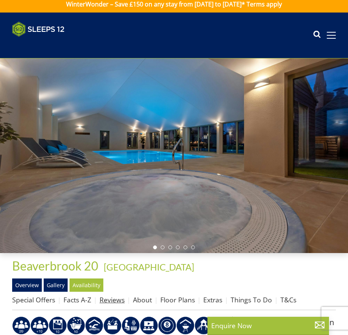
click at [121, 302] on link "Reviews" at bounding box center [111, 299] width 25 height 9
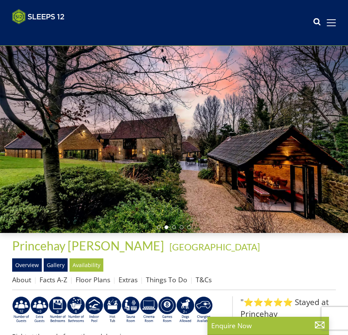
scroll to position [82, 0]
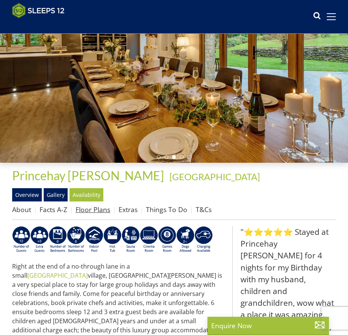
click at [85, 211] on link "Floor Plans" at bounding box center [92, 209] width 35 height 9
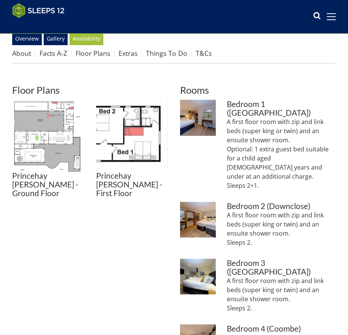
scroll to position [239, 0]
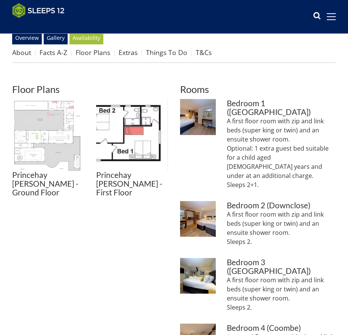
click at [57, 118] on img at bounding box center [48, 135] width 72 height 72
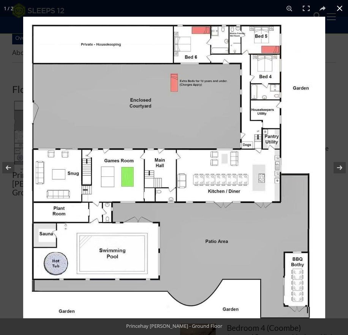
click at [341, 11] on button at bounding box center [339, 8] width 17 height 17
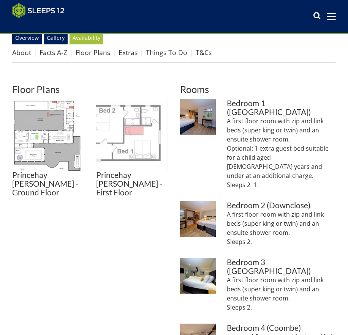
click at [122, 127] on img at bounding box center [132, 135] width 72 height 72
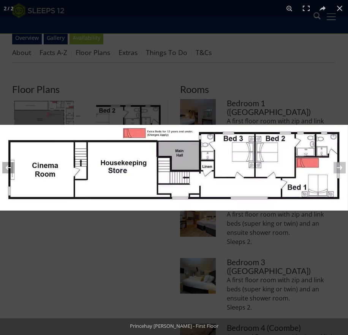
click at [10, 165] on button at bounding box center [13, 168] width 27 height 38
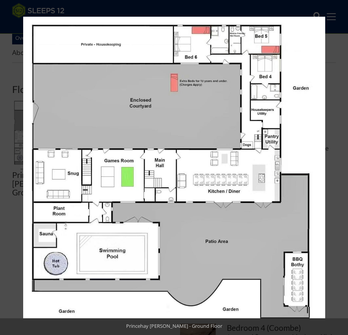
click at [340, 13] on button at bounding box center [339, 8] width 17 height 17
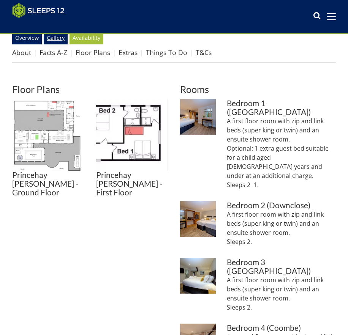
click at [53, 34] on link "Gallery" at bounding box center [56, 37] width 24 height 13
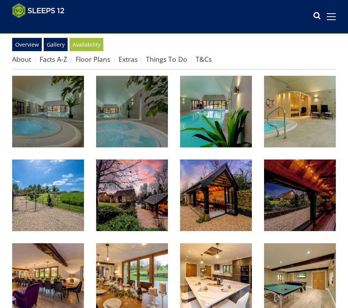
scroll to position [234, 0]
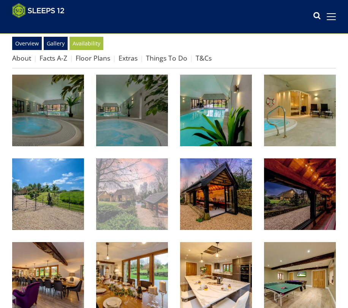
click at [158, 207] on img at bounding box center [132, 195] width 72 height 72
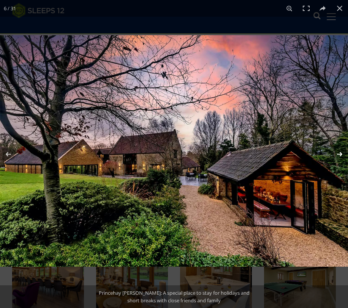
click at [335, 158] on button at bounding box center [334, 154] width 27 height 38
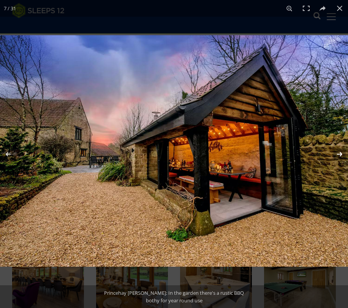
click at [335, 158] on button at bounding box center [334, 154] width 27 height 38
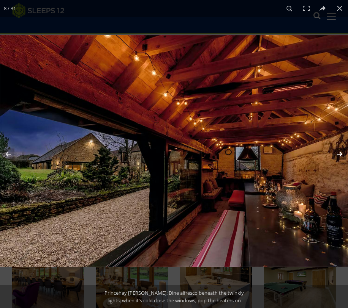
click at [335, 158] on button at bounding box center [334, 154] width 27 height 38
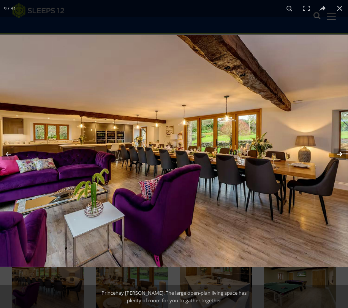
click at [335, 158] on button at bounding box center [334, 154] width 27 height 38
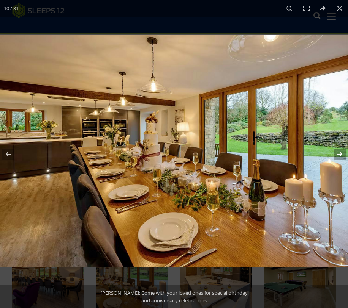
click at [335, 158] on button at bounding box center [334, 154] width 27 height 38
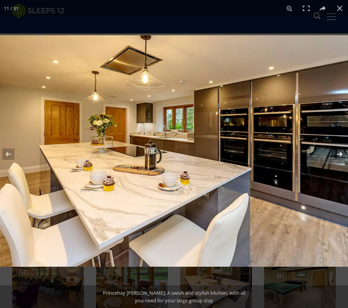
click at [335, 158] on button at bounding box center [334, 154] width 27 height 38
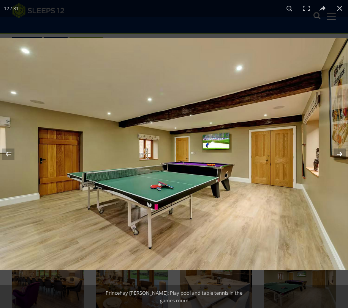
click at [335, 158] on button at bounding box center [334, 154] width 27 height 38
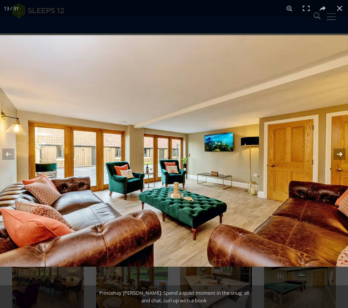
click at [335, 158] on button at bounding box center [334, 154] width 27 height 38
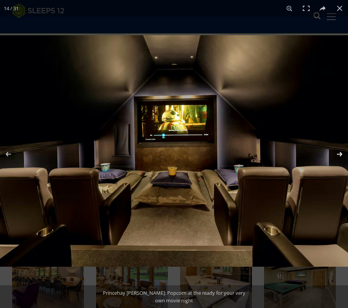
click at [335, 158] on button at bounding box center [334, 154] width 27 height 38
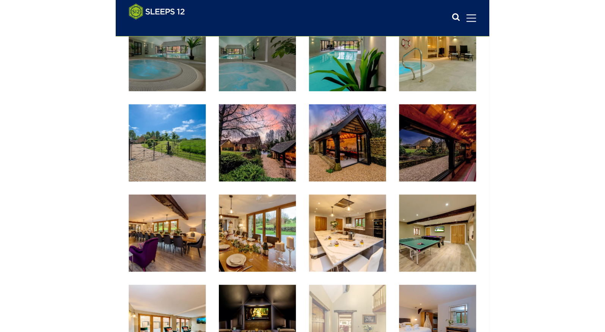
scroll to position [360, 0]
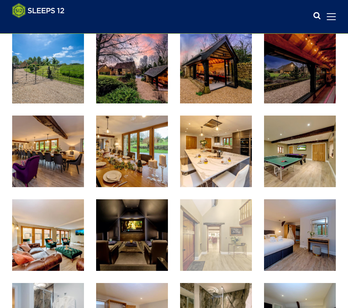
click at [206, 221] on img at bounding box center [216, 236] width 72 height 72
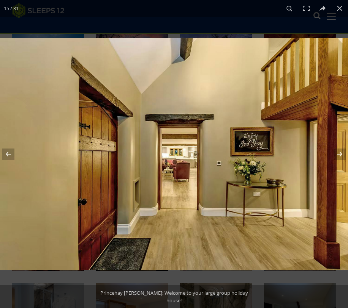
click at [206, 221] on img at bounding box center [174, 154] width 348 height 232
click at [336, 154] on button at bounding box center [334, 154] width 27 height 38
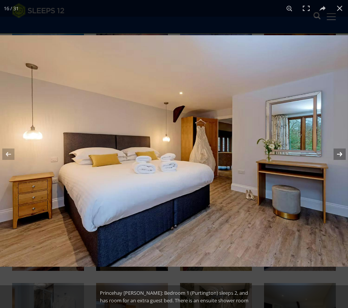
click at [337, 154] on button at bounding box center [334, 154] width 27 height 38
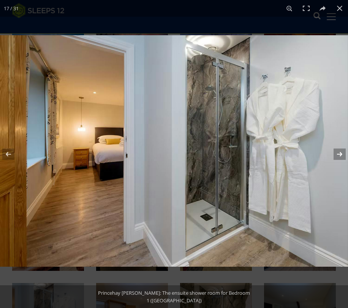
click at [337, 154] on button at bounding box center [334, 154] width 27 height 38
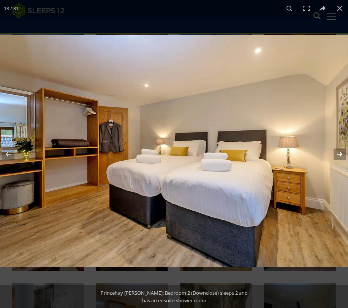
click at [337, 154] on button at bounding box center [334, 154] width 27 height 38
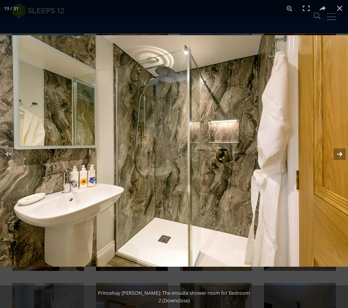
click at [337, 154] on button at bounding box center [334, 154] width 27 height 38
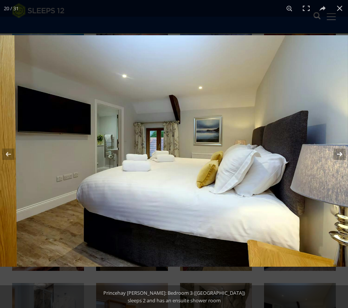
click at [337, 154] on button at bounding box center [334, 154] width 27 height 38
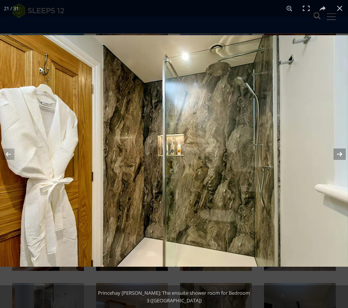
click at [337, 154] on button at bounding box center [334, 154] width 27 height 38
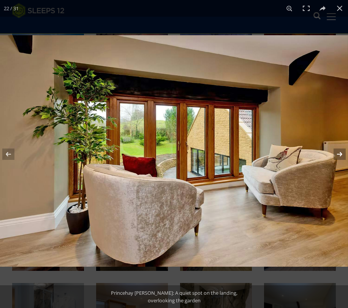
click at [337, 154] on button at bounding box center [334, 154] width 27 height 38
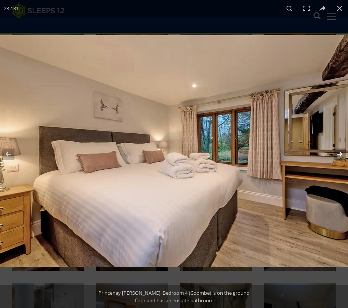
click at [337, 154] on button at bounding box center [334, 154] width 27 height 38
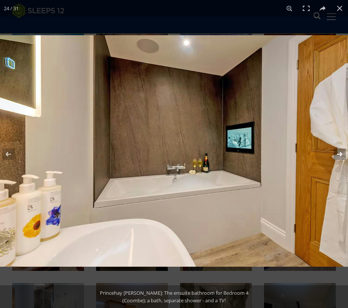
click at [337, 154] on button at bounding box center [334, 154] width 27 height 38
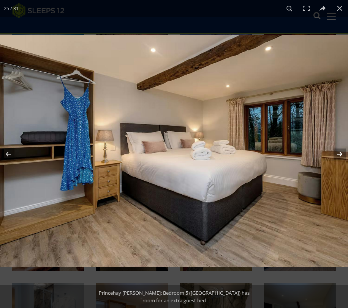
click at [337, 154] on button at bounding box center [334, 154] width 27 height 38
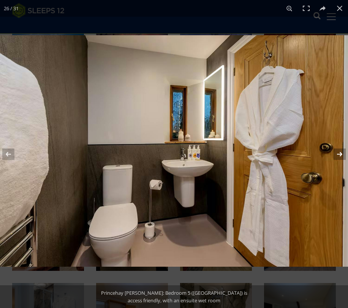
click at [337, 154] on button at bounding box center [334, 154] width 27 height 38
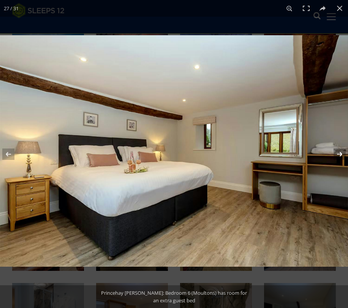
click at [337, 154] on button at bounding box center [334, 154] width 27 height 38
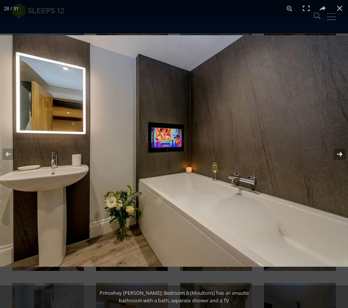
click at [337, 154] on button at bounding box center [334, 154] width 27 height 38
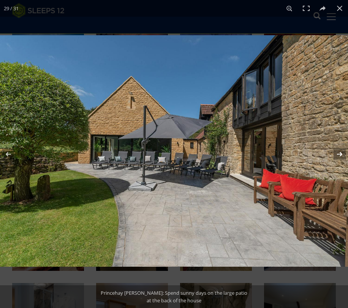
click at [337, 154] on button at bounding box center [334, 154] width 27 height 38
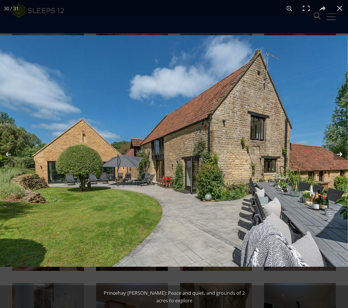
click at [337, 154] on button at bounding box center [334, 154] width 27 height 38
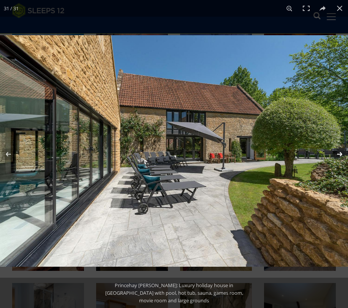
click at [337, 154] on button at bounding box center [334, 154] width 27 height 38
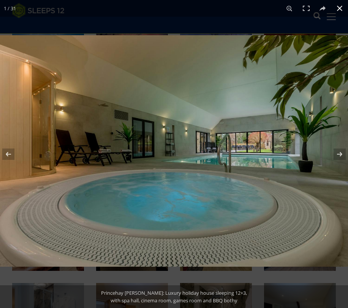
click at [337, 14] on button at bounding box center [339, 8] width 17 height 17
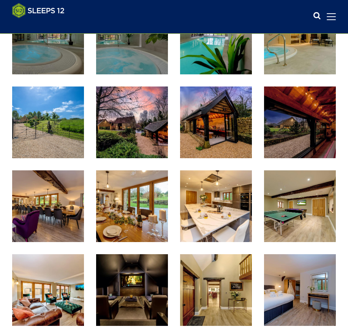
scroll to position [0, 0]
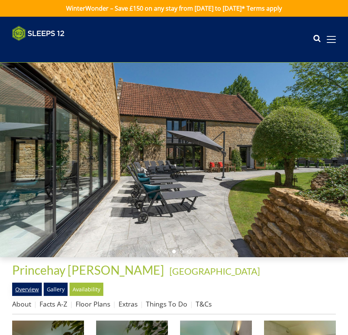
click at [33, 285] on link "Overview" at bounding box center [27, 289] width 30 height 13
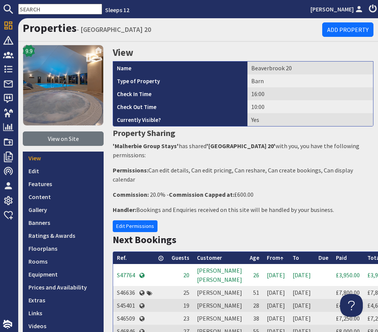
click at [49, 7] on input "text" at bounding box center [60, 9] width 84 height 11
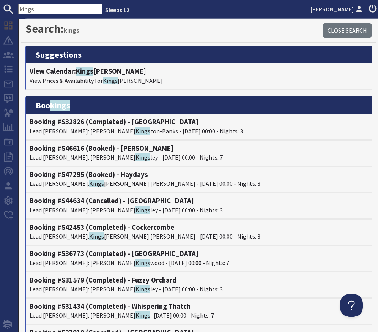
drag, startPoint x: 30, startPoint y: 8, endPoint x: 0, endPoint y: 8, distance: 30.4
click at [0, 8] on form "kings" at bounding box center [51, 9] width 102 height 11
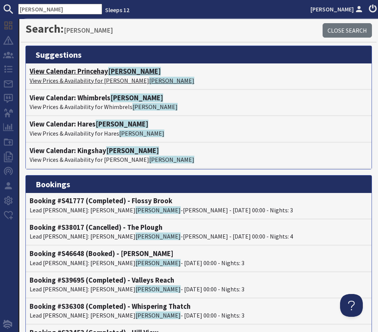
type input "[PERSON_NAME]"
click at [63, 73] on h4 "View Calendar: Princehay [PERSON_NAME]" at bounding box center [199, 71] width 338 height 8
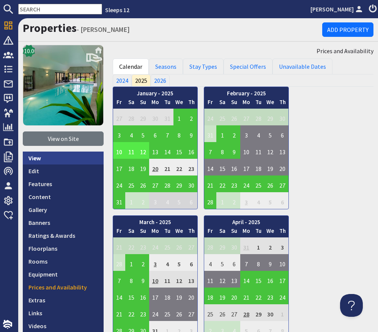
click at [66, 160] on link "View" at bounding box center [63, 157] width 81 height 13
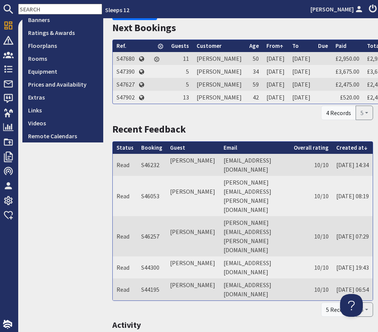
scroll to position [207, 0]
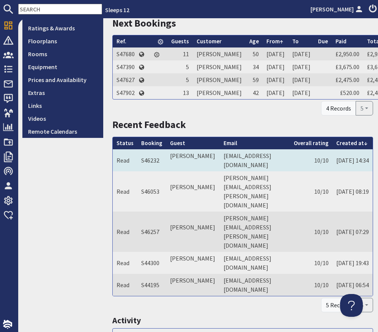
click at [242, 171] on td "[EMAIL_ADDRESS][DOMAIN_NAME]" at bounding box center [255, 160] width 70 height 22
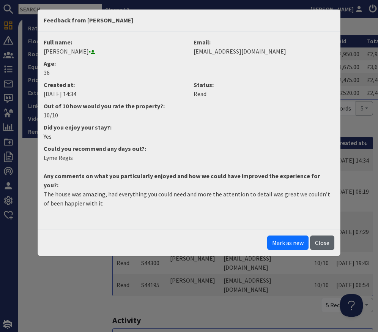
click at [329, 235] on button "Close" at bounding box center [322, 242] width 24 height 14
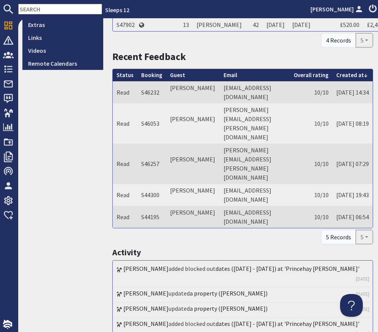
scroll to position [275, 0]
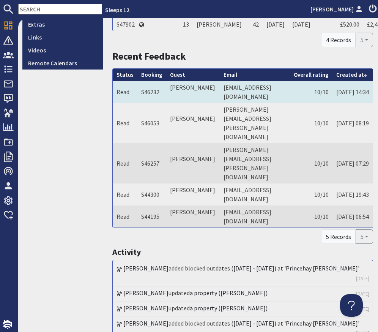
click at [254, 103] on td "[EMAIL_ADDRESS][DOMAIN_NAME]" at bounding box center [255, 92] width 70 height 22
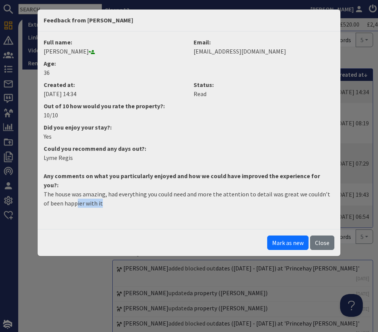
drag, startPoint x: 98, startPoint y: 195, endPoint x: 64, endPoint y: 190, distance: 33.9
click at [64, 190] on p "The house was amazing, had everything you could need and more the attention to …" at bounding box center [189, 198] width 291 height 18
drag, startPoint x: 87, startPoint y: 190, endPoint x: 96, endPoint y: 191, distance: 8.9
click at [90, 190] on p "The house was amazing, had everything you could need and more the attention to …" at bounding box center [189, 198] width 291 height 18
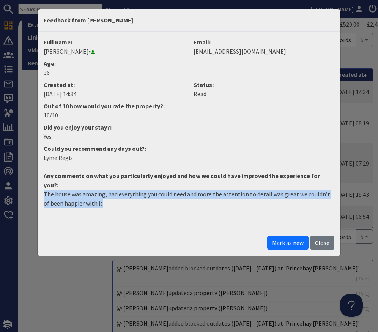
drag, startPoint x: 79, startPoint y: 192, endPoint x: 32, endPoint y: 184, distance: 47.7
click at [32, 184] on div "Feedback from [PERSON_NAME] Full name: [PERSON_NAME] Email: [EMAIL_ADDRESS][DOM…" at bounding box center [189, 166] width 378 height 332
copy p "The house was amazing, had everything you could need and more the attention to …"
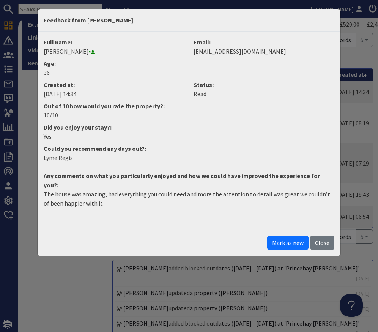
click at [69, 49] on dd "[PERSON_NAME]" at bounding box center [114, 51] width 141 height 9
copy dd "[PERSON_NAME]"
click at [324, 235] on button "Close" at bounding box center [322, 242] width 24 height 14
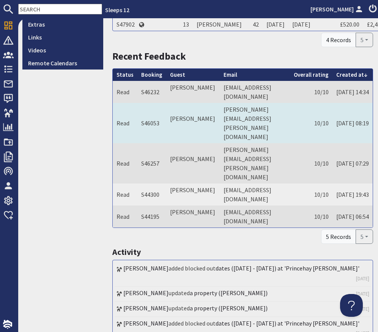
click at [248, 139] on td "diane.d.white@btinternet.com" at bounding box center [255, 123] width 70 height 40
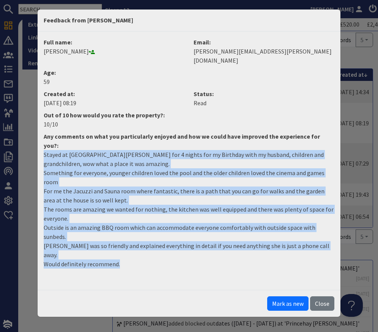
drag, startPoint x: 124, startPoint y: 219, endPoint x: 31, endPoint y: 135, distance: 125.1
click at [32, 135] on div "Feedback from Diane White Full name: Diane White Email: diane.d.white@btinterne…" at bounding box center [189, 166] width 378 height 332
copy p "Stayed at Princehay Barton for 4 nights for my Birthday with my husband, childr…"
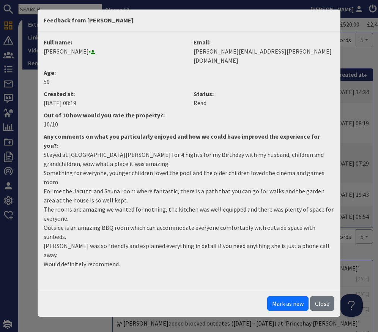
click at [66, 53] on dd "Diane White" at bounding box center [114, 51] width 141 height 9
copy dd "White"
click at [315, 296] on button "Close" at bounding box center [322, 303] width 24 height 14
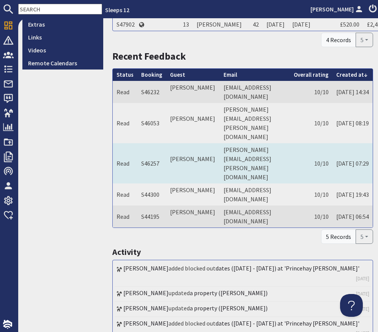
click at [252, 165] on td "vicki.hains@hotmail.com" at bounding box center [255, 163] width 70 height 40
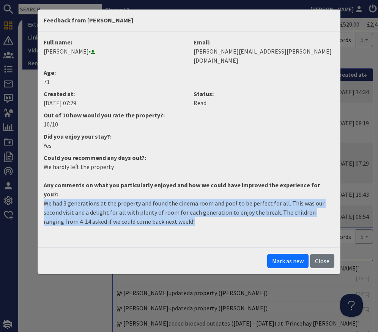
drag, startPoint x: 195, startPoint y: 204, endPoint x: 26, endPoint y: 181, distance: 170.7
click at [26, 181] on div "Feedback from Vicki Hains Full name: Vicki Hains Email: vicki.hains@hotmail.com…" at bounding box center [189, 166] width 378 height 332
copy p "We had 3 generations at the property and found the cinema room and pool to be p…"
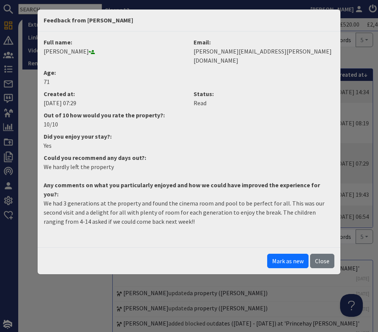
click at [66, 51] on dd "Vicki Hains" at bounding box center [114, 51] width 141 height 9
copy dd "[PERSON_NAME]"
click at [326, 253] on button "Close" at bounding box center [322, 260] width 24 height 14
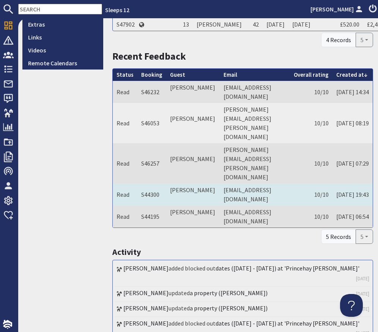
click at [290, 185] on td "10/10" at bounding box center [311, 194] width 42 height 22
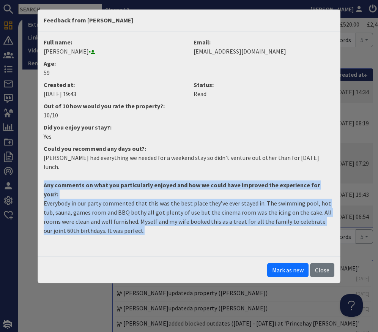
drag, startPoint x: 125, startPoint y: 209, endPoint x: 22, endPoint y: 173, distance: 109.2
click at [22, 173] on div "Feedback from Ian Rushton Full name: Ian Rushton Email: irrushton@aol.com Age: …" at bounding box center [189, 166] width 378 height 332
click at [108, 198] on p "Everybody in our party commented that this was the best place they’ve ever stay…" at bounding box center [189, 216] width 291 height 36
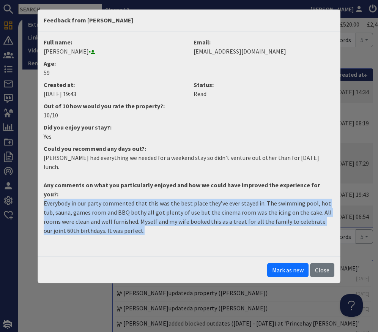
drag, startPoint x: 120, startPoint y: 213, endPoint x: 41, endPoint y: 184, distance: 84.5
click at [41, 198] on dd "Everybody in our party commented that this was the best place they’ve ever stay…" at bounding box center [189, 219] width 300 height 42
copy p "Everybody in our party commented that this was the best place they’ve ever stay…"
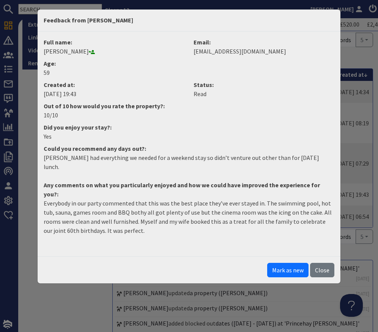
click at [60, 52] on dd "Ian Rushton" at bounding box center [114, 51] width 141 height 9
copy dd "[PERSON_NAME]"
click at [324, 263] on button "Close" at bounding box center [322, 270] width 24 height 14
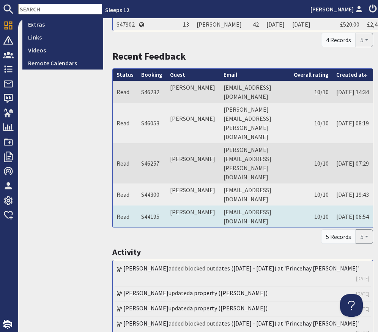
click at [231, 220] on td "sue.stewart5@icloud.com" at bounding box center [255, 216] width 70 height 22
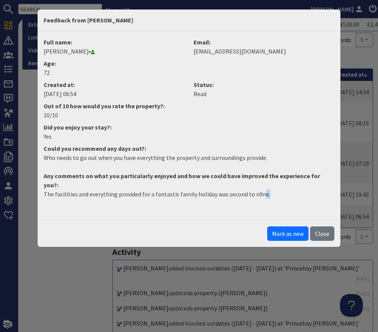
drag, startPoint x: 258, startPoint y: 186, endPoint x: 127, endPoint y: 186, distance: 130.1
click at [88, 189] on p "The facilities and everything provided for a fantastic family holiday was secon…" at bounding box center [189, 193] width 291 height 9
drag, startPoint x: 301, startPoint y: 183, endPoint x: 294, endPoint y: 185, distance: 7.5
click at [298, 189] on p "The facilities and everything provided for a fantastic family holiday was secon…" at bounding box center [189, 193] width 291 height 9
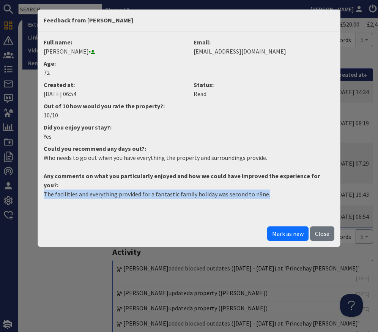
drag, startPoint x: 263, startPoint y: 188, endPoint x: 52, endPoint y: 186, distance: 211.3
click at [40, 189] on dd "The facilities and everything provided for a fantastic family holiday was secon…" at bounding box center [189, 196] width 300 height 15
copy p "The facilities and everything provided for a fantastic family holiday was secon…"
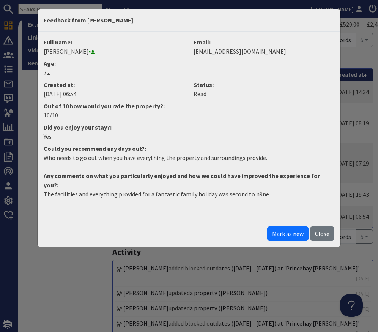
click at [70, 49] on dd "Susan Stewart" at bounding box center [114, 51] width 141 height 9
copy dd "[PERSON_NAME]"
click at [321, 226] on button "Close" at bounding box center [322, 233] width 24 height 14
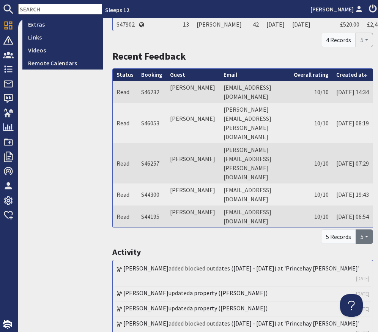
click at [365, 244] on button "5" at bounding box center [363, 236] width 17 height 14
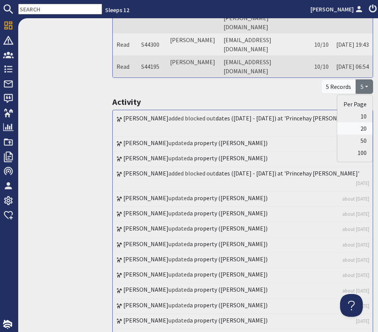
scroll to position [426, 0]
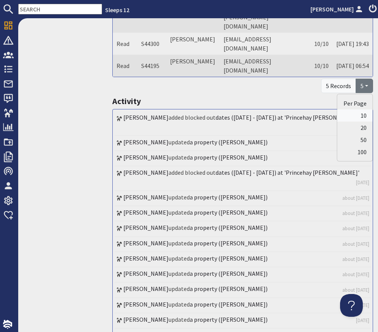
click at [367, 121] on link "10" at bounding box center [354, 115] width 35 height 12
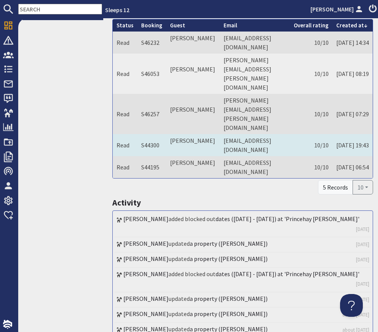
scroll to position [322, 0]
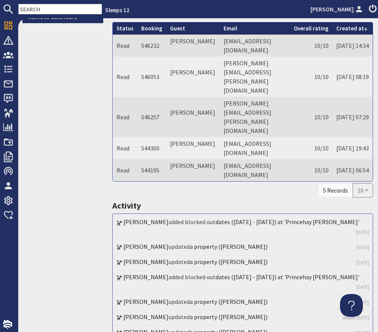
click at [339, 197] on div "5 Records" at bounding box center [335, 190] width 35 height 14
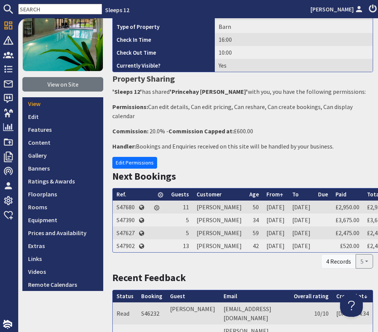
scroll to position [0, 0]
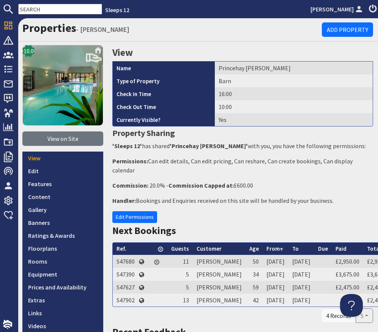
click at [60, 8] on input "text" at bounding box center [60, 9] width 84 height 11
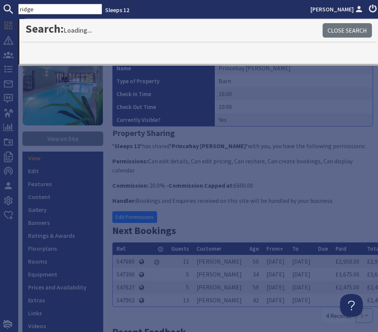
type input "ridge"
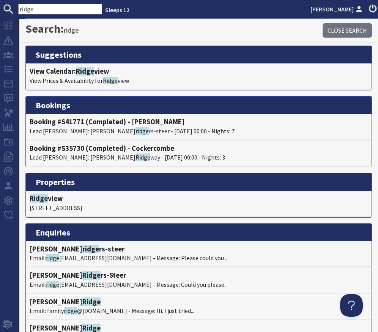
click at [77, 64] on li "View Calendar: Ridge view View Prices & Availability for Ridge view" at bounding box center [199, 76] width 346 height 26
click at [77, 71] on h4 "View Calendar: Ridge view" at bounding box center [199, 71] width 338 height 8
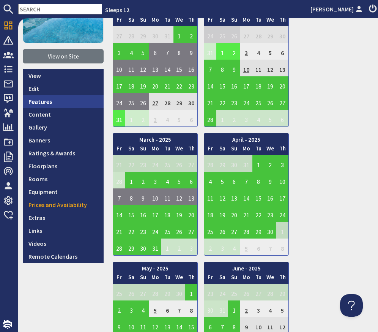
scroll to position [87, 0]
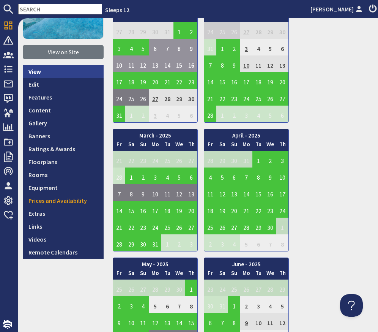
click at [68, 68] on link "View" at bounding box center [63, 71] width 81 height 13
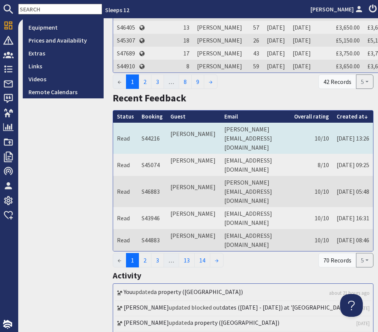
scroll to position [271, 0]
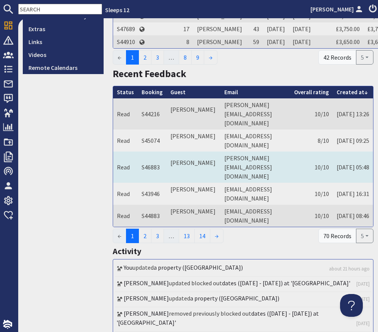
click at [281, 182] on td "juliet@collingshome.co.uk" at bounding box center [255, 166] width 70 height 31
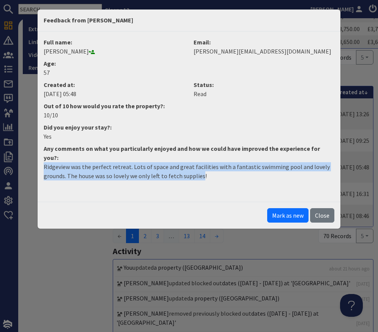
drag, startPoint x: 201, startPoint y: 169, endPoint x: 33, endPoint y: 154, distance: 169.4
click at [33, 154] on div "Feedback from Juliet Collings Full name: Juliet Collings Email: juliet@collings…" at bounding box center [189, 166] width 378 height 332
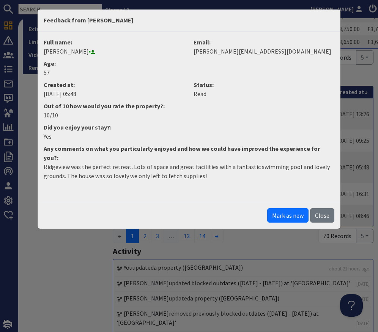
click at [68, 52] on dd "Juliet Collings" at bounding box center [114, 51] width 141 height 9
click at [67, 52] on dd "Juliet Collings" at bounding box center [114, 51] width 141 height 9
click at [74, 50] on dd "Juliet Collings" at bounding box center [114, 51] width 141 height 9
click at [320, 208] on button "Close" at bounding box center [322, 215] width 24 height 14
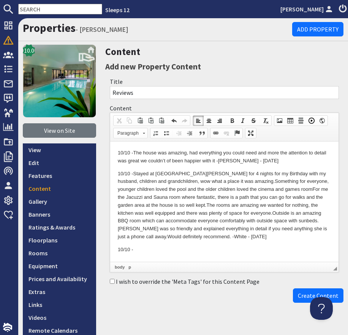
click at [151, 248] on p "10/10 -" at bounding box center [224, 250] width 213 height 8
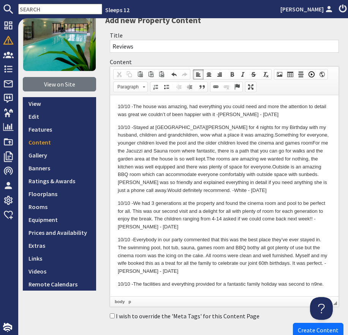
click at [320, 283] on p "10/10 - The facilities and everything provided for a fantastic family holiday w…" at bounding box center [224, 284] width 213 height 8
click at [319, 283] on p "10/10 - The facilities and everything provided for a fantastic family holiday w…" at bounding box center [224, 284] width 213 height 8
click at [327, 285] on p "10/10 - The facilities and everything provided for a fantastic family holiday w…" at bounding box center [224, 284] width 213 height 8
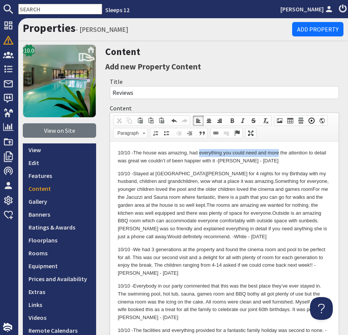
drag, startPoint x: 201, startPoint y: 153, endPoint x: 277, endPoint y: 153, distance: 76.6
click at [278, 152] on p "10/10 - The house was amazing, had everything you could need and more the atten…" at bounding box center [224, 157] width 213 height 16
copy p "everything you could need and more"
click at [223, 161] on p "10/10 - The house was amazing, had everything you could need and more the atten…" at bounding box center [224, 157] width 213 height 16
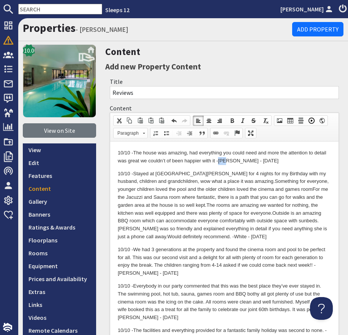
copy p "[PERSON_NAME]"
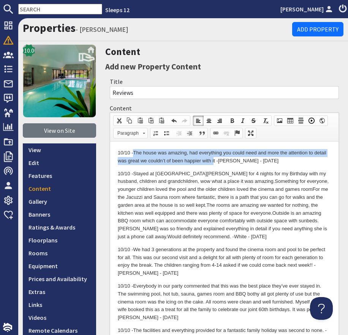
drag, startPoint x: 214, startPoint y: 162, endPoint x: 148, endPoint y: 156, distance: 66.3
click at [137, 153] on p "10/10 - The house was amazing, had everything you could need and more the atten…" at bounding box center [224, 157] width 213 height 16
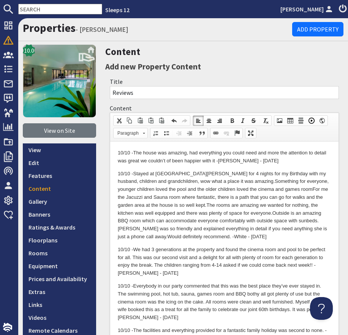
click at [215, 160] on p "10/10 - The house was amazing, had everything you could need and more the atten…" at bounding box center [224, 157] width 213 height 16
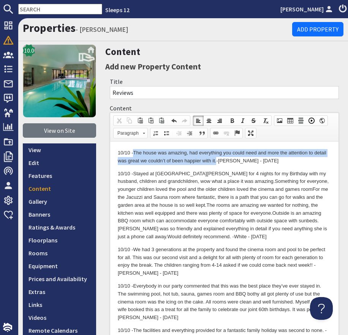
drag, startPoint x: 216, startPoint y: 161, endPoint x: 138, endPoint y: 153, distance: 78.6
click at [135, 151] on p "10/10 - The house was amazing, had everything you could need and more the atten…" at bounding box center [224, 157] width 213 height 16
copy p "The house was amazing, had everything you could need and more the attention to …"
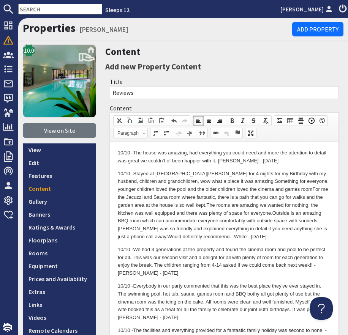
click at [236, 217] on p "10/10 - Stayed at Princehay [PERSON_NAME] for 4 nights for my Birthday with my …" at bounding box center [224, 205] width 213 height 71
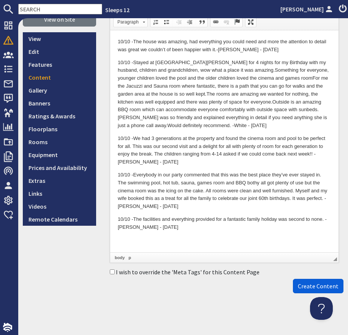
click at [311, 281] on button "Create Content" at bounding box center [318, 286] width 50 height 14
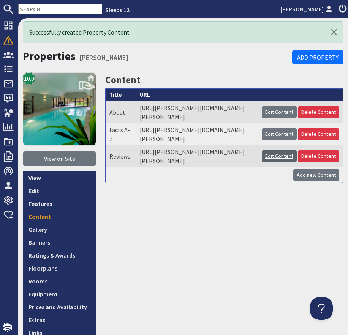
click at [276, 162] on link "Edit Content" at bounding box center [278, 156] width 35 height 12
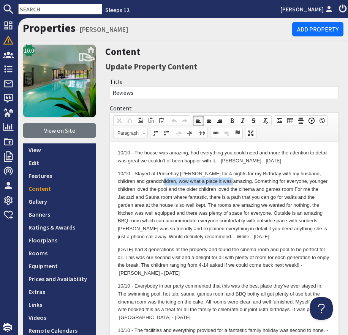
drag, startPoint x: 149, startPoint y: 181, endPoint x: 222, endPoint y: 178, distance: 72.9
click at [222, 178] on p "10/10 - Stayed at Princehay [PERSON_NAME] for 4 nights for my Birthday with my …" at bounding box center [224, 205] width 213 height 71
drag, startPoint x: 193, startPoint y: 188, endPoint x: 184, endPoint y: 187, distance: 8.9
click at [185, 187] on p "10/10 - Stayed at Princehay [PERSON_NAME] for 4 nights for my Birthday with my …" at bounding box center [224, 205] width 213 height 71
click at [190, 183] on p "10/10 - Stayed at Princehay [PERSON_NAME] for 4 nights for my Birthday with my …" at bounding box center [224, 205] width 213 height 71
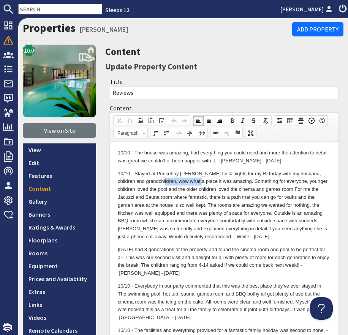
drag, startPoint x: 189, startPoint y: 182, endPoint x: 151, endPoint y: 181, distance: 37.9
click at [150, 181] on p "10/10 - Stayed at Princehay [PERSON_NAME] for 4 nights for my Birthday with my …" at bounding box center [224, 205] width 213 height 71
copy p "wow what a place"
click at [176, 236] on p "10/10 - Stayed at Princehay [PERSON_NAME] for 4 nights for my Birthday with my …" at bounding box center [224, 205] width 213 height 71
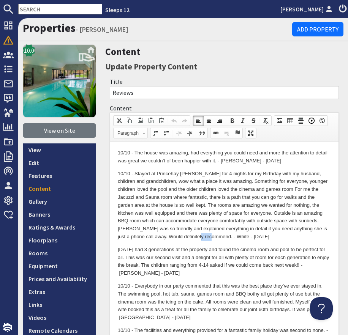
copy p "White"
click at [163, 236] on p "10/10 - Stayed at Princehay [PERSON_NAME] for 4 nights for my Birthday with my …" at bounding box center [224, 205] width 213 height 71
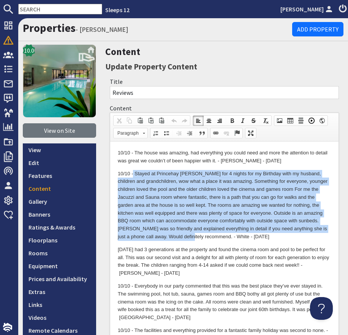
drag, startPoint x: 165, startPoint y: 235, endPoint x: 133, endPoint y: 170, distance: 72.1
click at [133, 170] on p "10/10 - Stayed at Princehay [PERSON_NAME] for 4 nights for my Birthday with my …" at bounding box center [224, 205] width 213 height 71
copy p "Stayed at [GEOGRAPHIC_DATA][PERSON_NAME] for 4 nights for my Birthday with my h…"
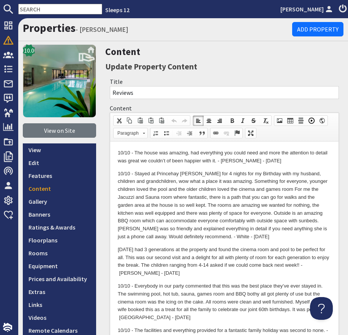
click at [223, 256] on p "[DATE] had 3 generations at the property and found the cinema room and pool to …" at bounding box center [224, 261] width 213 height 31
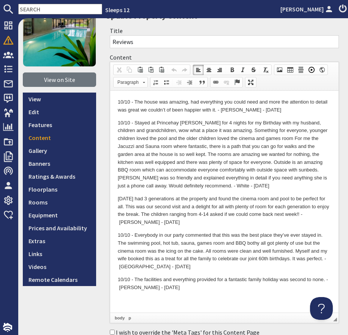
scroll to position [52, 0]
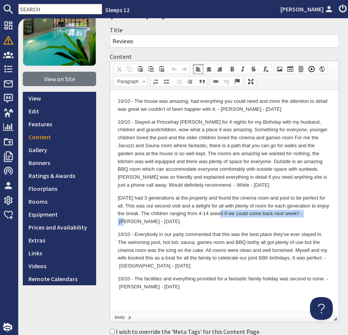
drag, startPoint x: 222, startPoint y: 214, endPoint x: 320, endPoint y: 217, distance: 97.9
click at [314, 213] on p "[DATE] had 3 generations at the property and found the cinema room and pool to …" at bounding box center [224, 209] width 213 height 31
copy p "asked if we could come back next week!!"
click at [322, 215] on p "[DATE] had 3 generations at the property and found the cinema room and pool to …" at bounding box center [224, 209] width 213 height 31
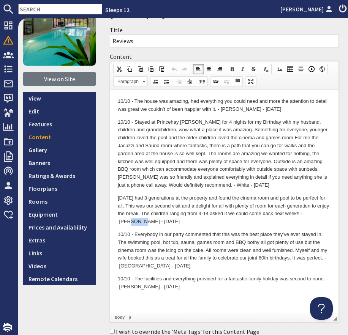
copy p "[PERSON_NAME]"
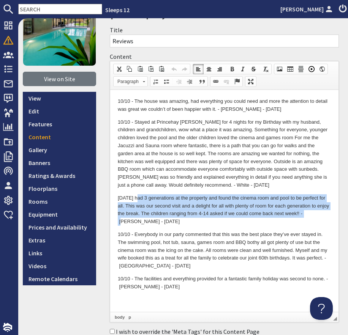
drag, startPoint x: 312, startPoint y: 215, endPoint x: 135, endPoint y: 198, distance: 177.6
click at [135, 198] on p "[DATE] had 3 generations at the property and found the cinema room and pool to …" at bounding box center [224, 209] width 213 height 31
copy p "We had 3 generations at the property and found the cinema room and pool to be p…"
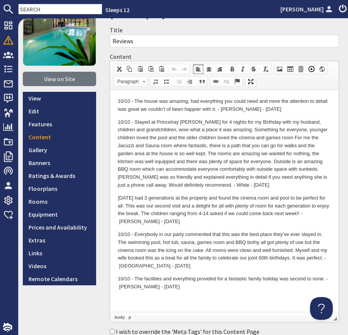
click at [168, 242] on p "10/10 - Everybody in our party commented that this was the best place they’ve e…" at bounding box center [224, 250] width 213 height 39
drag, startPoint x: 249, startPoint y: 234, endPoint x: 286, endPoint y: 235, distance: 36.8
click at [294, 234] on p "10/10 - Everybody in our party commented that this was the best place they’ve e…" at bounding box center [224, 250] width 213 height 39
click at [286, 235] on p "10/10 - Everybody in our party commented that this was the best place they’ve e…" at bounding box center [224, 250] width 213 height 39
drag, startPoint x: 321, startPoint y: 234, endPoint x: 249, endPoint y: 236, distance: 71.7
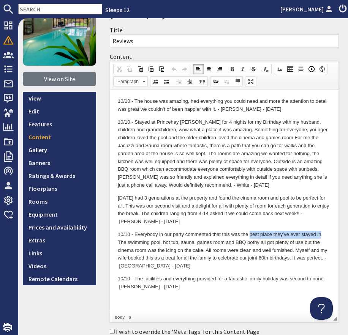
click at [249, 236] on p "10/10 - Everybody in our party commented that this was the best place they’ve e…" at bounding box center [224, 250] width 213 height 39
drag, startPoint x: 222, startPoint y: 235, endPoint x: 320, endPoint y: 232, distance: 98.7
click at [320, 233] on p "10/10 - Everybody in our party commented that this was the best place they’ve e…" at bounding box center [224, 250] width 213 height 39
copy p "this was the best place they’ve ever stayed in"
click at [127, 266] on p "10/10 - Everybody in our party commented that this was the best place they’ve e…" at bounding box center [224, 250] width 213 height 39
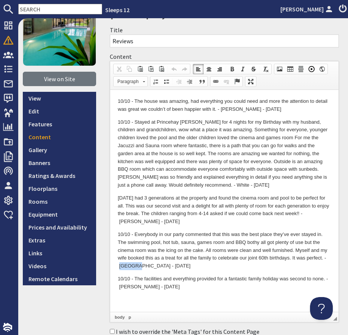
click at [127, 266] on p "10/10 - Everybody in our party commented that this was the best place they’ve e…" at bounding box center [224, 250] width 213 height 39
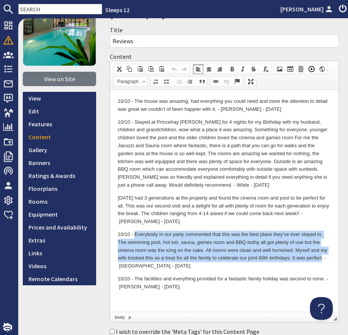
drag, startPoint x: 322, startPoint y: 258, endPoint x: 134, endPoint y: 233, distance: 189.4
click at [134, 233] on p "10/10 - Everybody in our party commented that this was the best place they’ve e…" at bounding box center [224, 250] width 213 height 39
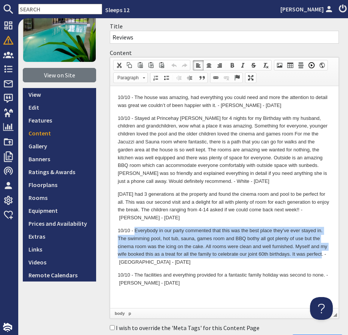
scroll to position [65, 0]
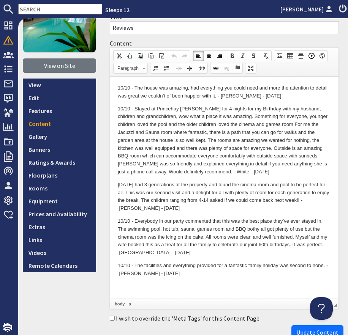
click at [189, 263] on p "10/10 - The facilities and everything provided for a fantastic family holiday w…" at bounding box center [224, 270] width 213 height 16
drag, startPoint x: 224, startPoint y: 266, endPoint x: 277, endPoint y: 265, distance: 53.1
click at [277, 265] on p "10/10 - The facilities and everything provided for a fantastic family holiday w…" at bounding box center [224, 270] width 213 height 16
drag, startPoint x: 277, startPoint y: 265, endPoint x: 281, endPoint y: 266, distance: 4.0
click at [278, 265] on p "10/10 - The facilities and everything provided for a fantastic family holiday w…" at bounding box center [224, 270] width 213 height 16
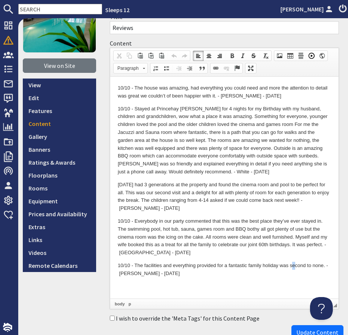
click at [293, 266] on p "10/10 - The facilities and everything provided for a fantastic family holiday w…" at bounding box center [224, 270] width 213 height 16
drag, startPoint x: 290, startPoint y: 266, endPoint x: 333, endPoint y: 275, distance: 43.9
click at [323, 266] on p "10/10 - The facilities and everything provided for a fantastic family holiday w…" at bounding box center [224, 270] width 213 height 16
click at [127, 272] on p "10/10 - The facilities and everything provided for a fantastic family holiday w…" at bounding box center [224, 270] width 213 height 16
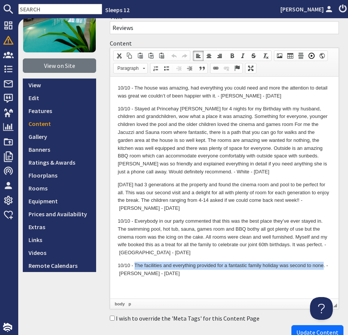
drag, startPoint x: 135, startPoint y: 265, endPoint x: 322, endPoint y: 264, distance: 186.3
click at [322, 264] on p "10/10 - The facilities and everything provided for a fantastic family holiday w…" at bounding box center [224, 270] width 213 height 16
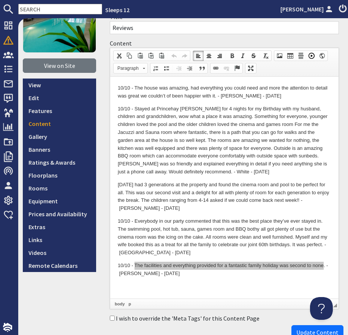
click at [44, 8] on input "text" at bounding box center [60, 9] width 84 height 11
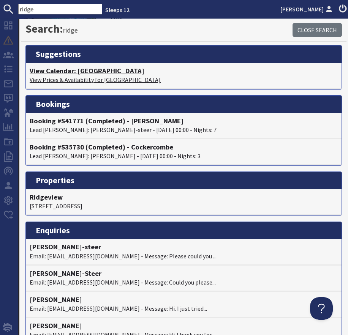
type input "ridge"
click at [67, 70] on h4 "View Calendar: Ridgeview" at bounding box center [184, 71] width 308 height 8
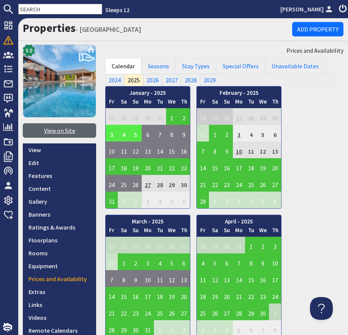
click at [67, 134] on link "View on Site" at bounding box center [59, 130] width 73 height 14
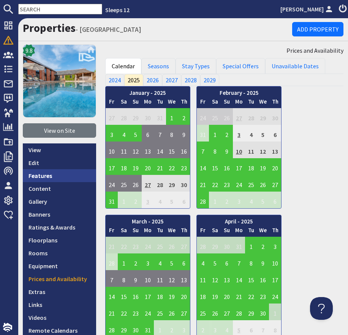
click at [49, 172] on link "Features" at bounding box center [59, 175] width 73 height 13
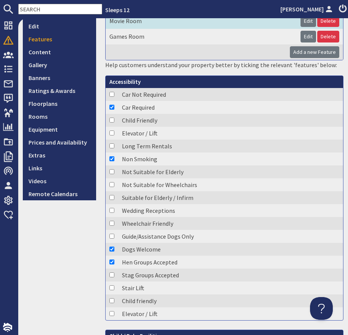
scroll to position [134, 0]
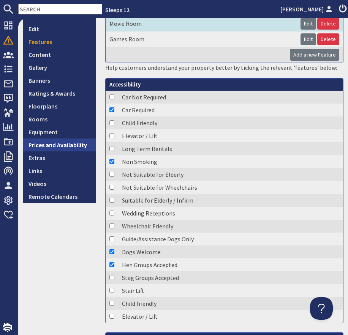
click at [60, 145] on link "Prices and Availability" at bounding box center [59, 144] width 73 height 13
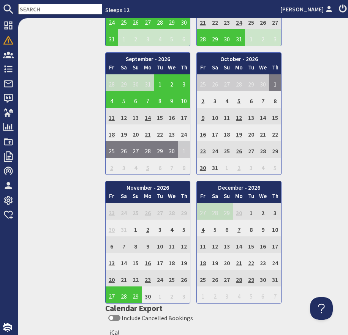
scroll to position [1444, 0]
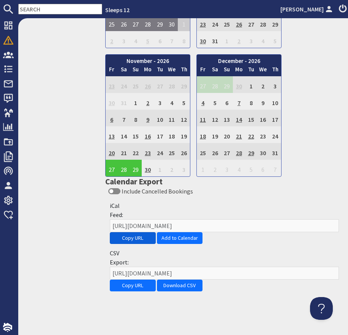
click at [120, 240] on button "Copy URL" at bounding box center [133, 238] width 46 height 12
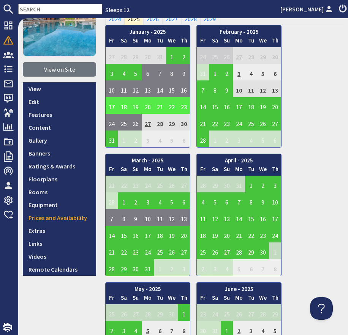
scroll to position [36, 0]
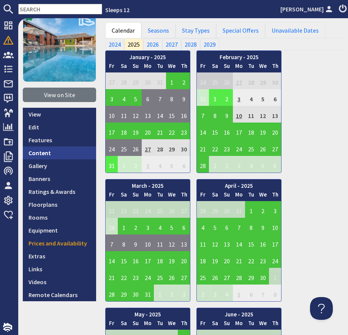
click at [55, 156] on link "Content" at bounding box center [59, 152] width 73 height 13
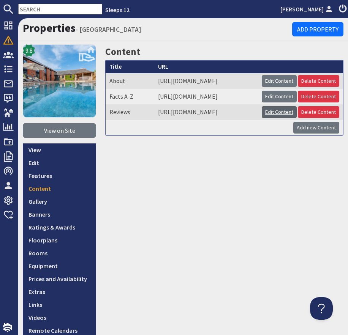
click at [296, 118] on link "Edit Content" at bounding box center [278, 112] width 35 height 12
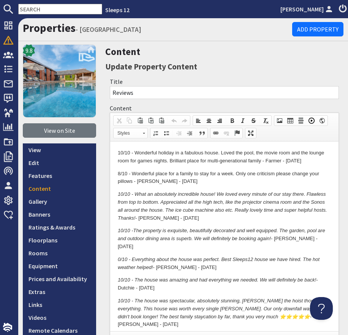
click at [187, 181] on p "8/10 - Wonderful place for a family to stay for a week. Only one criticism plea…" at bounding box center [224, 178] width 213 height 16
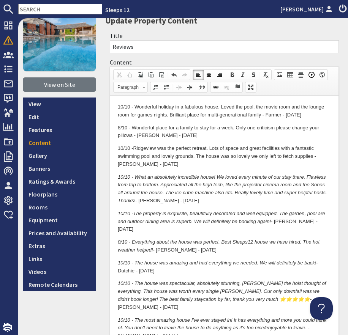
scroll to position [49, 0]
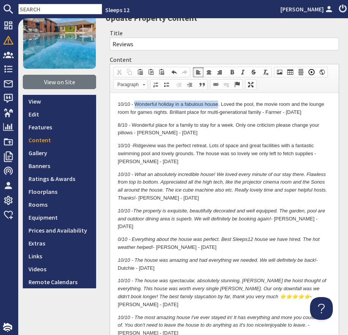
drag, startPoint x: 135, startPoint y: 105, endPoint x: 217, endPoint y: 103, distance: 82.7
click at [217, 103] on p "10/10 - Wonderful holiday in a fabulous house. Loved the pool, the movie room a…" at bounding box center [224, 109] width 213 height 16
click at [272, 113] on p "10/10 - Wonderful holiday in a fabulous house. Loved the pool, the movie room a…" at bounding box center [224, 109] width 213 height 16
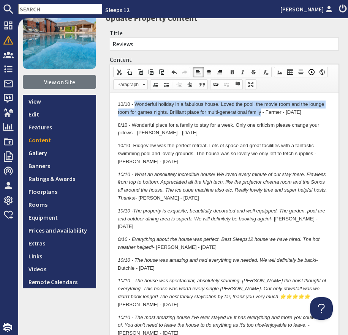
drag, startPoint x: 261, startPoint y: 111, endPoint x: 135, endPoint y: 104, distance: 125.8
click at [135, 104] on p "10/10 - Wonderful holiday in a fabulous house. Loved the pool, the movie room a…" at bounding box center [224, 109] width 213 height 16
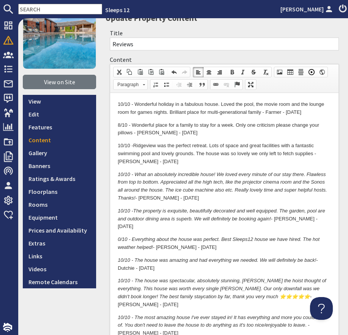
click at [172, 150] on p "10/10 - Ridgeview was the perfect retreat. Lots of space and great facilities w…" at bounding box center [224, 154] width 213 height 24
drag, startPoint x: 132, startPoint y: 125, endPoint x: 234, endPoint y: 126, distance: 102.1
click at [233, 126] on p "8/10 - Wonderful place for a family to stay for a week. Only one criticism plea…" at bounding box center [224, 129] width 213 height 16
click at [138, 133] on p "8/10 - Wonderful place for a family to stay for a week. Only one criticism plea…" at bounding box center [224, 129] width 213 height 16
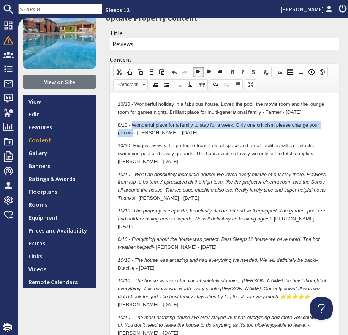
drag, startPoint x: 132, startPoint y: 134, endPoint x: 132, endPoint y: 123, distance: 11.0
click at [132, 123] on p "8/10 - Wonderful place for a family to stay for a week. Only one criticism plea…" at bounding box center [224, 129] width 213 height 16
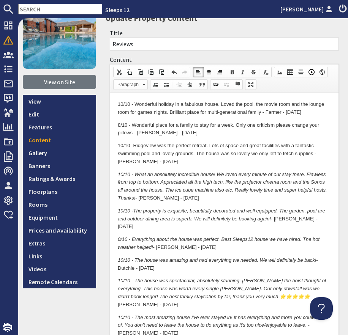
drag, startPoint x: 197, startPoint y: 161, endPoint x: 191, endPoint y: 160, distance: 5.4
click at [197, 160] on p "10/10 - Ridgeview was the perfect retreat. Lots of space and great facilities w…" at bounding box center [224, 154] width 213 height 24
click at [164, 155] on p "10/10 - Ridgeview was the perfect retreat. Lots of space and great facilities w…" at bounding box center [224, 154] width 213 height 24
drag, startPoint x: 208, startPoint y: 145, endPoint x: 135, endPoint y: 148, distance: 72.9
click at [135, 148] on p "10/10 - Ridgeview was the perfect retreat. Lots of space and great facilities w…" at bounding box center [224, 154] width 213 height 24
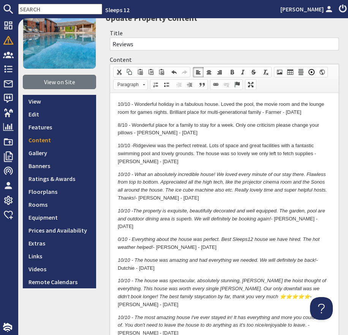
click at [121, 161] on p "10/10 - Ridgeview was the perfect retreat. Lots of space and great facilities w…" at bounding box center [224, 154] width 213 height 24
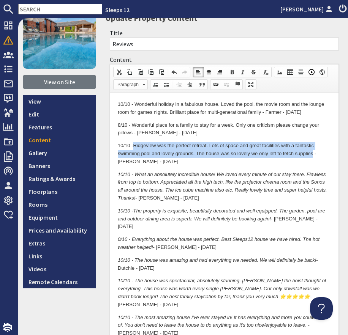
drag, startPoint x: 313, startPoint y: 153, endPoint x: 136, endPoint y: 147, distance: 177.3
click at [136, 147] on p "10/10 - Ridgeview was the perfect retreat. Lots of space and great facilities w…" at bounding box center [224, 154] width 213 height 24
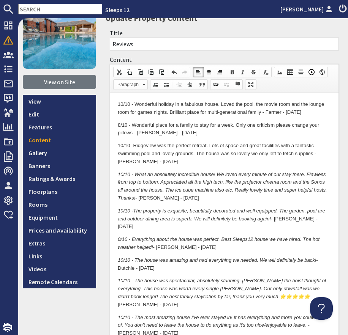
click at [152, 181] on em "10/10 - What an absolutely incredible house! We loved every minute of our stay …" at bounding box center [222, 185] width 209 height 29
drag, startPoint x: 216, startPoint y: 174, endPoint x: 136, endPoint y: 175, distance: 79.7
click at [136, 175] on em "10/10 - What an absolutely incredible house! We loved every minute of our stay …" at bounding box center [222, 185] width 209 height 29
click at [144, 199] on p "10/10 - What an absolutely incredible house! We loved every minute of our stay …" at bounding box center [224, 186] width 213 height 31
click at [145, 199] on p "10/10 - What an absolutely incredible house! We loved every minute of our stay …" at bounding box center [224, 186] width 213 height 31
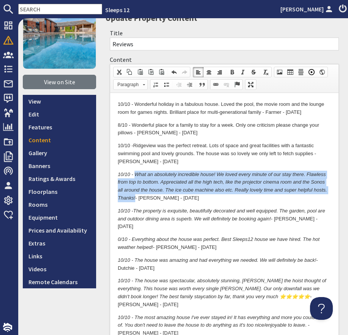
drag, startPoint x: 135, startPoint y: 198, endPoint x: 136, endPoint y: 176, distance: 22.4
click at [136, 176] on p "10/10 - What an absolutely incredible house! We loved every minute of our stay …" at bounding box center [224, 186] width 213 height 31
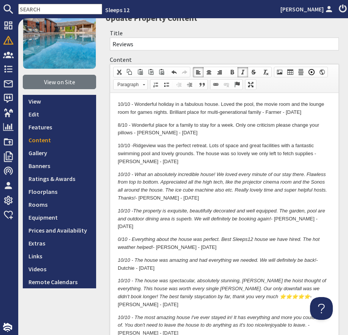
click at [152, 220] on em "10/10 -The property is exquisite, beautifully decorated and well equipped. The …" at bounding box center [221, 215] width 207 height 14
drag, startPoint x: 187, startPoint y: 211, endPoint x: 134, endPoint y: 213, distance: 53.5
click at [134, 213] on em "10/10 -The property is exquisite, beautifully decorated and well equipped. The …" at bounding box center [221, 215] width 207 height 14
click at [279, 218] on p "10/10 -The property is exquisite, beautifully decorated and well equipped. The …" at bounding box center [224, 219] width 213 height 24
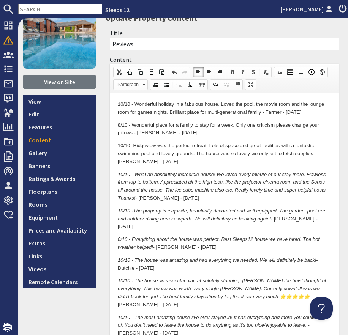
click at [270, 220] on em "10/10 -The property is exquisite, beautifully decorated and well equipped. The …" at bounding box center [221, 215] width 207 height 14
drag, startPoint x: 271, startPoint y: 219, endPoint x: 132, endPoint y: 212, distance: 139.8
click at [133, 212] on em "10/10 -The property is exquisite, beautifully decorated and well equipped. The …" at bounding box center [221, 215] width 207 height 14
click at [120, 236] on em "0/10 - Everything about the house was perfect. Best Sleeps12 house we have hire…" at bounding box center [218, 243] width 201 height 14
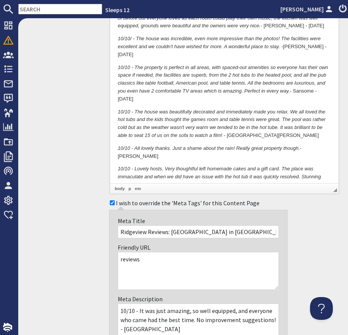
scroll to position [831, 0]
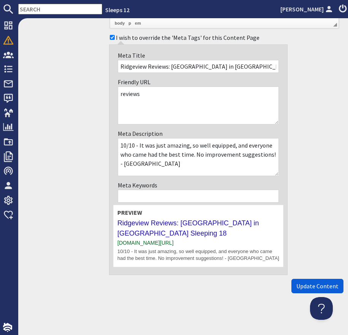
click at [324, 287] on span "Update Content" at bounding box center [317, 286] width 42 height 8
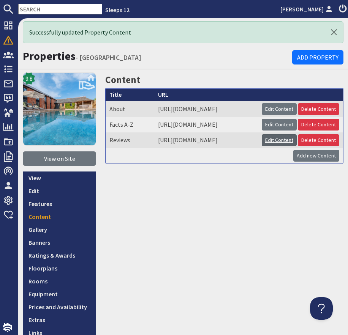
click at [296, 146] on link "Edit Content" at bounding box center [278, 140] width 35 height 12
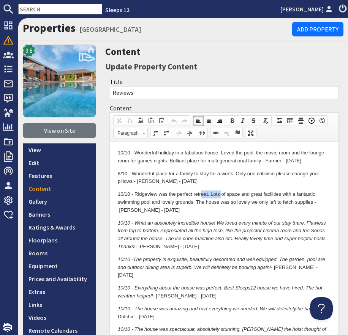
drag, startPoint x: 220, startPoint y: 193, endPoint x: 201, endPoint y: 195, distance: 19.1
click at [200, 225] on em "10/10 - What an absolutely incredible house! We loved every minute of our stay …" at bounding box center [222, 234] width 209 height 29
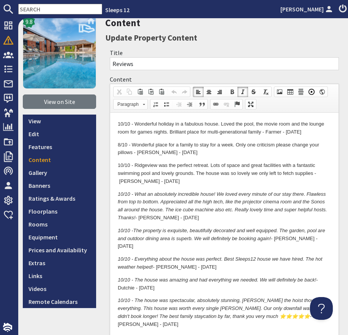
scroll to position [30, 0]
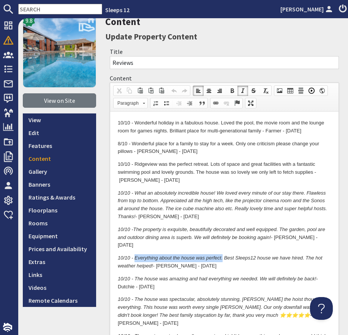
drag, startPoint x: 135, startPoint y: 250, endPoint x: 222, endPoint y: 249, distance: 87.6
click at [222, 255] on em "10/10 - Everything about the house was perfect. Best Sleeps12 house we have hir…" at bounding box center [220, 262] width 204 height 14
click at [167, 258] on p "10/10 - Everything about the house was perfect. Best Sleeps12 house we have hir…" at bounding box center [224, 262] width 213 height 16
click at [167, 255] on em "10/10 - Everything about the house was perfect. Best Sleeps12 house we have hir…" at bounding box center [220, 262] width 204 height 14
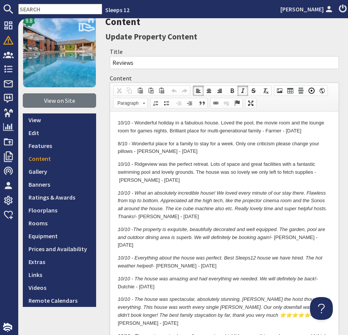
drag, startPoint x: 134, startPoint y: 249, endPoint x: 153, endPoint y: 257, distance: 20.9
click at [153, 257] on em "10/10 - Everything about the house was perfect. Best Sleeps12 house we have hir…" at bounding box center [220, 262] width 204 height 14
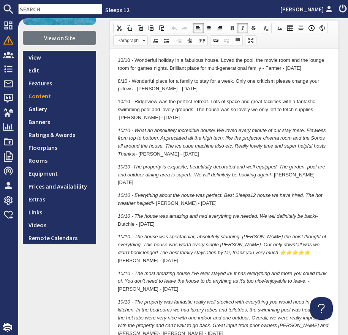
scroll to position [99, 0]
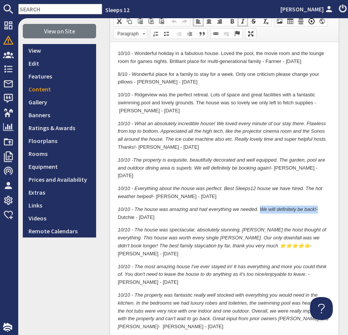
drag, startPoint x: 261, startPoint y: 201, endPoint x: 337, endPoint y: 211, distance: 76.6
click at [317, 206] on p "10/10 - The house was amazing and had everything we needed. We will definitely …" at bounding box center [224, 214] width 213 height 16
click at [127, 210] on p "10/10 - The house was amazing and had everything we needed. We will definitely …" at bounding box center [224, 214] width 213 height 16
drag, startPoint x: 135, startPoint y: 201, endPoint x: 317, endPoint y: 201, distance: 181.7
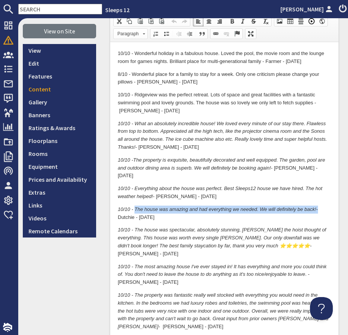
click at [317, 206] on p "10/10 - The house was amazing and had everything we needed. We will definitely …" at bounding box center [224, 214] width 213 height 16
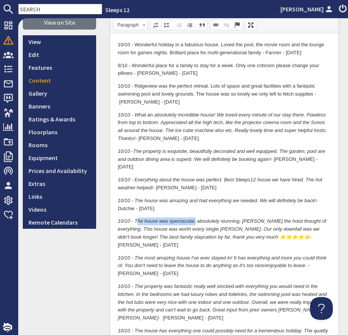
drag, startPoint x: 195, startPoint y: 213, endPoint x: 178, endPoint y: 219, distance: 17.9
click at [140, 218] on em "10/10 - The house was spectacular, absolutely stunning, [PERSON_NAME] the hoist…" at bounding box center [222, 229] width 208 height 22
drag, startPoint x: 190, startPoint y: 219, endPoint x: 239, endPoint y: 220, distance: 48.6
click at [202, 219] on em "10/10 - The house was spectacular, absolutely stunning, [PERSON_NAME] the hoist…" at bounding box center [222, 229] width 208 height 22
click at [226, 218] on em "10/10 - The house was spectacular, absolutely stunning, [PERSON_NAME] the hoist…" at bounding box center [222, 229] width 208 height 22
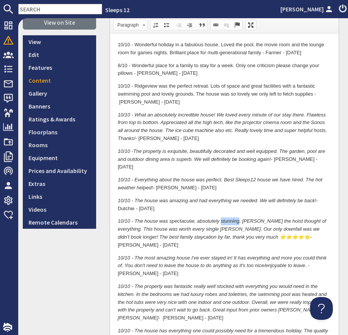
click at [226, 218] on em "10/10 - The house was spectacular, absolutely stunning, [PERSON_NAME] the hoist…" at bounding box center [222, 229] width 208 height 22
click at [232, 218] on em "10/10 - The house was spectacular, absolutely stunning, [PERSON_NAME] the hoist…" at bounding box center [222, 229] width 208 height 22
click at [240, 218] on em "10/10 - The house was spectacular, absolutely stunning, [PERSON_NAME] the hoist…" at bounding box center [222, 229] width 208 height 22
drag, startPoint x: 239, startPoint y: 214, endPoint x: 197, endPoint y: 214, distance: 42.5
click at [197, 218] on em "10/10 - The house was spectacular, absolutely stunning, [PERSON_NAME] the hoist…" at bounding box center [222, 229] width 208 height 22
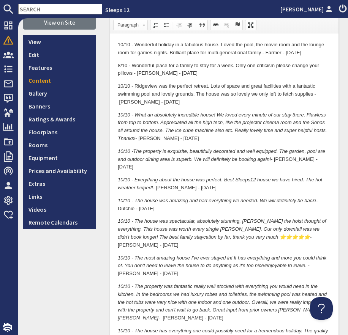
click at [258, 231] on p "10/10 - The house was spectacular, absolutely stunning, Dominic the hoist thoug…" at bounding box center [224, 232] width 213 height 31
click at [156, 223] on em "10/10 - The house was spectacular, absolutely stunning, [PERSON_NAME] the hoist…" at bounding box center [222, 229] width 208 height 22
click at [154, 199] on p "10/10 - The house was amazing and had everything we needed. We will definitely …" at bounding box center [224, 205] width 213 height 16
click at [165, 257] on p "10/10 - The most amazing house I've ever stayed in! It has everything and more …" at bounding box center [224, 266] width 213 height 24
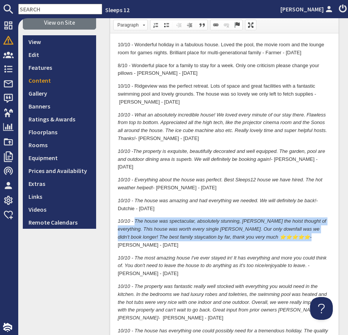
drag, startPoint x: 243, startPoint y: 229, endPoint x: 135, endPoint y: 215, distance: 108.6
click at [135, 217] on p "10/10 - The house was spectacular, absolutely stunning, Dominic the hoist thoug…" at bounding box center [224, 232] width 213 height 31
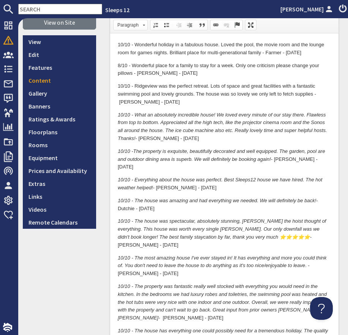
click at [208, 254] on p "10/10 - The most amazing house I've ever stayed in! It has everything and more …" at bounding box center [224, 266] width 213 height 24
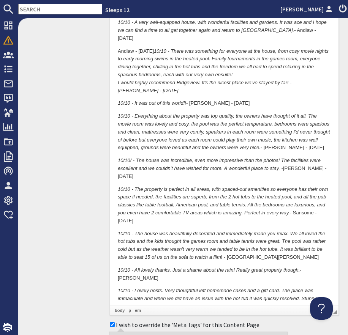
scroll to position [831, 0]
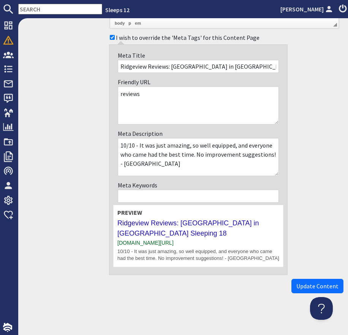
click at [310, 285] on span "Update Content" at bounding box center [317, 286] width 42 height 8
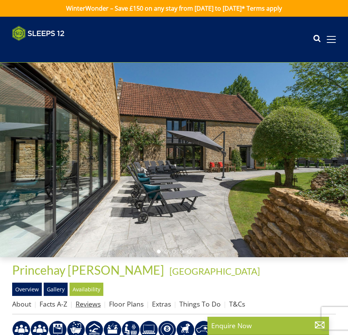
click at [83, 307] on link "Reviews" at bounding box center [87, 303] width 25 height 9
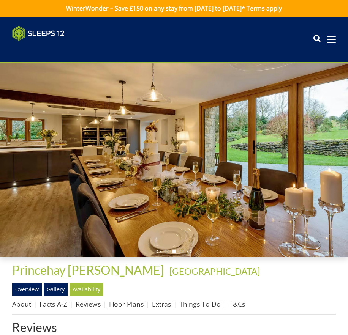
click at [127, 302] on link "Floor Plans" at bounding box center [126, 303] width 35 height 9
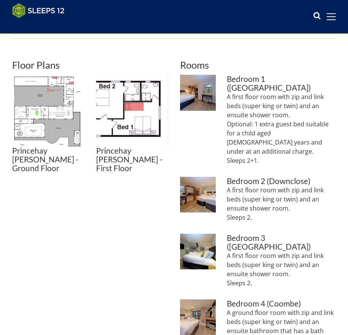
scroll to position [266, 0]
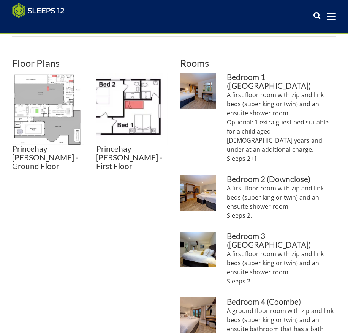
drag, startPoint x: 226, startPoint y: 86, endPoint x: 275, endPoint y: 139, distance: 71.7
click at [275, 139] on p "A first floor room with zip and link beds (super king or twin) and an ensuite s…" at bounding box center [280, 126] width 109 height 73
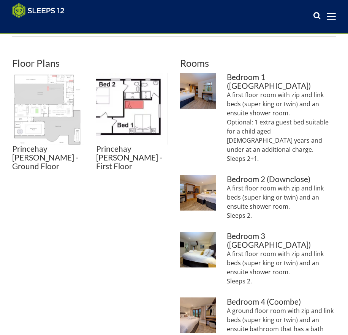
copy p "A first floor room with zip and link beds (super king or twin) and an ensuite s…"
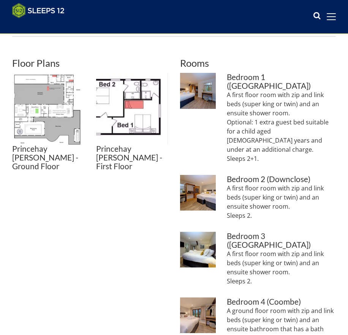
click at [314, 197] on p "A first floor room with zip and link beds (super king or twin) and an ensuite s…" at bounding box center [280, 202] width 109 height 36
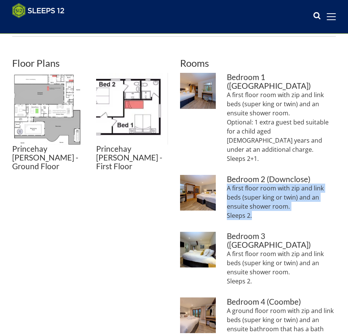
drag, startPoint x: 250, startPoint y: 198, endPoint x: 225, endPoint y: 171, distance: 37.6
click at [225, 175] on li "Princehay Barton: Bedroom 2 (Downclose) sleeps 2 and has an ensuite shower room…" at bounding box center [258, 200] width 156 height 51
copy p "A first floor room with zip and link beds (super king or twin) and an ensuite s…"
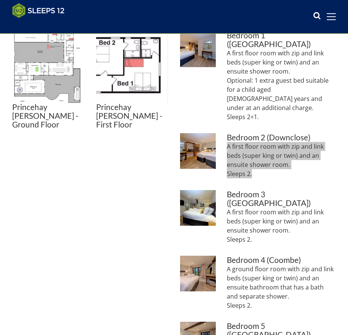
scroll to position [308, 0]
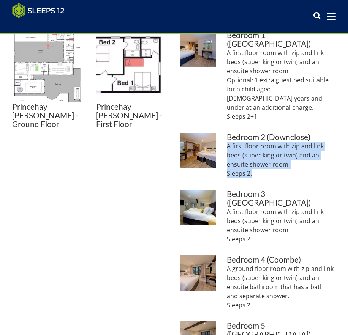
drag, startPoint x: 254, startPoint y: 214, endPoint x: 223, endPoint y: 186, distance: 41.1
click at [224, 190] on li "Princehay Barton: Bedroom 3 (Broadstone) sleeps 2 and has an ensuite shower roo…" at bounding box center [258, 220] width 156 height 60
copy p "A first floor room with zip and link beds (super king or twin) and an ensuite s…"
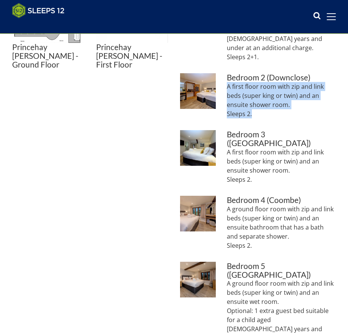
scroll to position [368, 0]
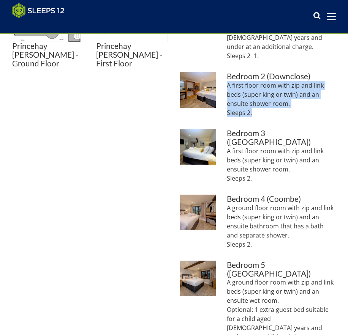
drag, startPoint x: 256, startPoint y: 219, endPoint x: 223, endPoint y: 183, distance: 48.6
click at [223, 195] on li "Princehay Barton: Bedroom 4 (Coombe) is on the ground floor and has an ensuite …" at bounding box center [258, 225] width 156 height 60
copy p "A ground floor room with zip and link beds (super king or twin) and an ensuite …"
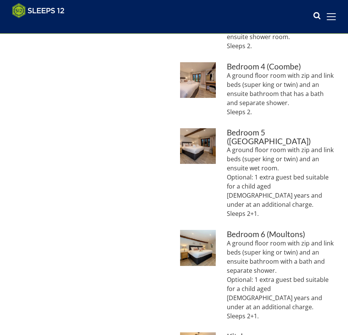
scroll to position [501, 0]
click at [283, 146] on p "A ground floor room with zip and link beds (super king or twin) and an ensuite …" at bounding box center [280, 181] width 109 height 73
drag, startPoint x: 260, startPoint y: 170, endPoint x: 223, endPoint y: 113, distance: 68.5
click at [223, 128] on li "Princehay Barton: Bedroom 5 (Wayford) has room for an extra guest bed Bedroom 5…" at bounding box center [258, 176] width 156 height 96
copy p "A ground floor room with zip and link beds (super king or twin) and an ensuite …"
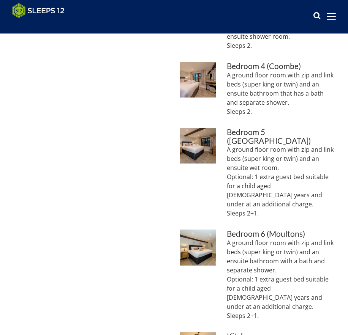
drag, startPoint x: 233, startPoint y: 218, endPoint x: 239, endPoint y: 217, distance: 6.3
click at [233, 238] on p "A ground floor room with zip and link beds (super king or twin) and an ensuite …" at bounding box center [280, 279] width 109 height 82
drag, startPoint x: 260, startPoint y: 264, endPoint x: 222, endPoint y: 201, distance: 73.9
click at [222, 230] on li "Princehay Barton: Bedroom 6 (Moultons) has room for an extra guest bed Bedroom …" at bounding box center [258, 278] width 156 height 97
copy p "A ground floor room with zip and link beds (super king or twin) and an ensuite …"
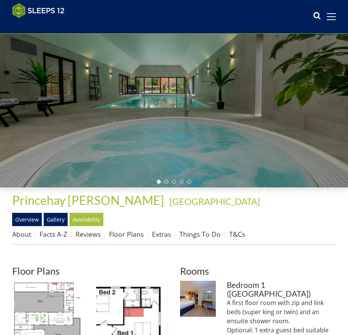
scroll to position [59, 0]
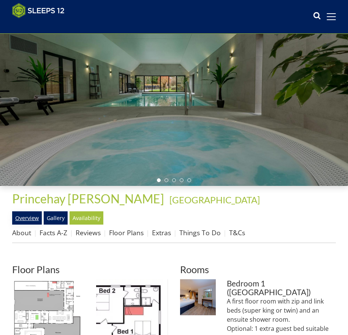
click at [30, 217] on link "Overview" at bounding box center [27, 217] width 30 height 13
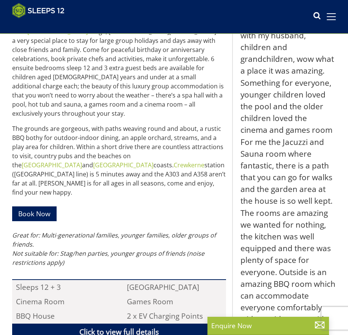
scroll to position [426, 0]
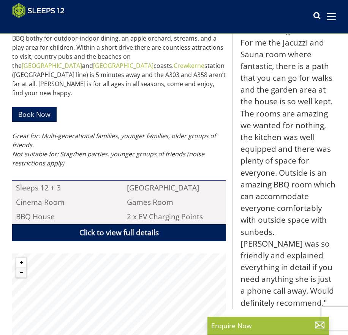
click at [16, 258] on button "Zoom in" at bounding box center [21, 263] width 10 height 10
click at [21, 258] on button "Zoom in" at bounding box center [21, 263] width 10 height 10
drag, startPoint x: 18, startPoint y: 255, endPoint x: 0, endPoint y: 269, distance: 22.2
click at [18, 267] on button "Zoom out" at bounding box center [21, 272] width 10 height 10
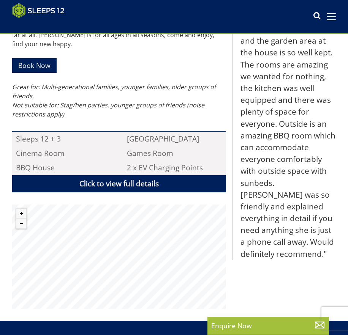
scroll to position [476, 0]
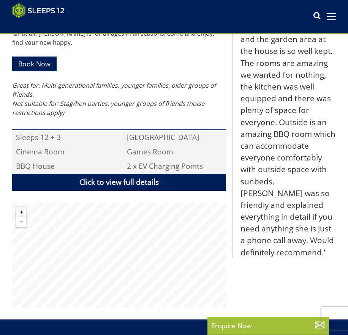
click at [22, 217] on button "Zoom out" at bounding box center [21, 222] width 10 height 10
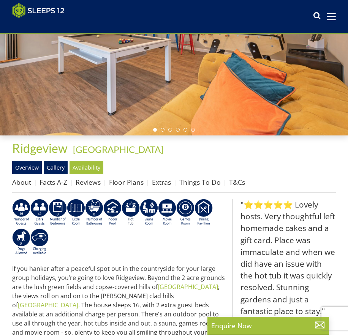
scroll to position [112, 0]
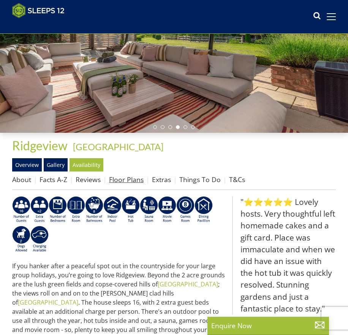
click at [124, 182] on link "Floor Plans" at bounding box center [126, 179] width 35 height 9
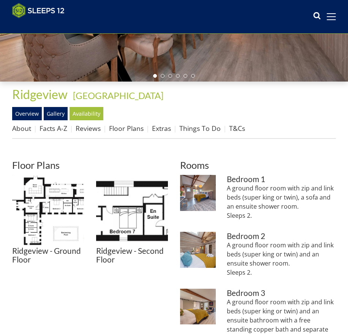
scroll to position [167, 0]
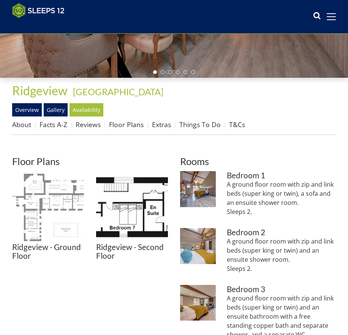
click at [63, 217] on img at bounding box center [48, 207] width 72 height 72
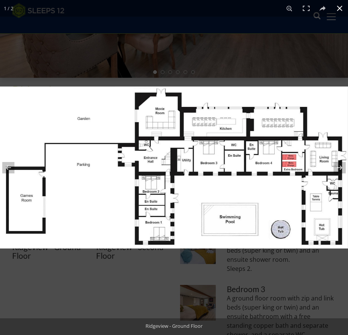
click at [335, 11] on button at bounding box center [339, 8] width 17 height 17
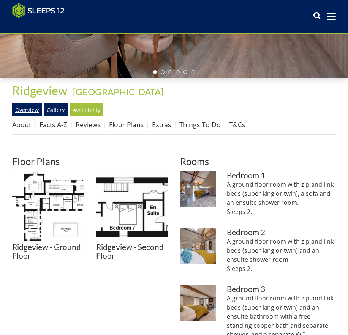
click at [28, 111] on link "Overview" at bounding box center [27, 109] width 30 height 13
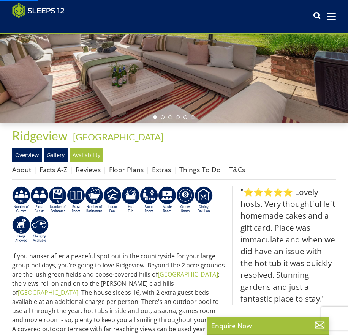
scroll to position [408, 0]
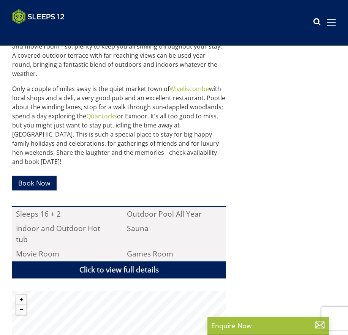
click at [122, 335] on html "WinterWonder – Save £150 on any stay from [DATE] to [DATE]* Terms apply Search …" at bounding box center [174, 93] width 348 height 1002
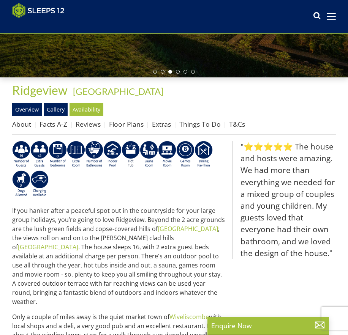
scroll to position [167, 0]
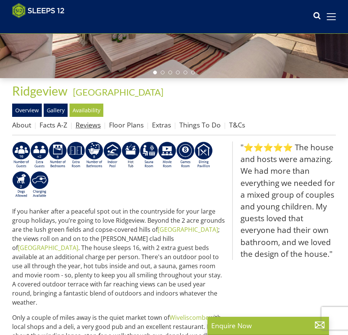
click at [85, 123] on link "Reviews" at bounding box center [87, 124] width 25 height 9
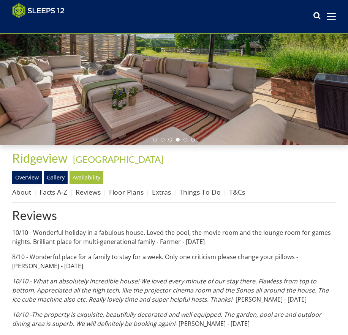
scroll to position [101, 0]
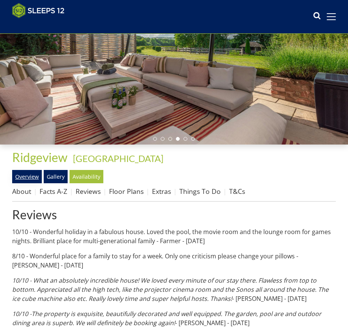
click at [21, 172] on link "Overview" at bounding box center [27, 176] width 30 height 13
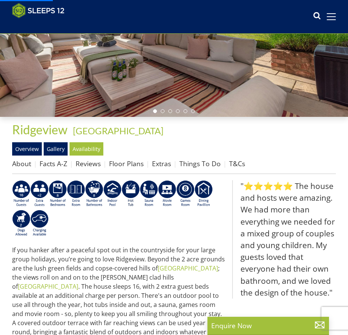
scroll to position [71, 0]
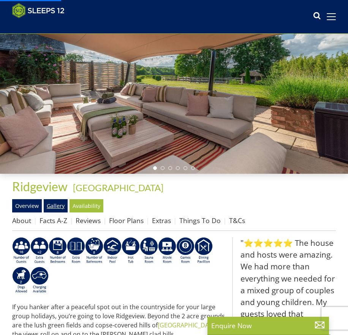
click at [51, 206] on link "Gallery" at bounding box center [56, 205] width 24 height 13
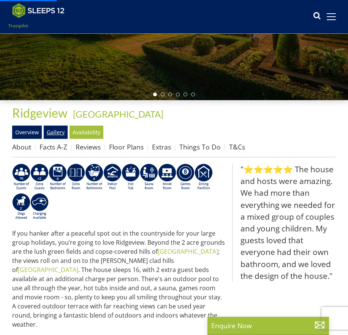
scroll to position [143, 0]
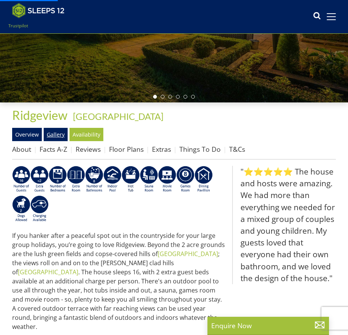
click at [58, 138] on link "Gallery" at bounding box center [56, 134] width 24 height 13
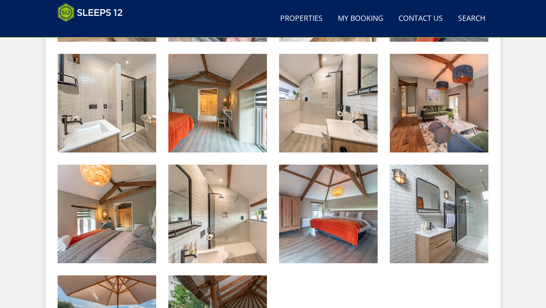
scroll to position [1295, 0]
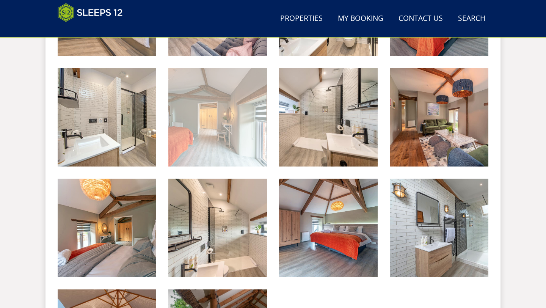
click at [189, 126] on img at bounding box center [217, 117] width 99 height 99
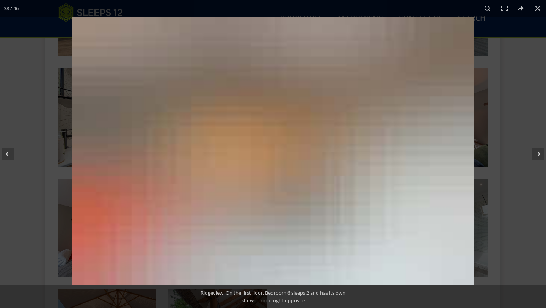
click at [191, 126] on img at bounding box center [273, 151] width 403 height 269
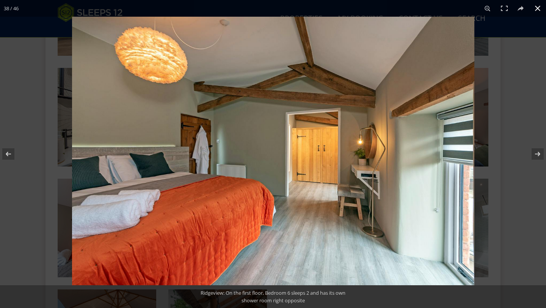
click at [347, 9] on button at bounding box center [538, 8] width 17 height 17
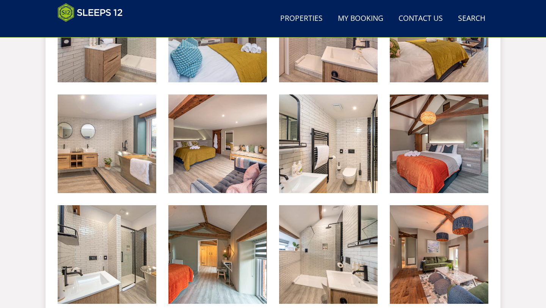
scroll to position [1155, 0]
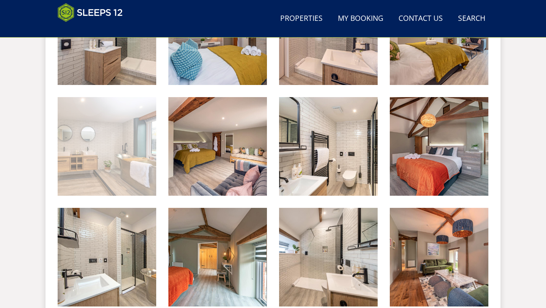
click at [135, 142] on img at bounding box center [107, 146] width 99 height 99
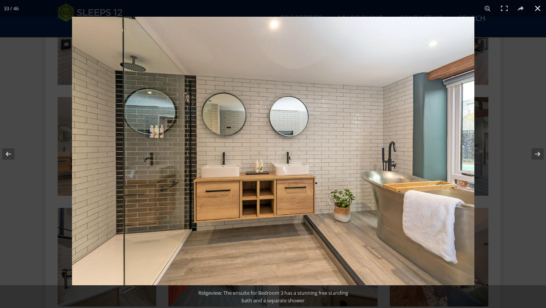
click at [347, 8] on button at bounding box center [538, 8] width 17 height 17
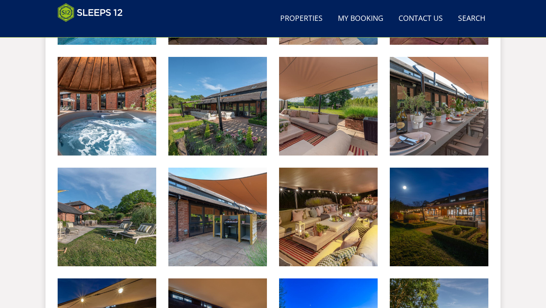
scroll to position [420, 0]
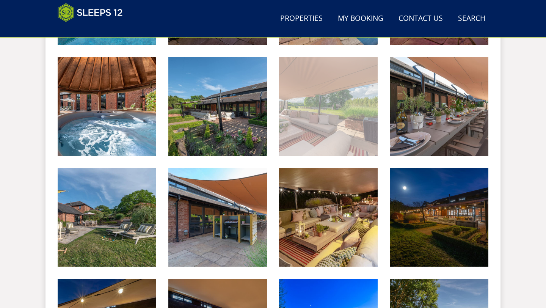
click at [302, 129] on img at bounding box center [328, 106] width 99 height 99
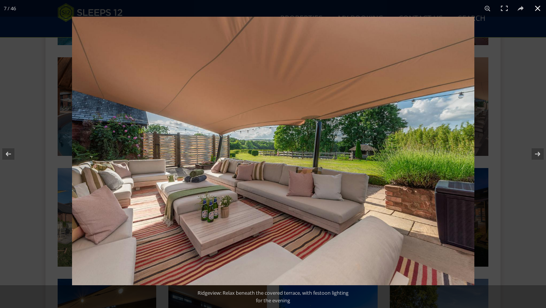
click at [347, 9] on button at bounding box center [538, 8] width 17 height 17
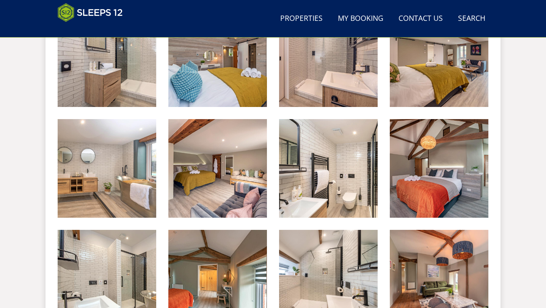
scroll to position [1138, 0]
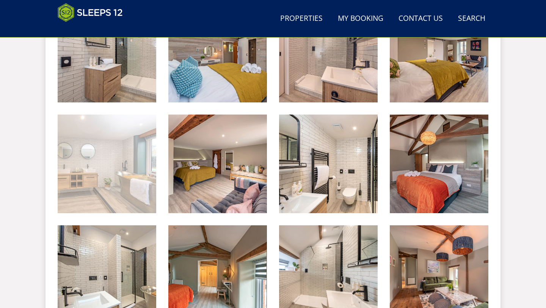
click at [120, 156] on img at bounding box center [107, 164] width 99 height 99
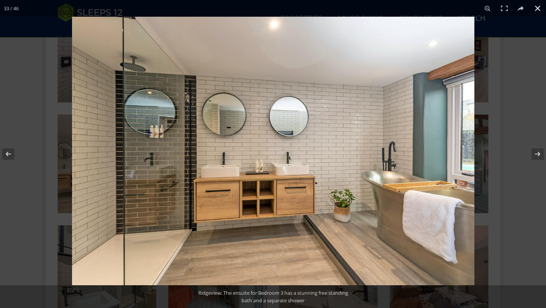
click at [347, 11] on button at bounding box center [538, 8] width 17 height 17
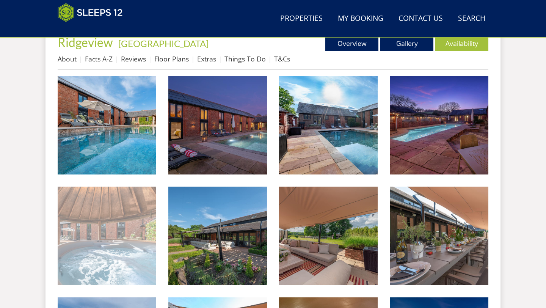
scroll to position [291, 0]
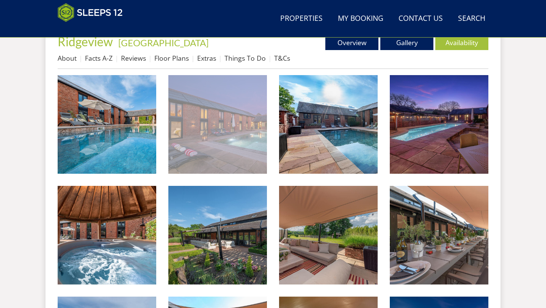
click at [222, 143] on img at bounding box center [217, 124] width 99 height 99
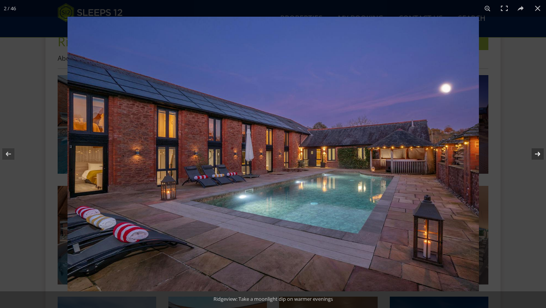
click at [347, 155] on button at bounding box center [533, 154] width 27 height 38
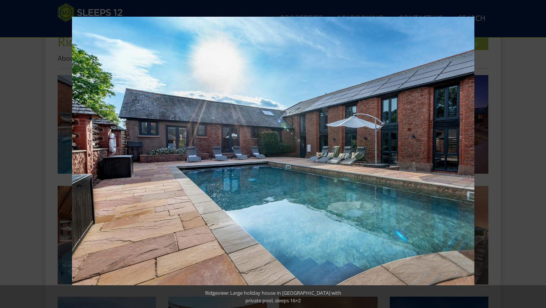
click at [347, 155] on button at bounding box center [533, 154] width 27 height 38
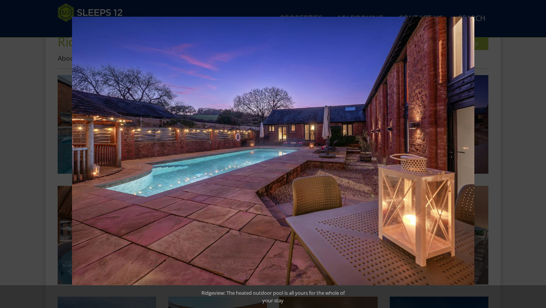
click at [347, 155] on button at bounding box center [533, 154] width 27 height 38
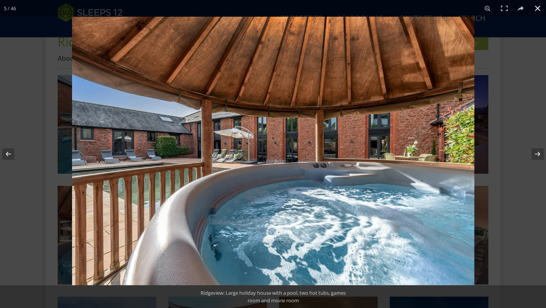
click at [347, 11] on button at bounding box center [538, 8] width 17 height 17
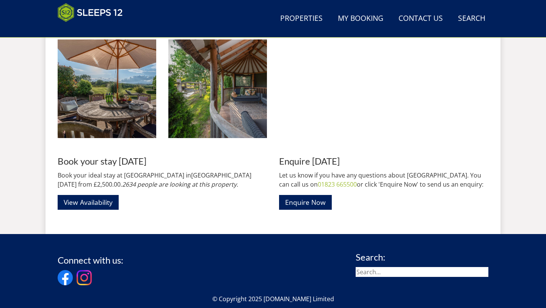
scroll to position [1545, 0]
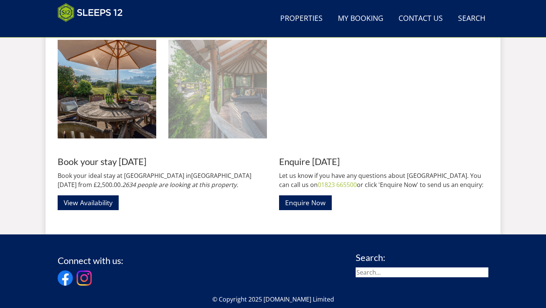
click at [211, 119] on img at bounding box center [217, 89] width 99 height 99
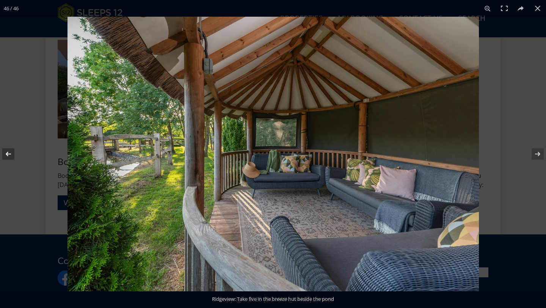
click at [10, 153] on button at bounding box center [13, 154] width 27 height 38
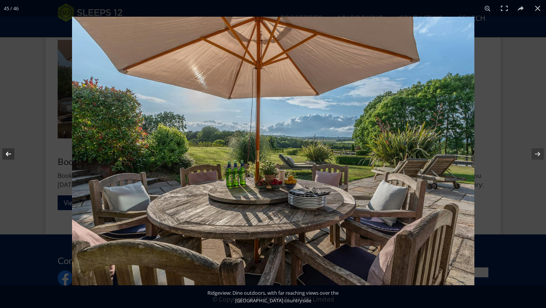
click at [9, 151] on button at bounding box center [13, 154] width 27 height 38
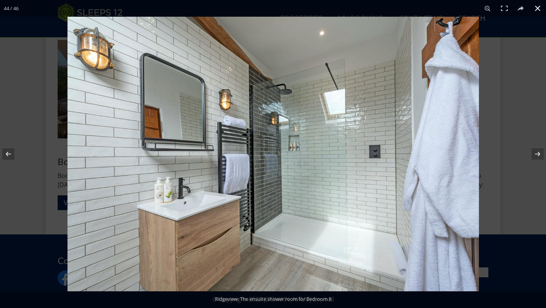
click at [347, 9] on button at bounding box center [538, 8] width 17 height 17
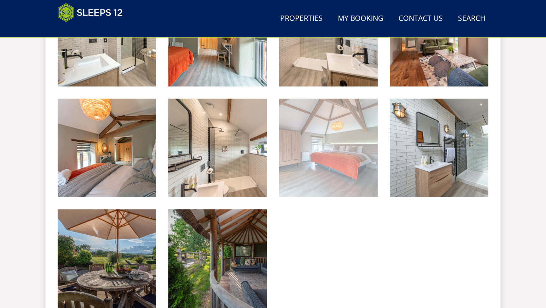
scroll to position [1373, 0]
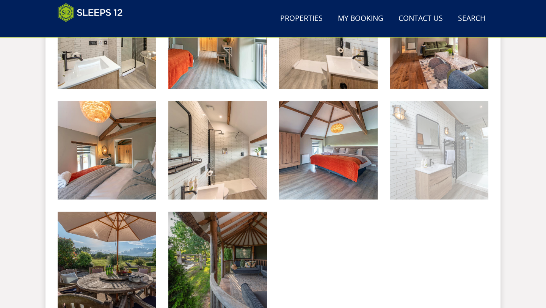
click at [347, 179] on img at bounding box center [439, 150] width 99 height 99
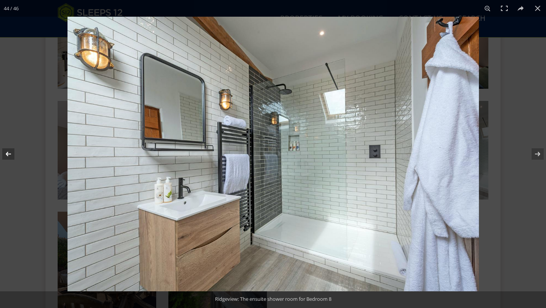
click at [9, 156] on button at bounding box center [13, 154] width 27 height 38
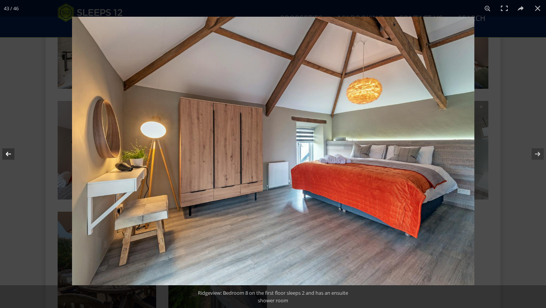
click at [8, 156] on button at bounding box center [13, 154] width 27 height 38
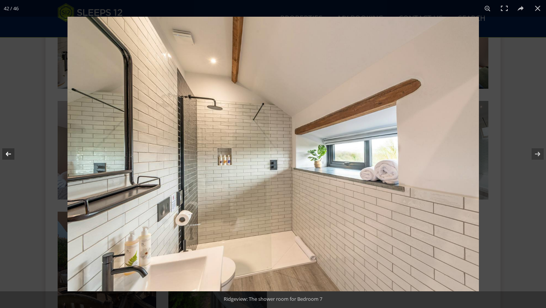
click at [8, 157] on button at bounding box center [13, 154] width 27 height 38
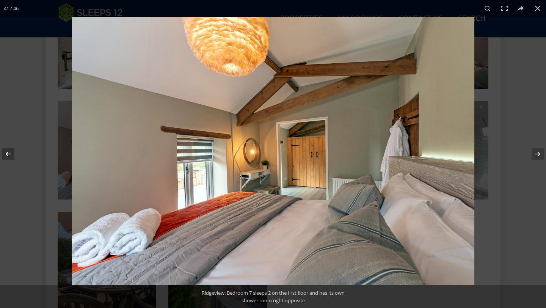
click at [8, 152] on button at bounding box center [13, 154] width 27 height 38
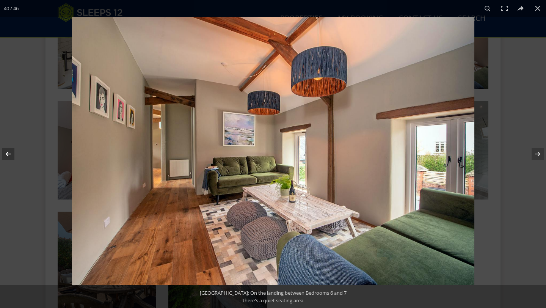
click at [8, 156] on button at bounding box center [13, 154] width 27 height 38
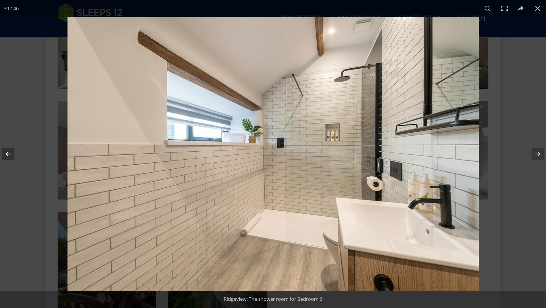
click at [6, 154] on button at bounding box center [13, 154] width 27 height 38
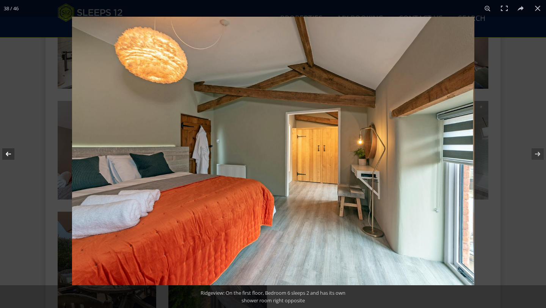
click at [8, 154] on button at bounding box center [13, 154] width 27 height 38
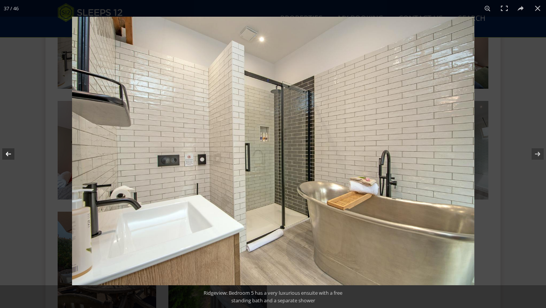
click at [9, 156] on button at bounding box center [13, 154] width 27 height 38
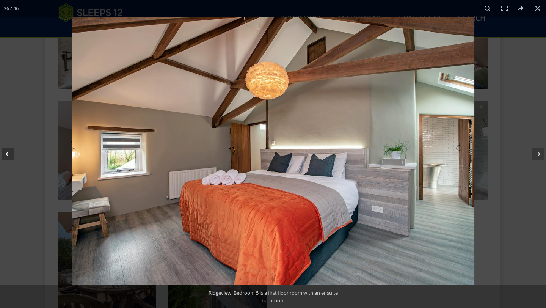
click at [13, 158] on button at bounding box center [13, 154] width 27 height 38
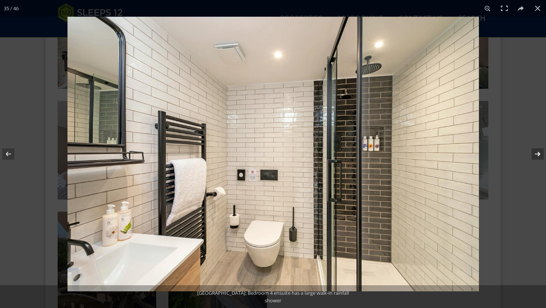
click at [347, 155] on button at bounding box center [533, 154] width 27 height 38
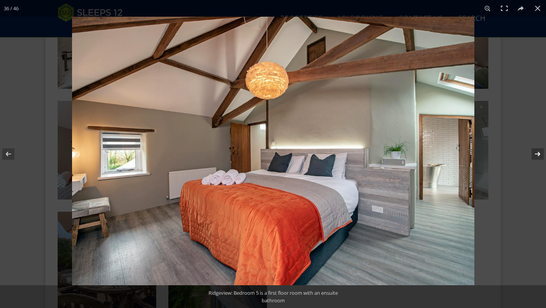
click at [347, 155] on button at bounding box center [533, 154] width 27 height 38
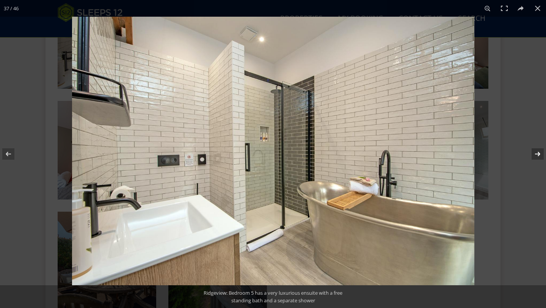
click at [347, 155] on button at bounding box center [533, 154] width 27 height 38
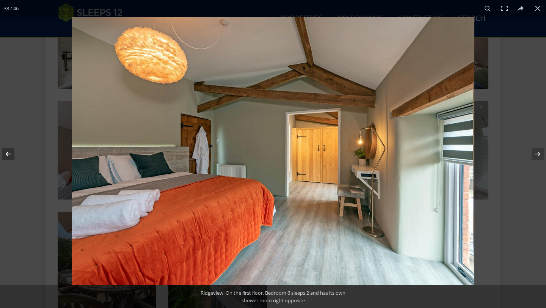
click at [6, 157] on button at bounding box center [13, 154] width 27 height 38
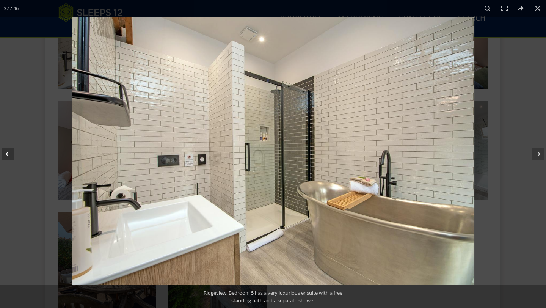
click at [6, 156] on button at bounding box center [13, 154] width 27 height 38
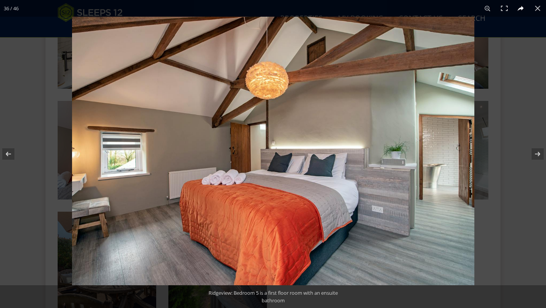
drag, startPoint x: 537, startPoint y: 10, endPoint x: 527, endPoint y: 13, distance: 10.1
click at [347, 10] on button at bounding box center [538, 8] width 17 height 17
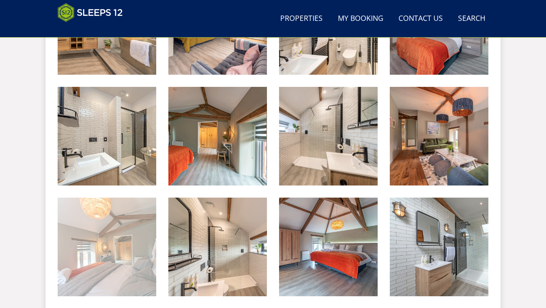
scroll to position [1276, 0]
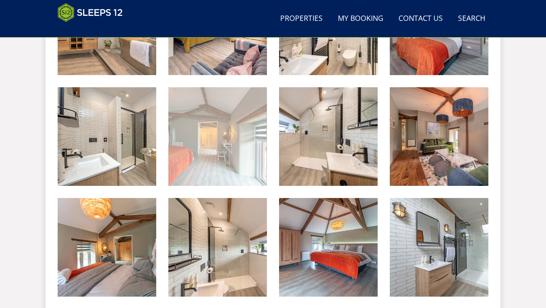
click at [202, 143] on img at bounding box center [217, 136] width 99 height 99
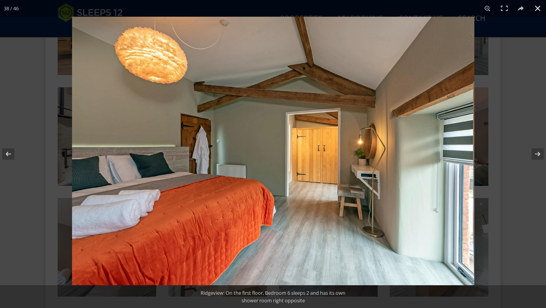
click at [347, 11] on button at bounding box center [538, 8] width 17 height 17
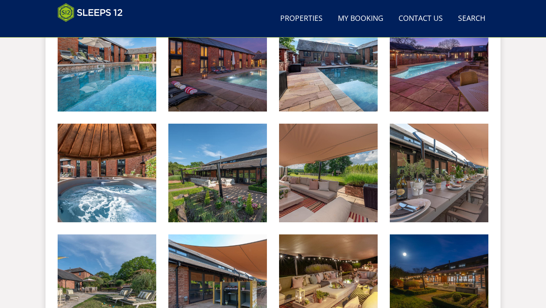
scroll to position [354, 0]
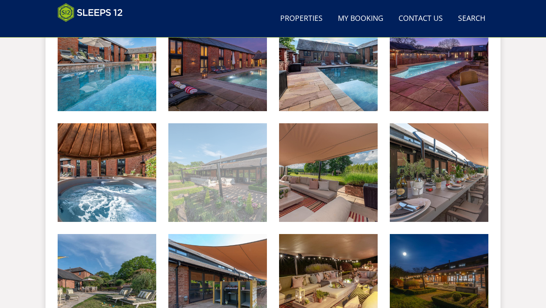
click at [233, 168] on img at bounding box center [217, 172] width 99 height 99
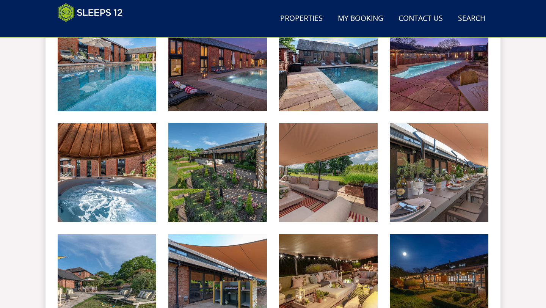
click at [233, 168] on img at bounding box center [217, 156] width 99 height 66
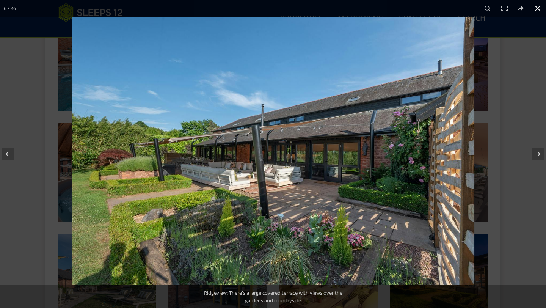
click at [347, 9] on button at bounding box center [538, 8] width 17 height 17
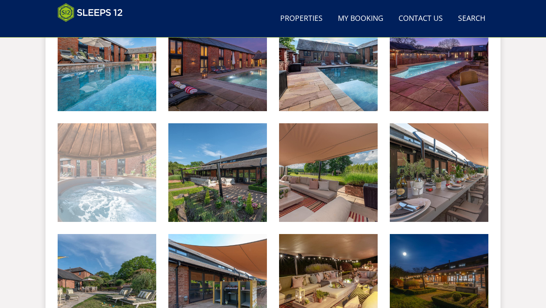
click at [129, 179] on img at bounding box center [107, 172] width 99 height 99
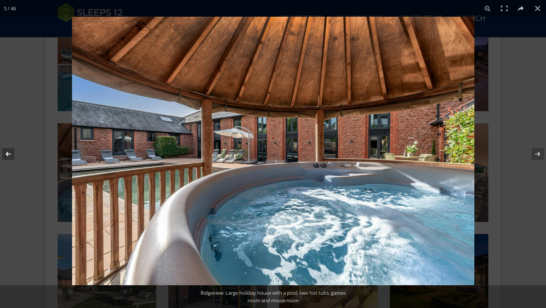
click at [13, 144] on button at bounding box center [13, 154] width 27 height 38
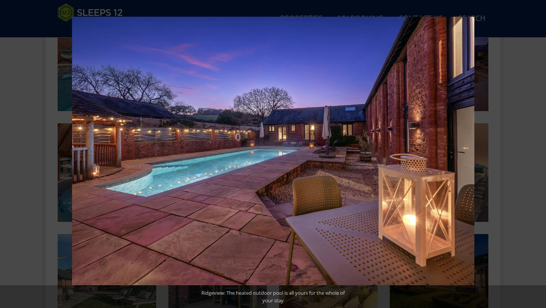
click at [12, 147] on button at bounding box center [13, 154] width 27 height 38
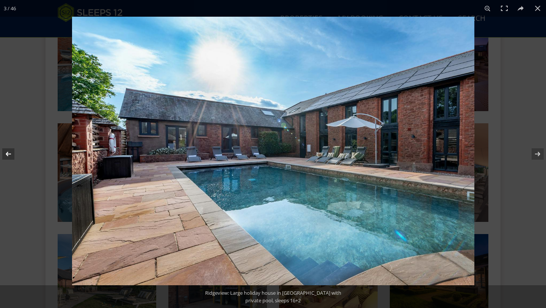
click at [6, 155] on button at bounding box center [13, 154] width 27 height 38
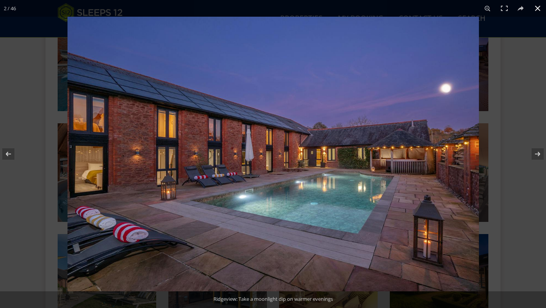
click at [347, 11] on button at bounding box center [538, 8] width 17 height 17
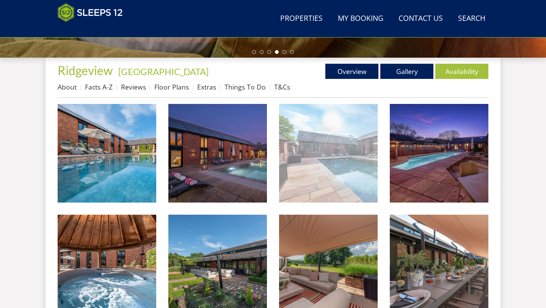
scroll to position [261, 0]
